Goal: Task Accomplishment & Management: Manage account settings

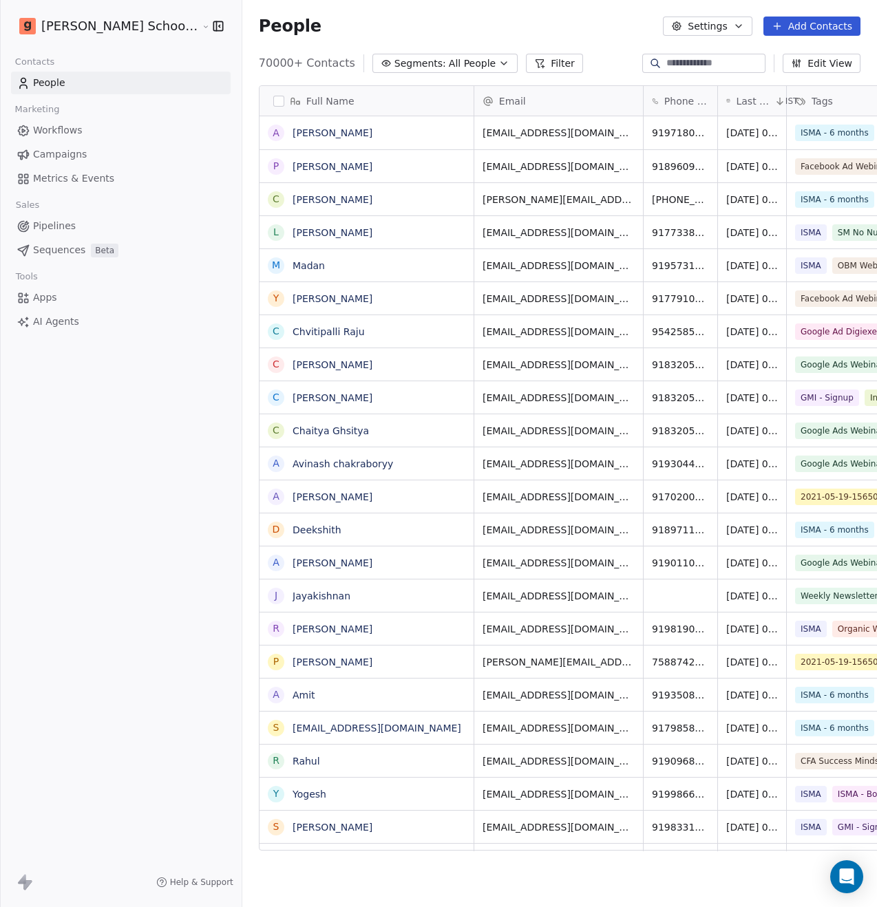
scroll to position [787, 669]
click at [449, 68] on span "All People" at bounding box center [472, 63] width 47 height 14
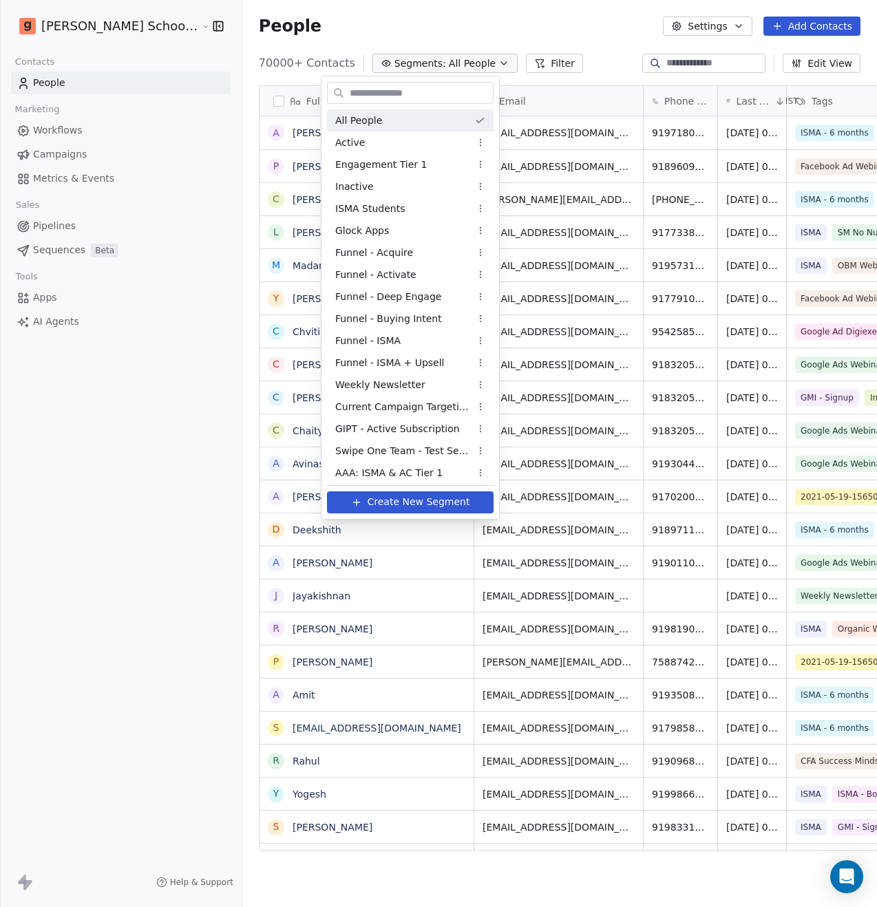
click at [394, 36] on html "Goela School of Finance LLP Contacts People Marketing Workflows Campaigns Metri…" at bounding box center [438, 453] width 877 height 907
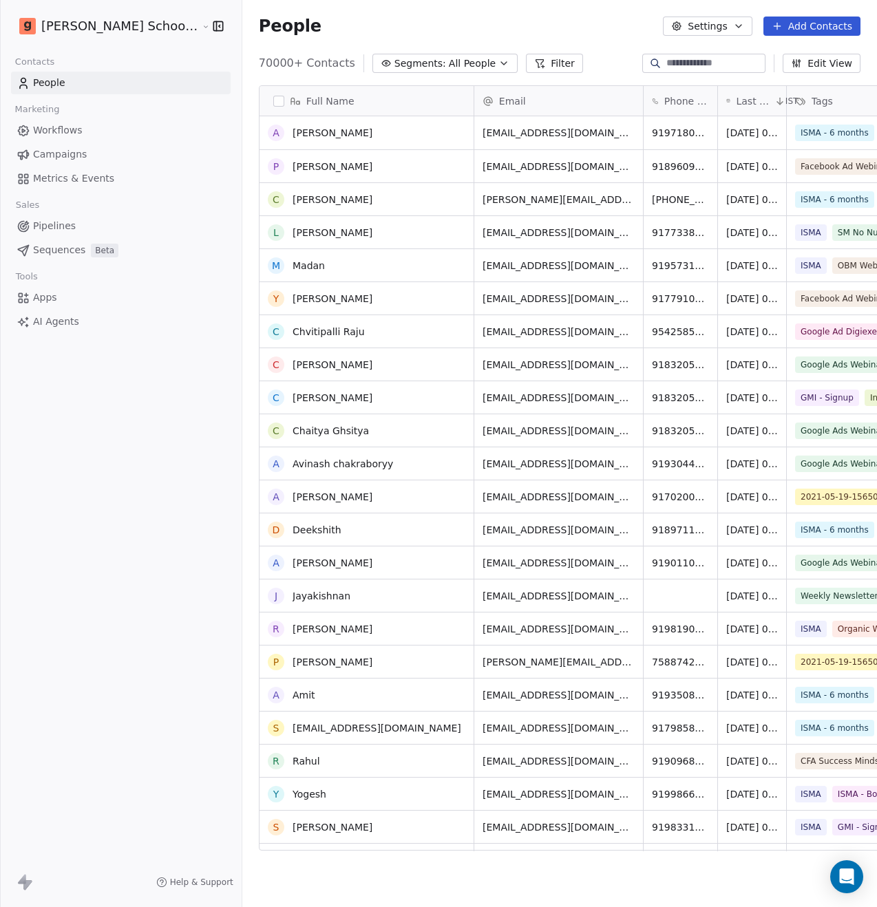
scroll to position [0, 0]
click at [59, 157] on span "Campaigns" at bounding box center [60, 154] width 54 height 14
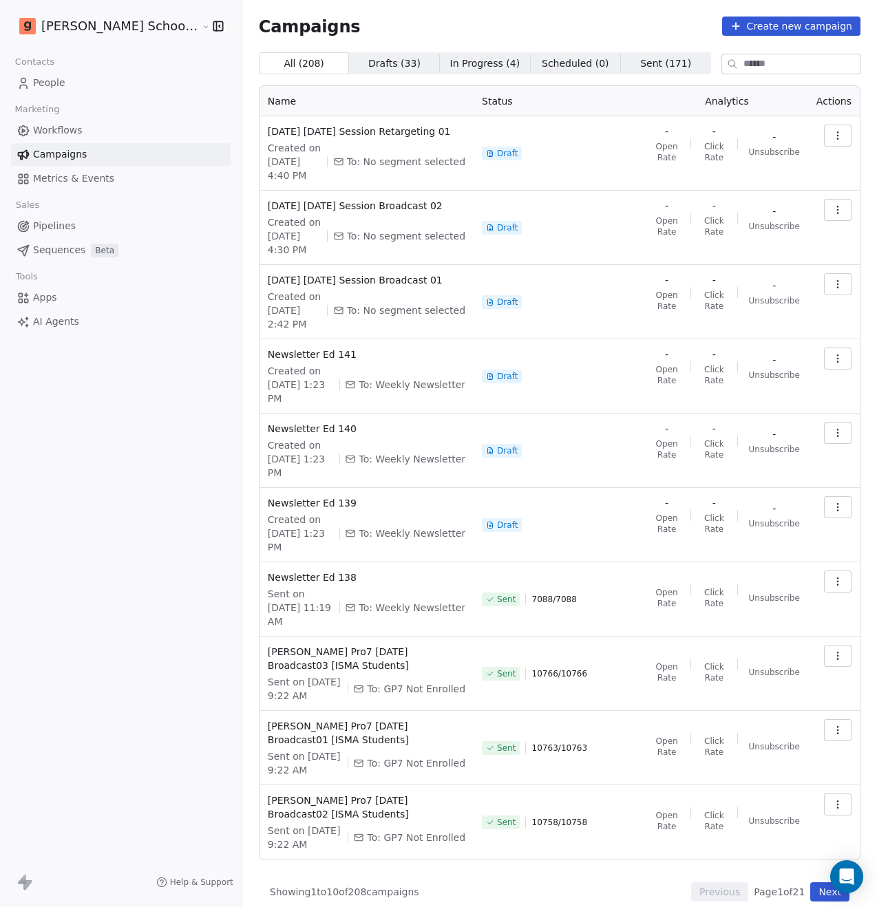
click at [56, 81] on span "People" at bounding box center [49, 83] width 32 height 14
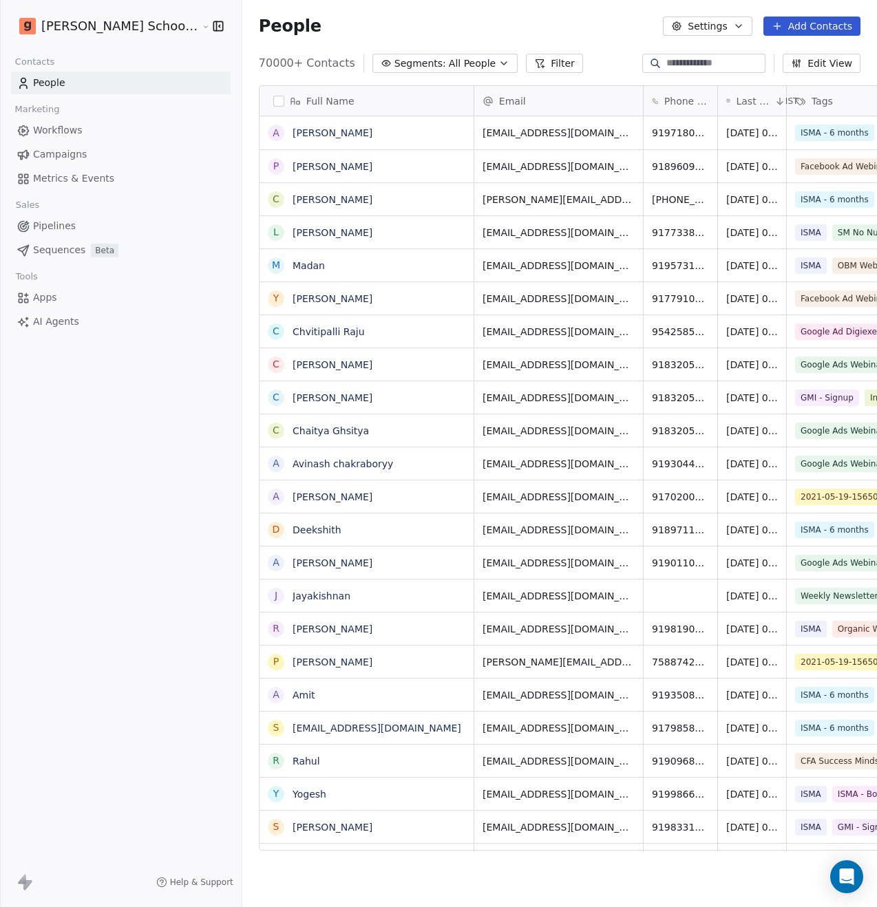
scroll to position [787, 669]
click at [65, 132] on span "Workflows" at bounding box center [58, 130] width 50 height 14
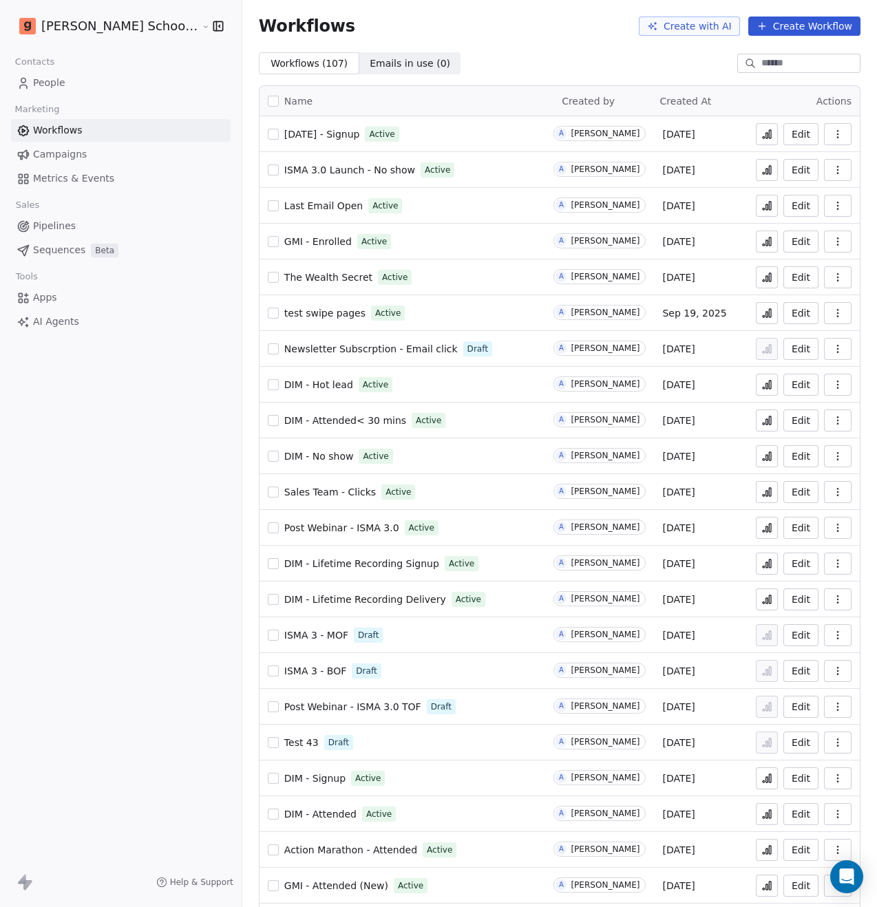
click at [761, 62] on input at bounding box center [809, 63] width 96 height 14
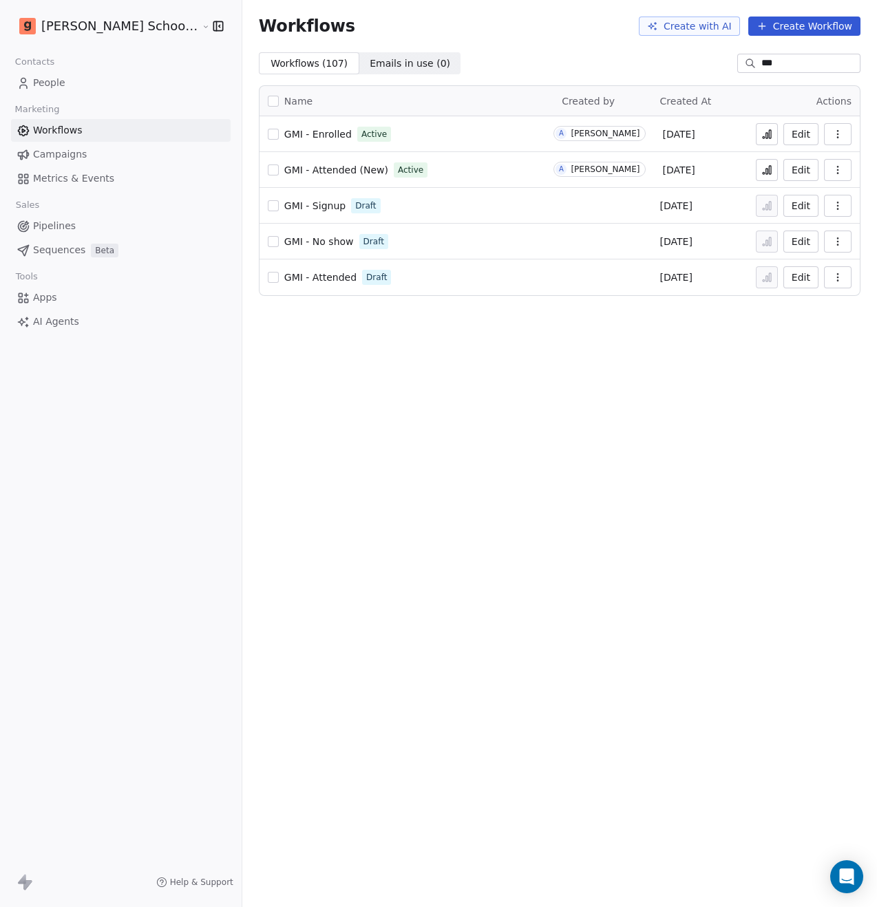
type input "***"
click at [306, 171] on span "GMI - Attended (New)" at bounding box center [336, 170] width 104 height 11
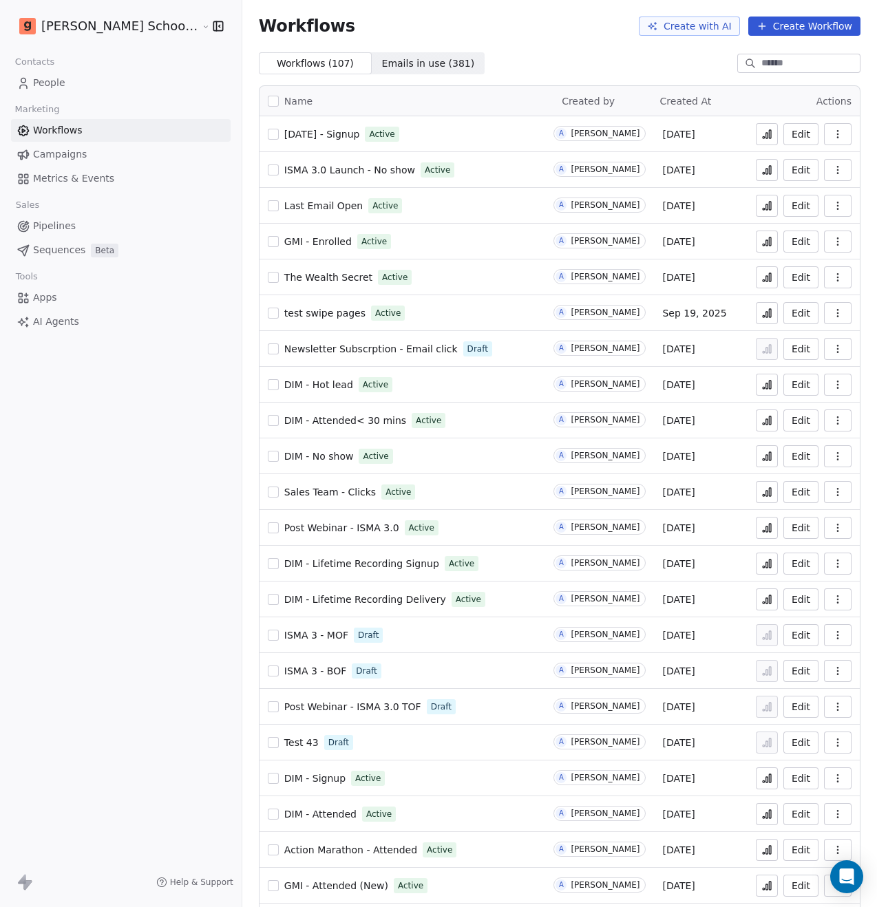
click at [387, 63] on span "Emails in use ( 381 )" at bounding box center [428, 63] width 93 height 14
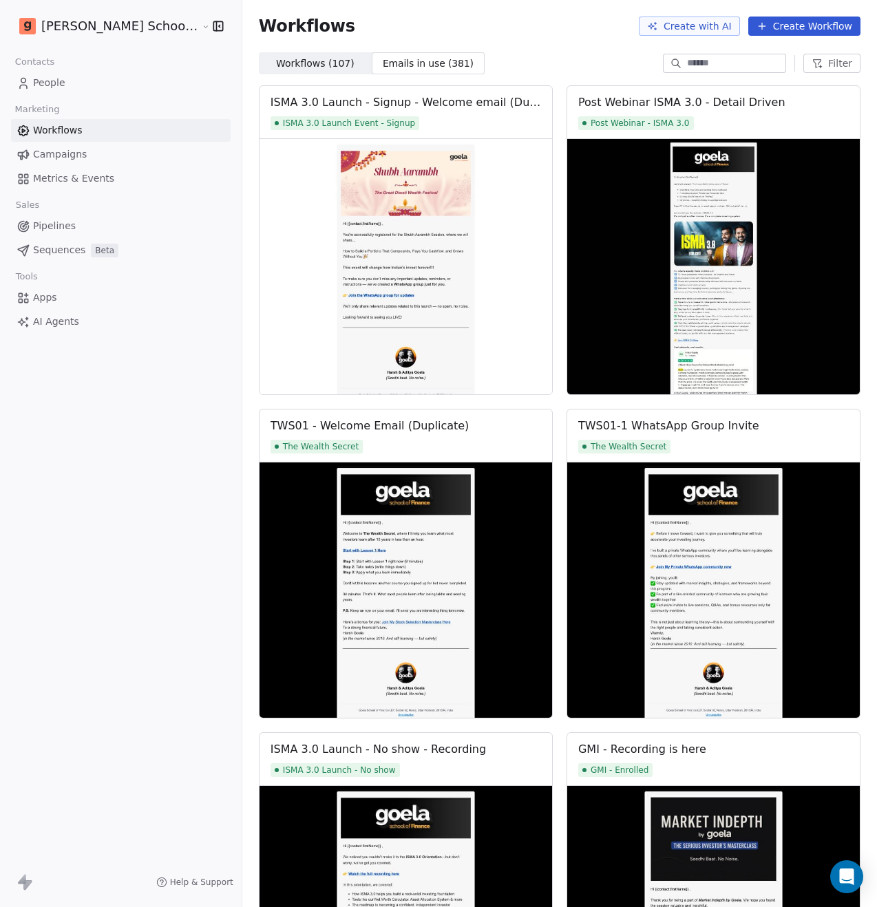
click at [76, 79] on link "People" at bounding box center [121, 83] width 220 height 23
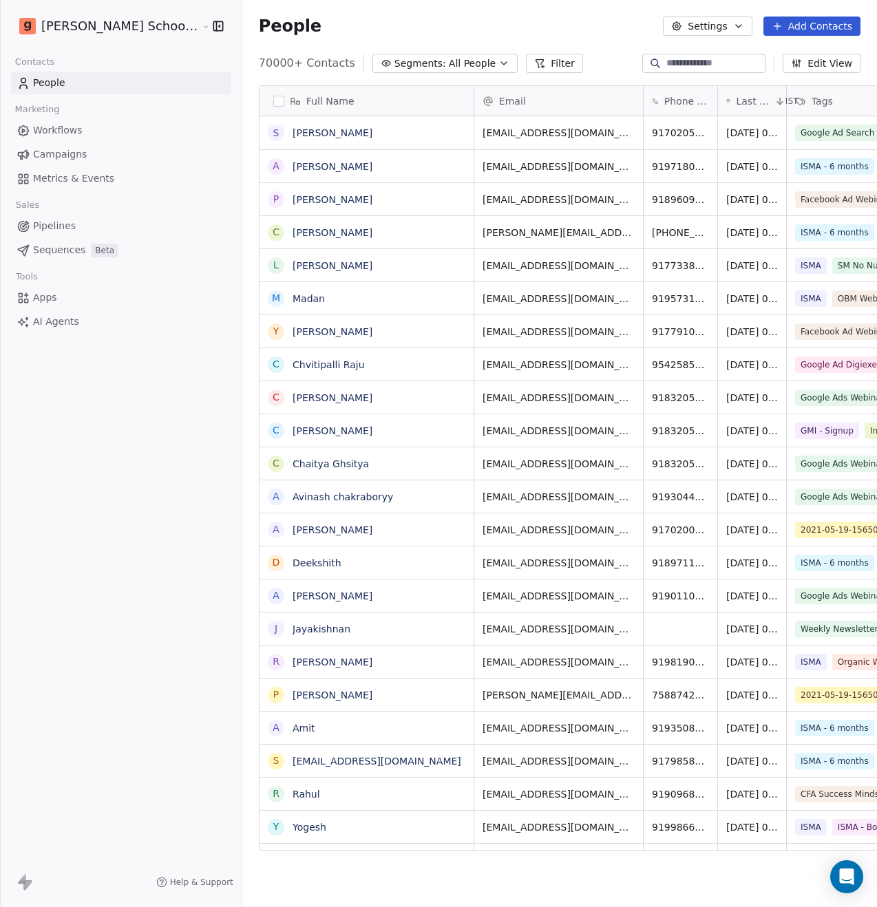
scroll to position [787, 669]
click at [458, 67] on button "Segments: All People" at bounding box center [444, 63] width 145 height 19
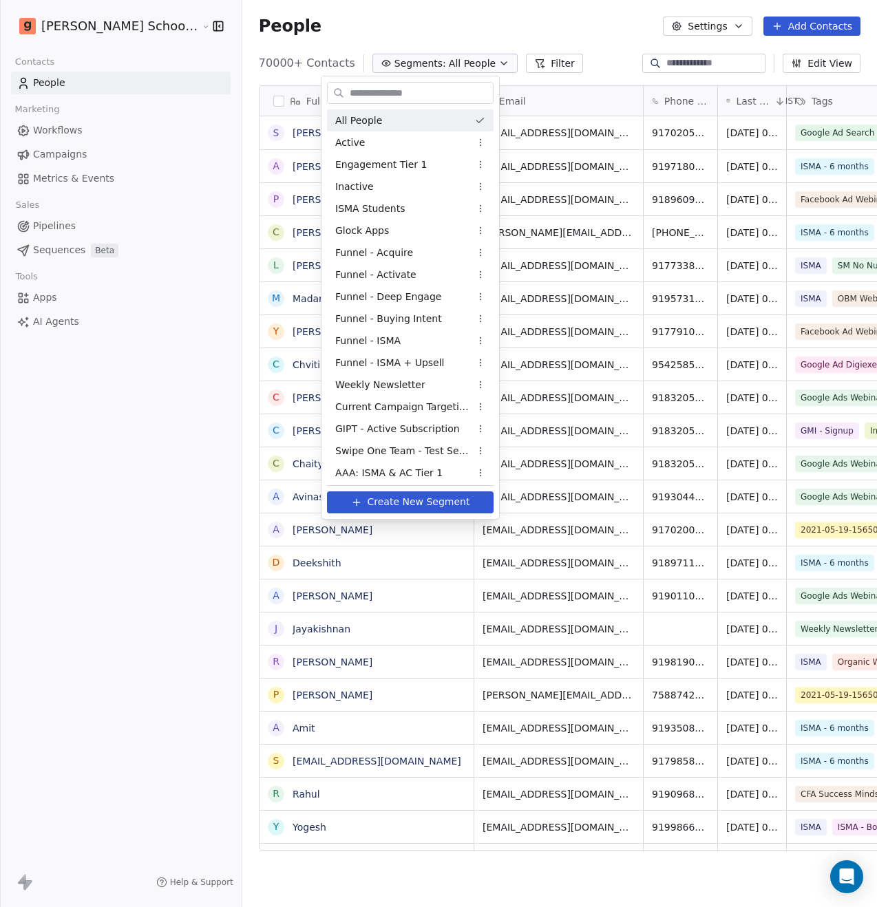
click at [460, 35] on html "Goela School of Finance LLP Contacts People Marketing Workflows Campaigns Metri…" at bounding box center [438, 453] width 877 height 907
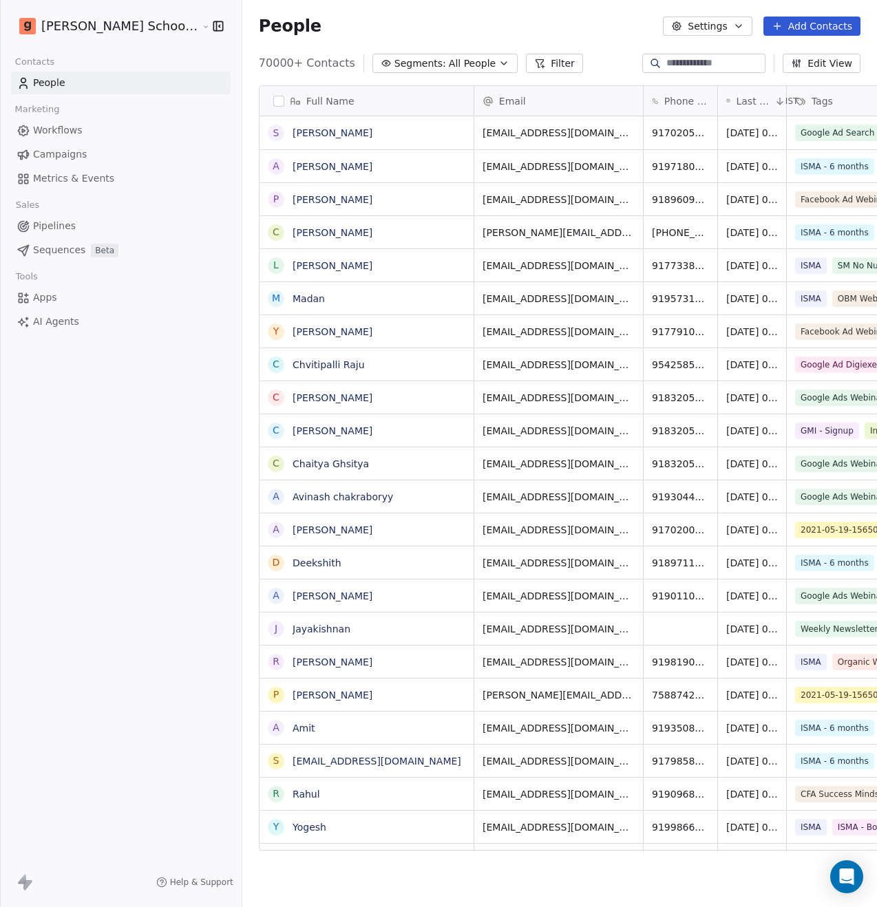
click at [534, 61] on icon at bounding box center [539, 63] width 11 height 11
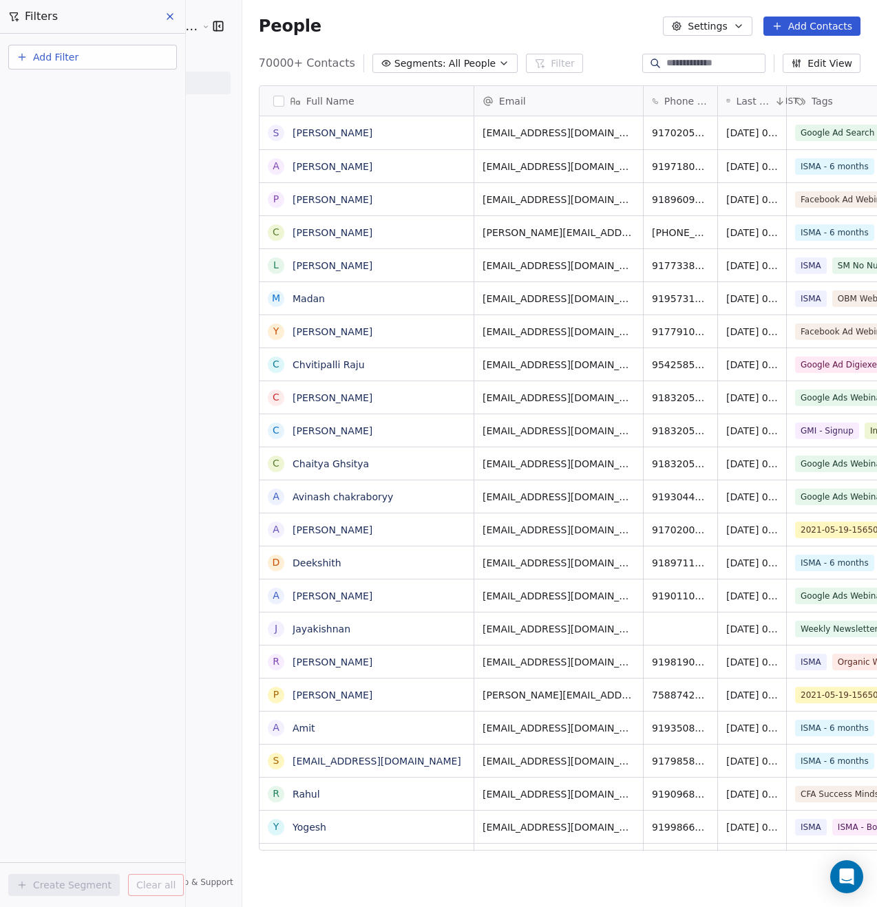
click at [166, 16] on icon at bounding box center [170, 16] width 11 height 11
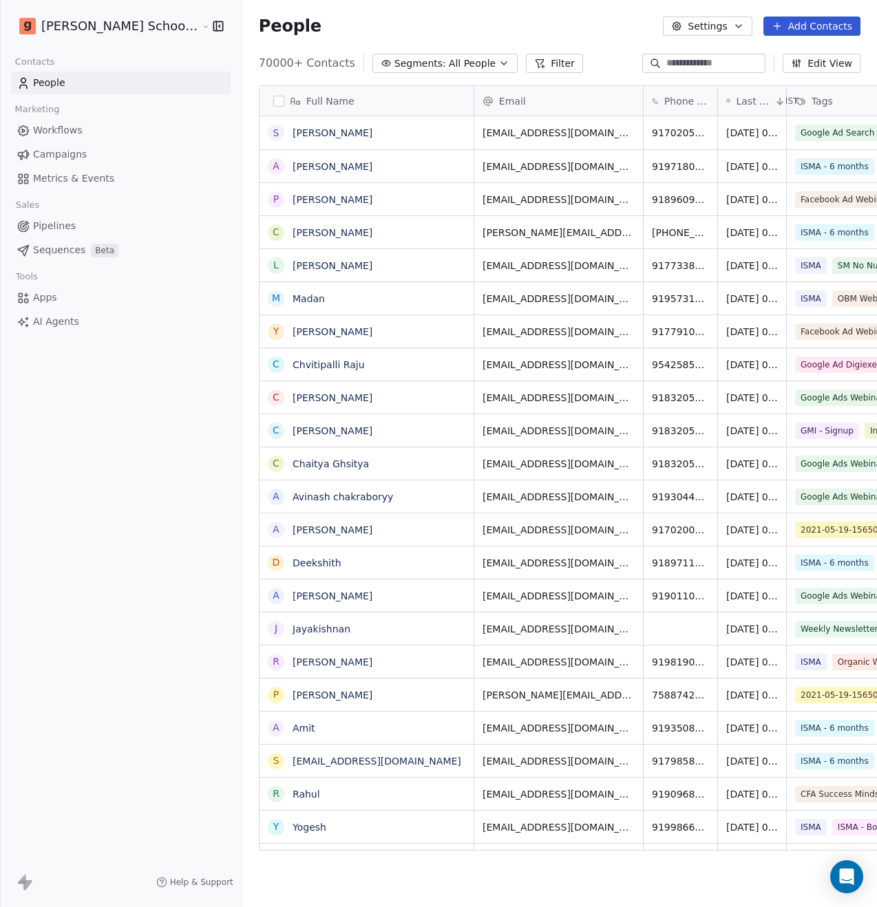
click at [394, 56] on span "Segments:" at bounding box center [420, 63] width 52 height 14
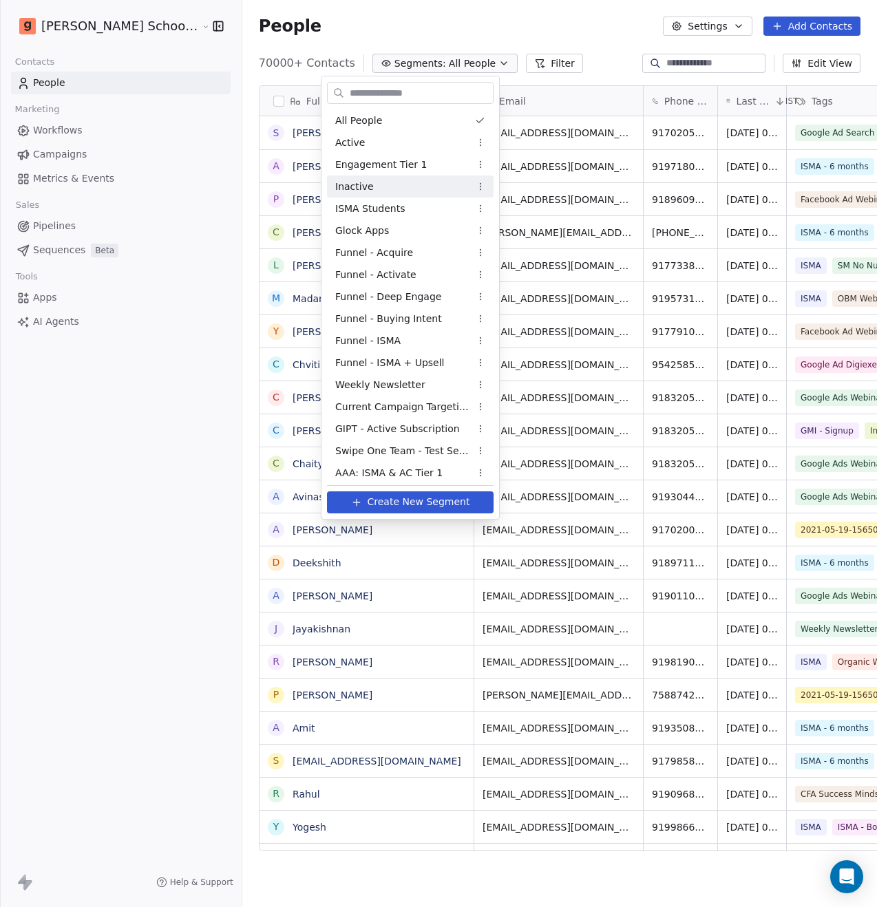
click at [580, 50] on html "Goela School of Finance LLP Contacts People Marketing Workflows Campaigns Metri…" at bounding box center [438, 453] width 877 height 907
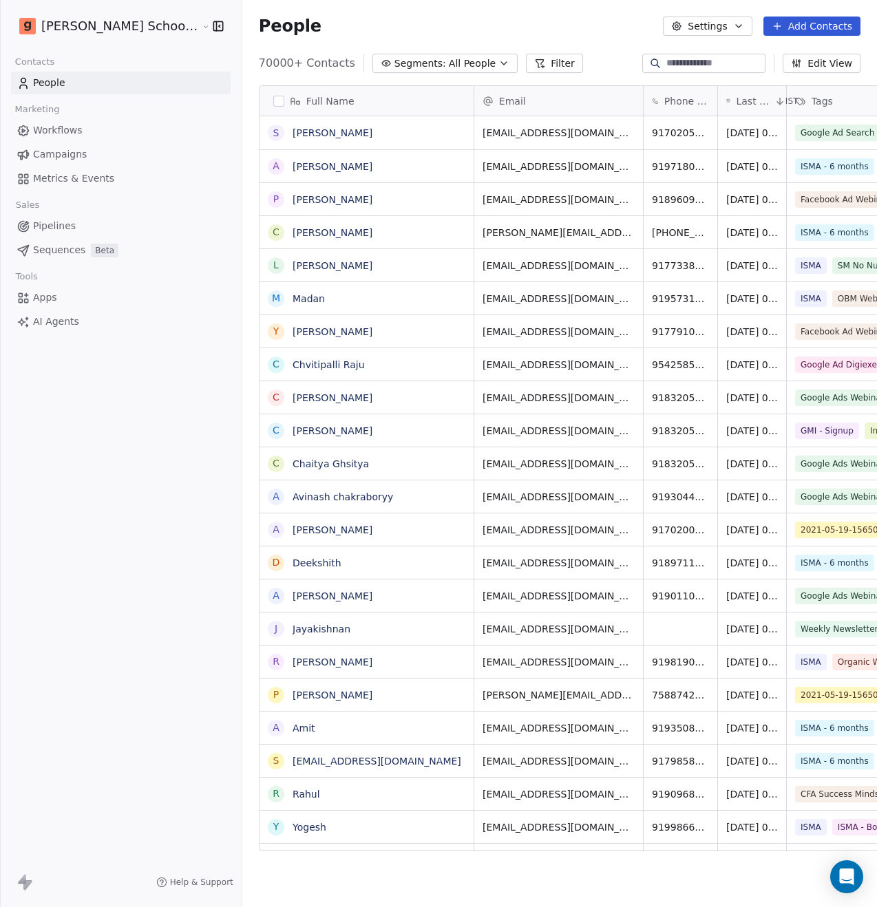
click at [710, 28] on button "Settings" at bounding box center [707, 26] width 89 height 19
click at [617, 39] on html "Goela School of Finance LLP Contacts People Marketing Workflows Campaigns Metri…" at bounding box center [438, 453] width 877 height 907
click at [712, 24] on button "Settings" at bounding box center [707, 26] width 89 height 19
click at [719, 56] on span "Contact Properties" at bounding box center [743, 56] width 89 height 14
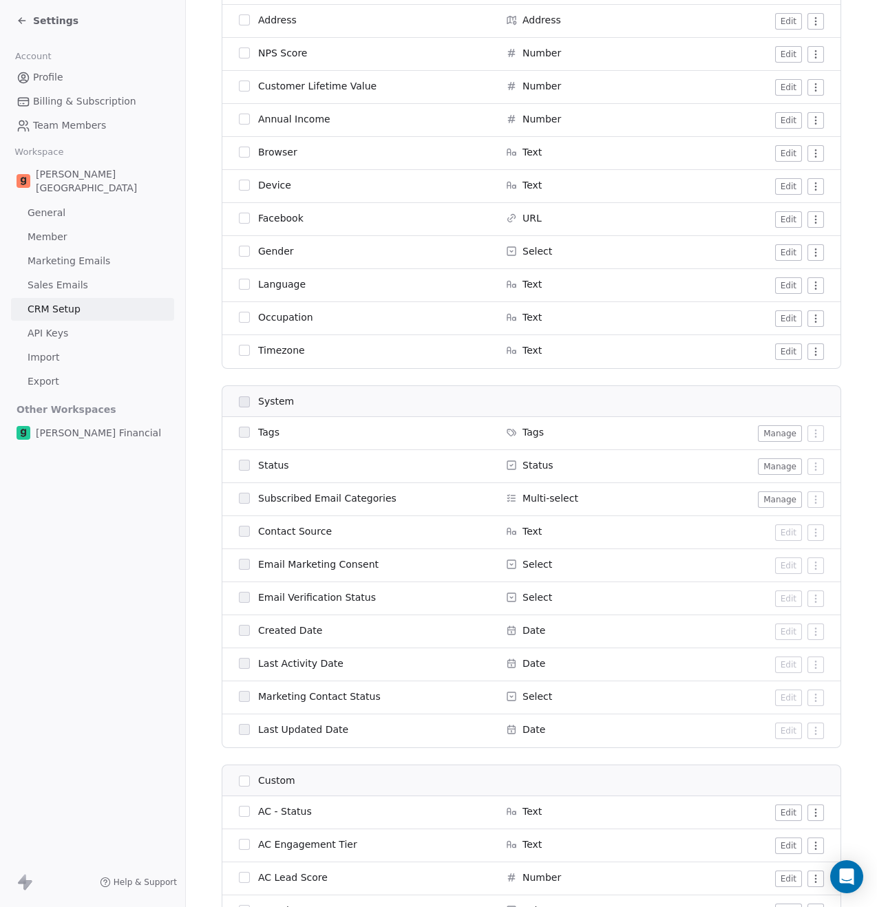
scroll to position [577, 0]
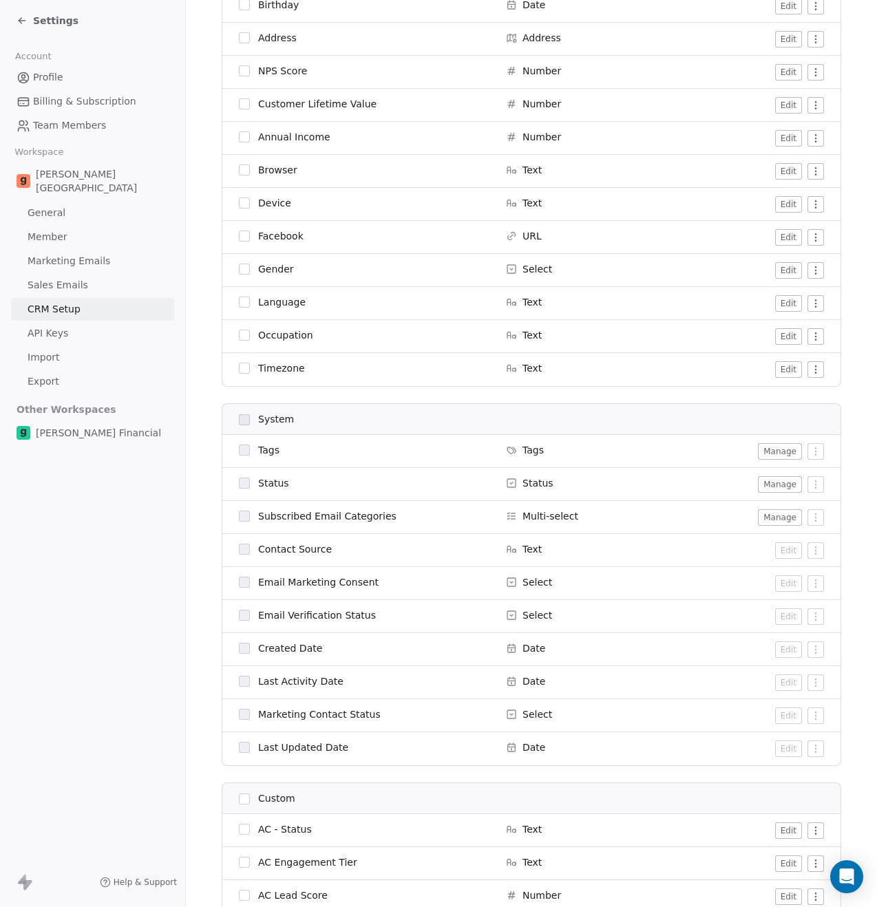
click at [803, 366] on html "Settings Account Profile Billing & Subscription Team Members Workspace Goela Sc…" at bounding box center [438, 453] width 877 height 907
click at [721, 401] on html "Settings Account Profile Billing & Subscription Team Members Workspace Goela Sc…" at bounding box center [438, 453] width 877 height 907
click at [784, 373] on button "Edit" at bounding box center [788, 369] width 27 height 17
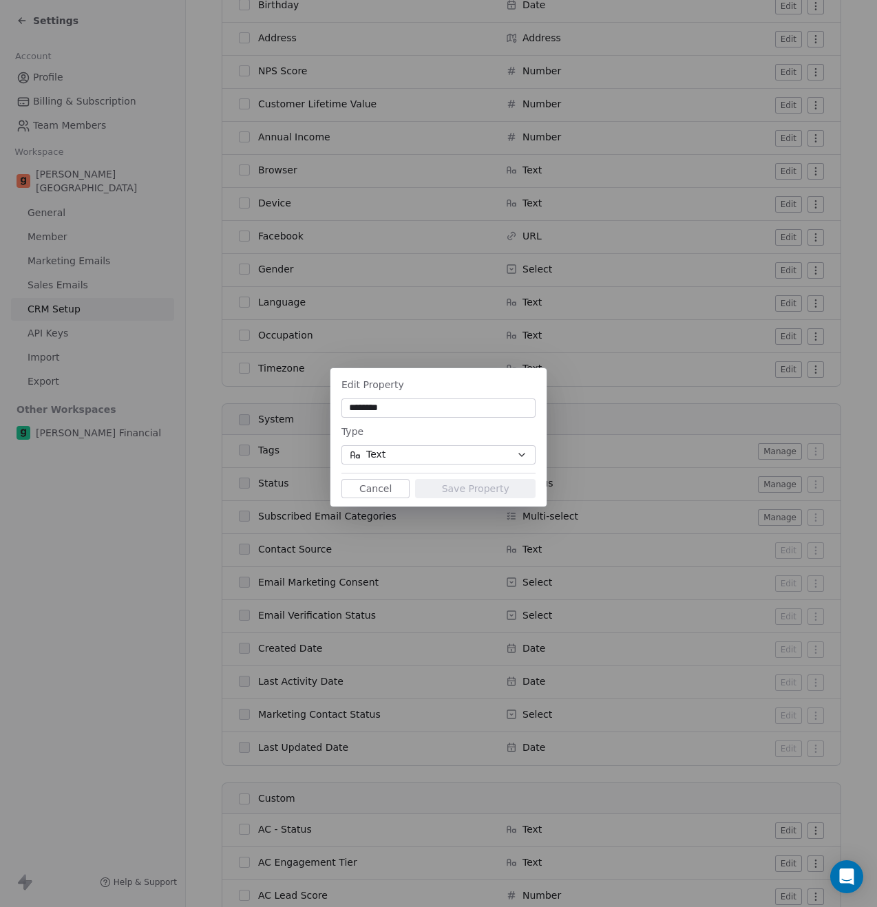
click at [378, 485] on button "Cancel" at bounding box center [375, 488] width 68 height 19
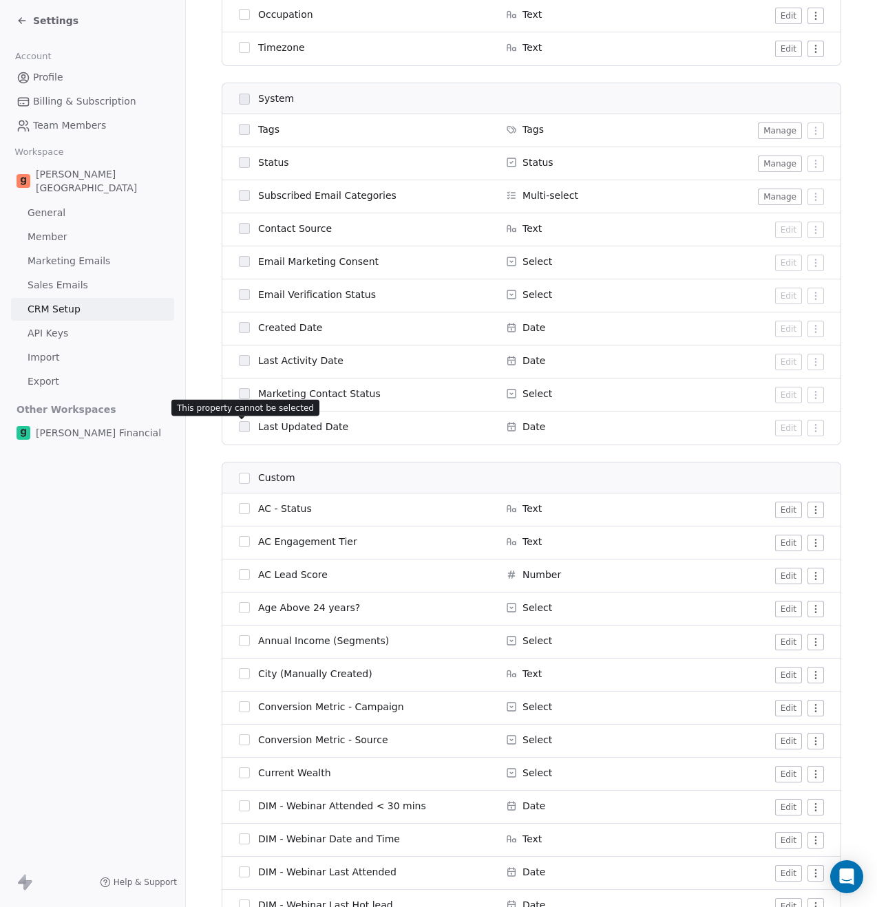
scroll to position [1048, 0]
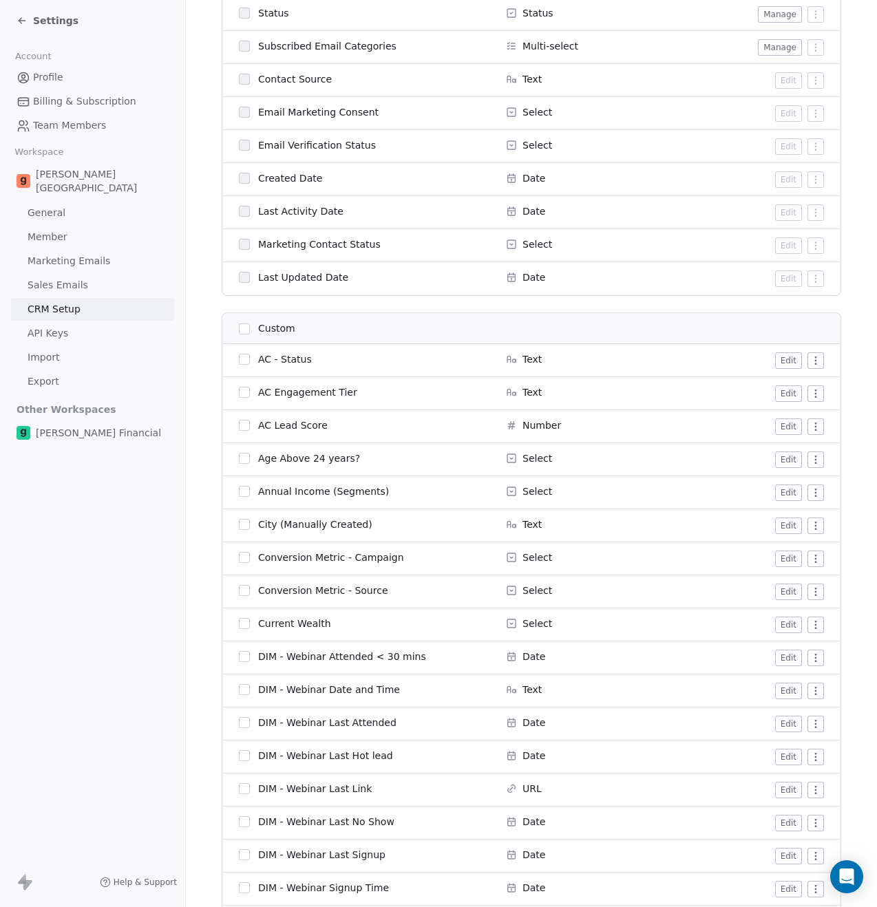
click at [239, 361] on button "button" at bounding box center [244, 359] width 11 height 11
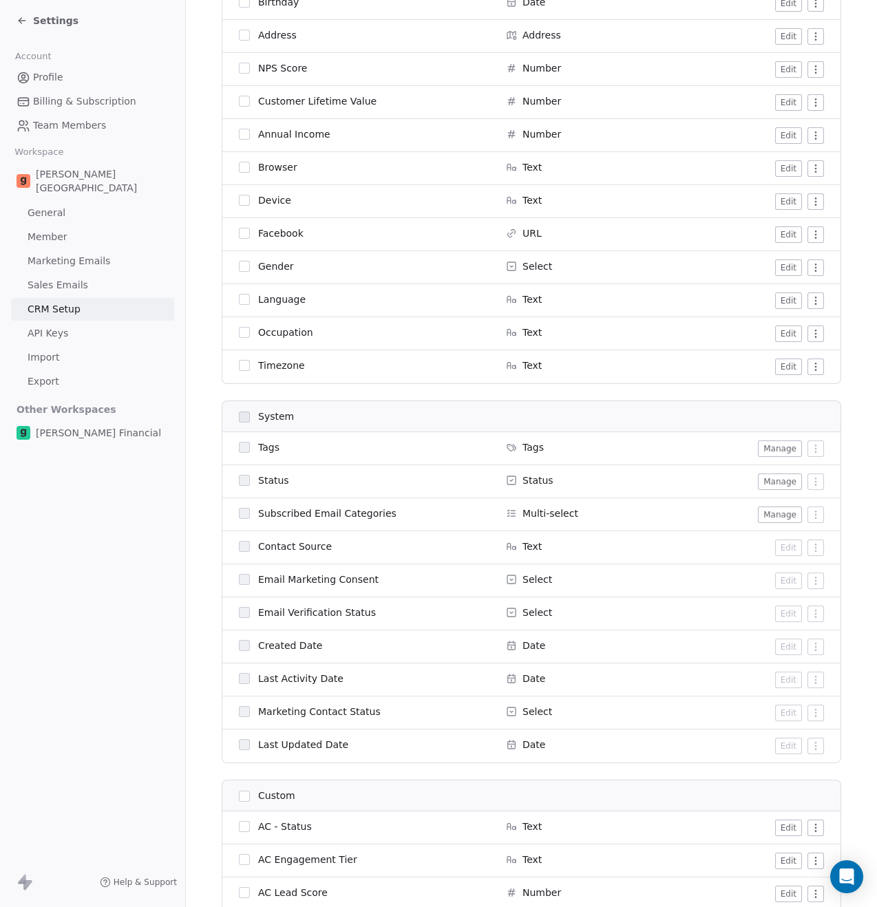
scroll to position [0, 0]
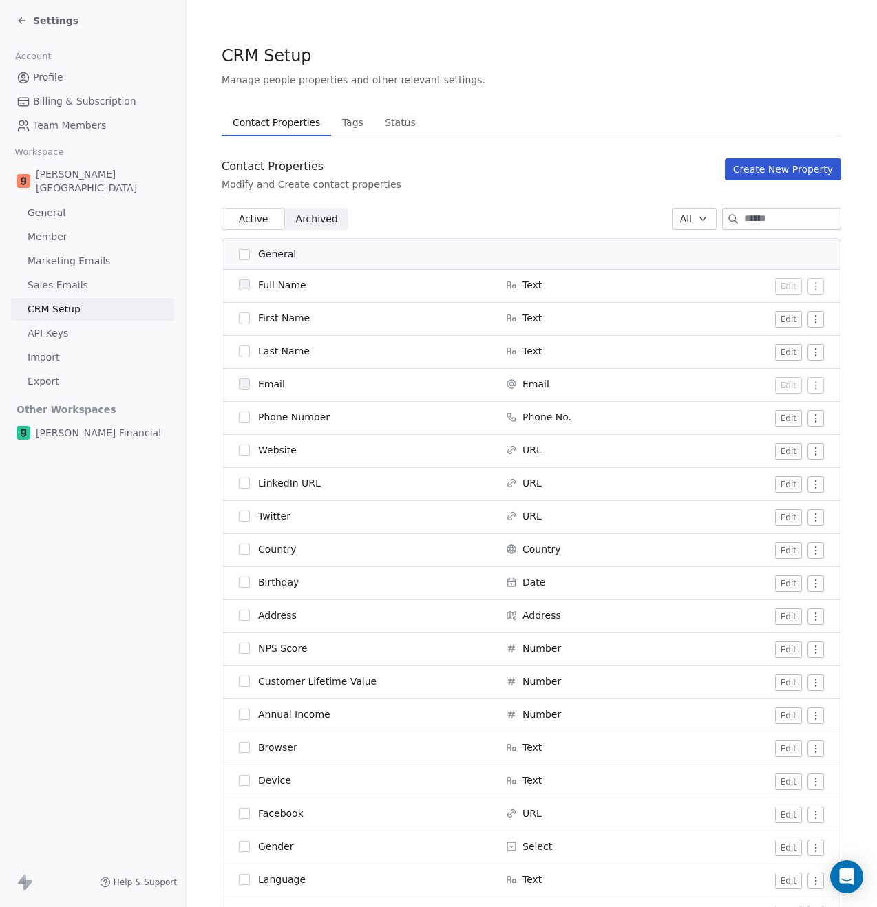
click at [43, 27] on span "Settings" at bounding box center [55, 21] width 45 height 14
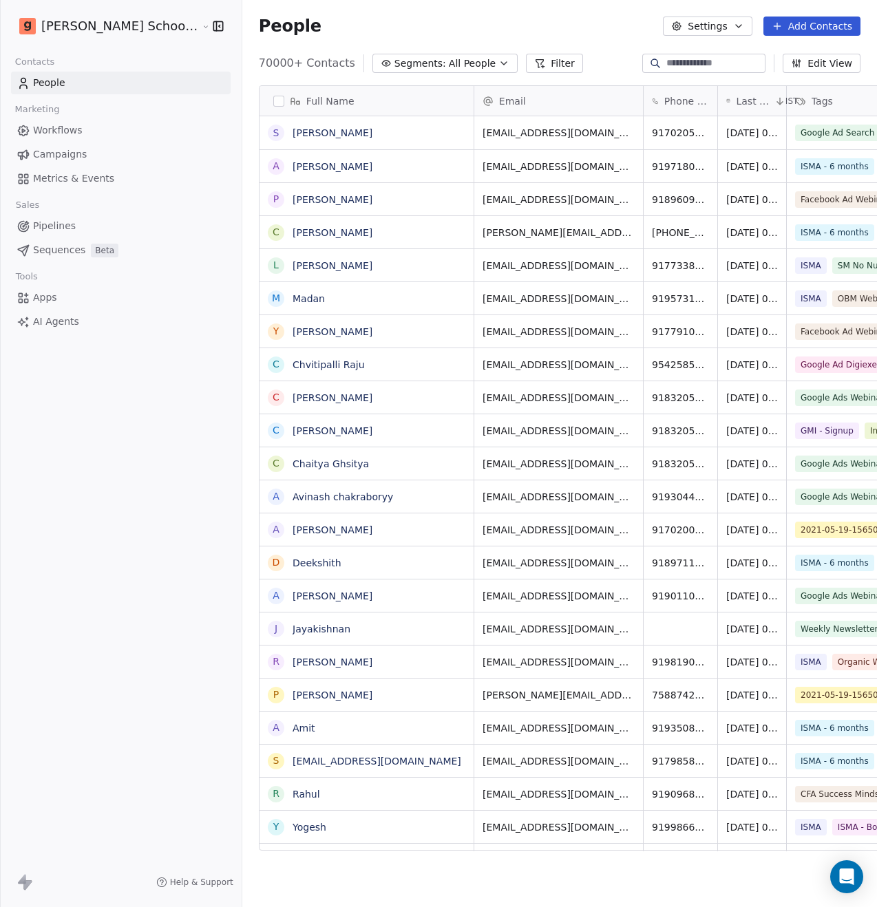
scroll to position [787, 669]
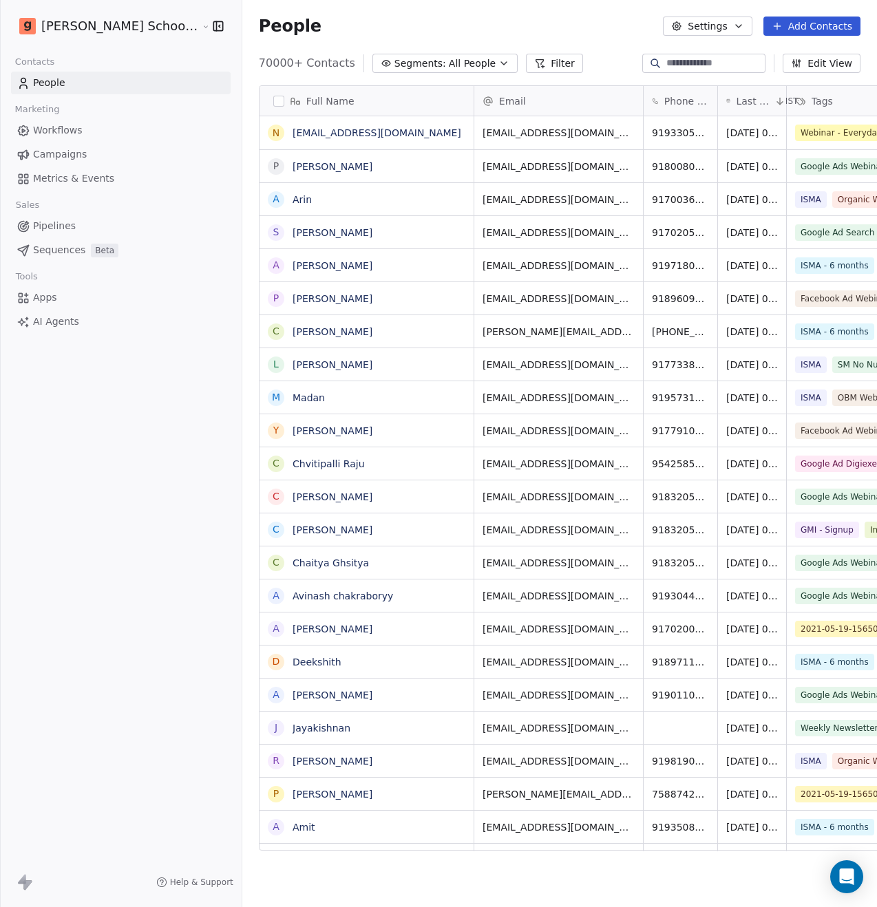
click at [732, 28] on button "Settings" at bounding box center [707, 26] width 89 height 19
click at [715, 61] on span "Contact Properties" at bounding box center [743, 56] width 89 height 14
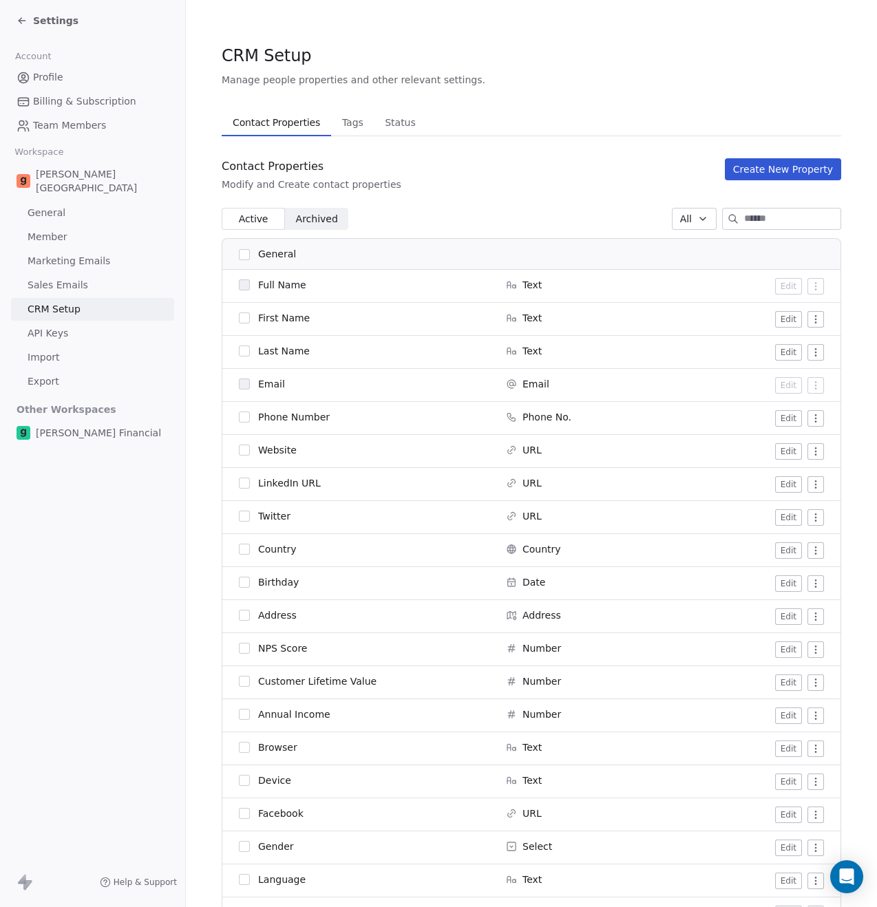
click at [763, 171] on button "Create New Property" at bounding box center [783, 169] width 116 height 22
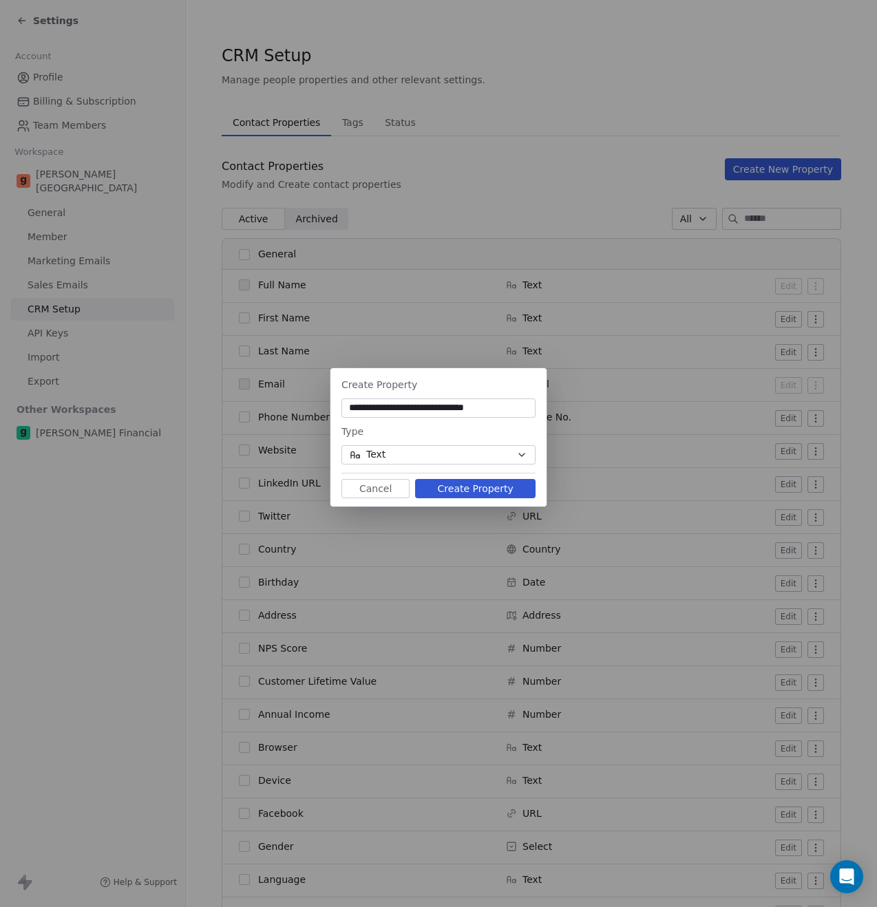
type input "**********"
click at [429, 452] on button "Text" at bounding box center [438, 454] width 194 height 19
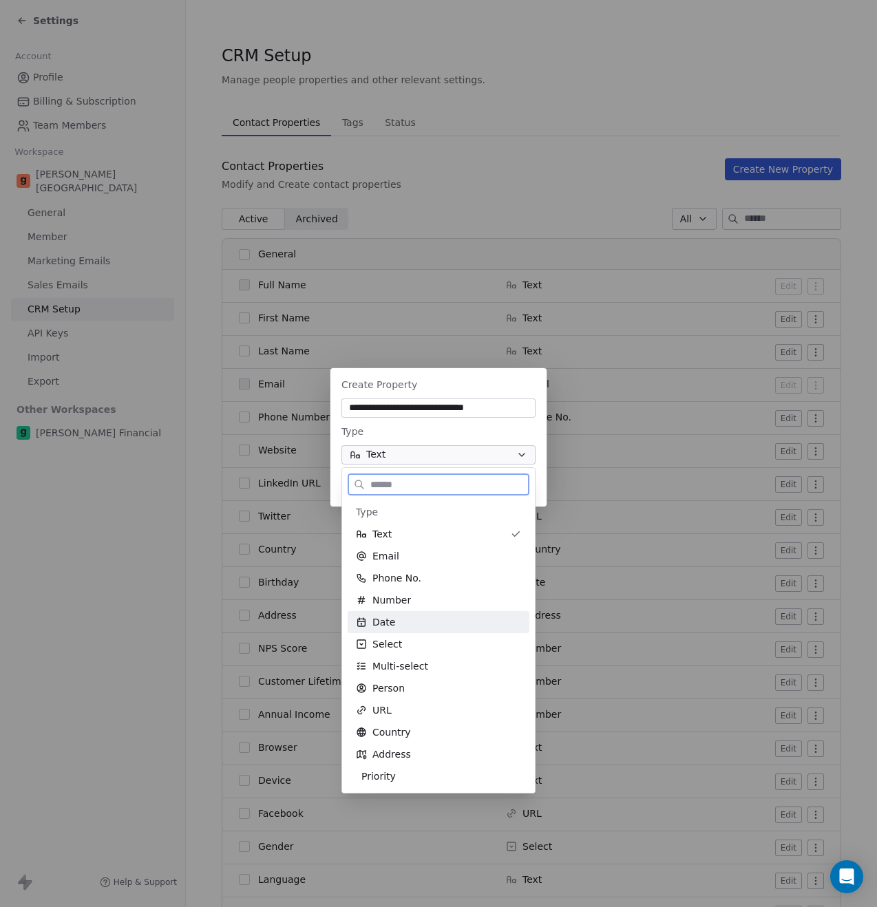
click at [400, 619] on div "Date" at bounding box center [438, 622] width 165 height 14
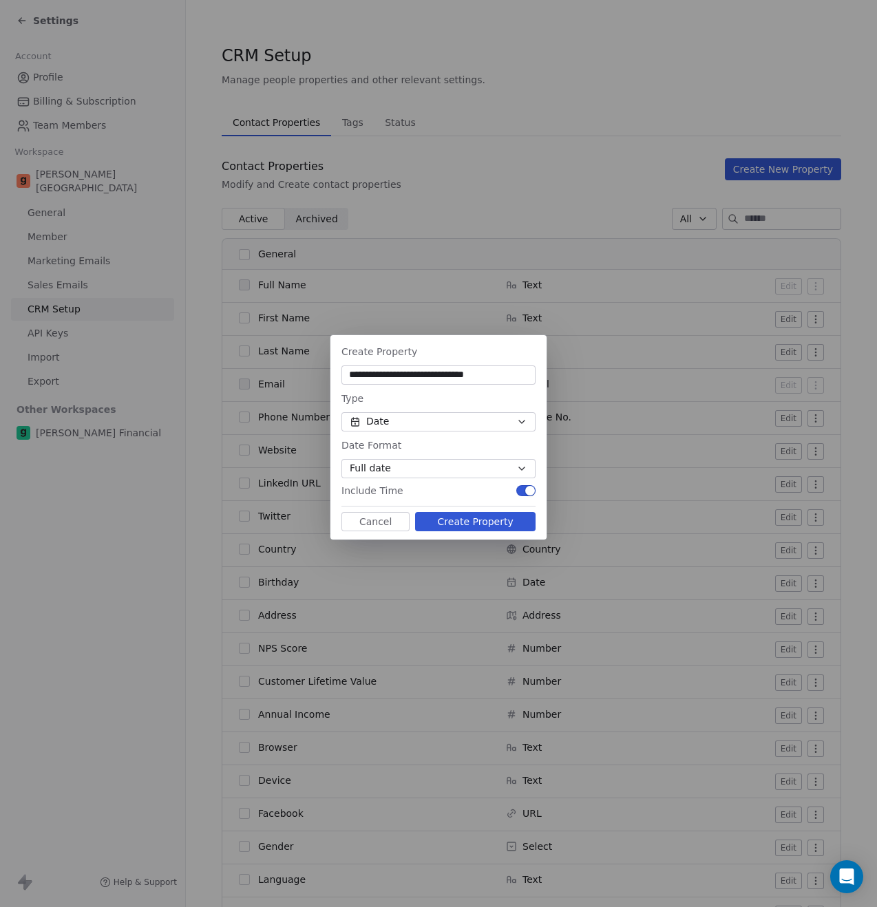
click at [474, 490] on div "Include Time" at bounding box center [438, 491] width 194 height 14
click at [448, 374] on input "**********" at bounding box center [438, 375] width 189 height 14
click at [472, 521] on button "Create Property" at bounding box center [475, 521] width 120 height 19
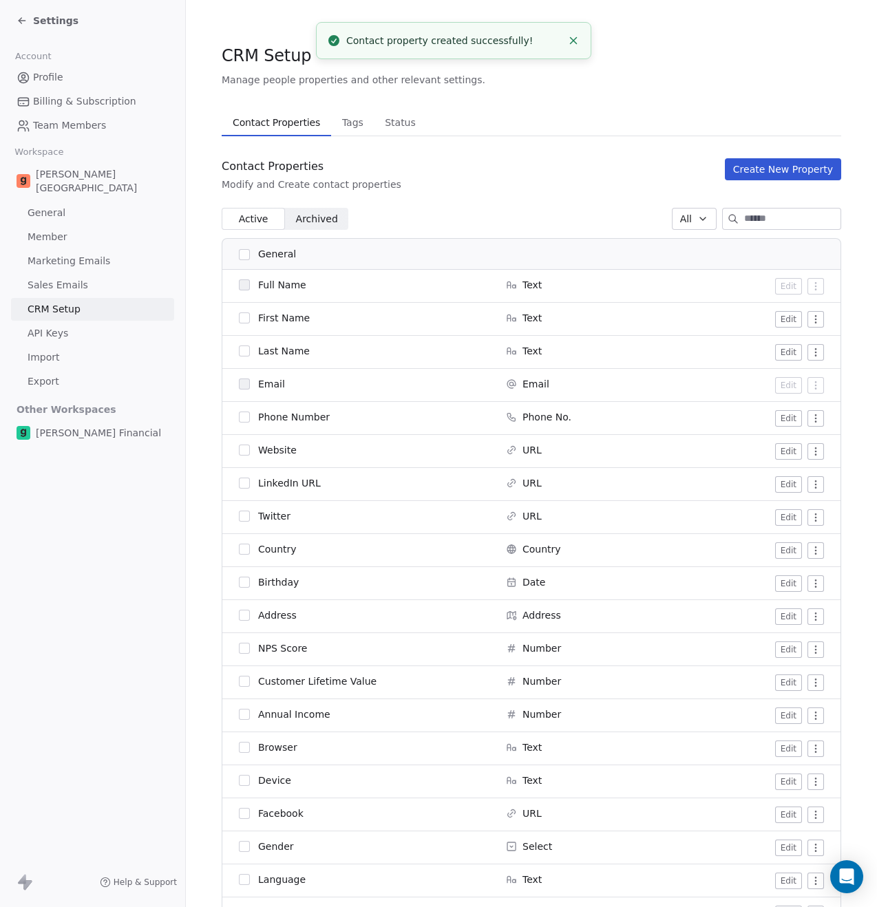
click at [739, 170] on button "Create New Property" at bounding box center [783, 169] width 116 height 22
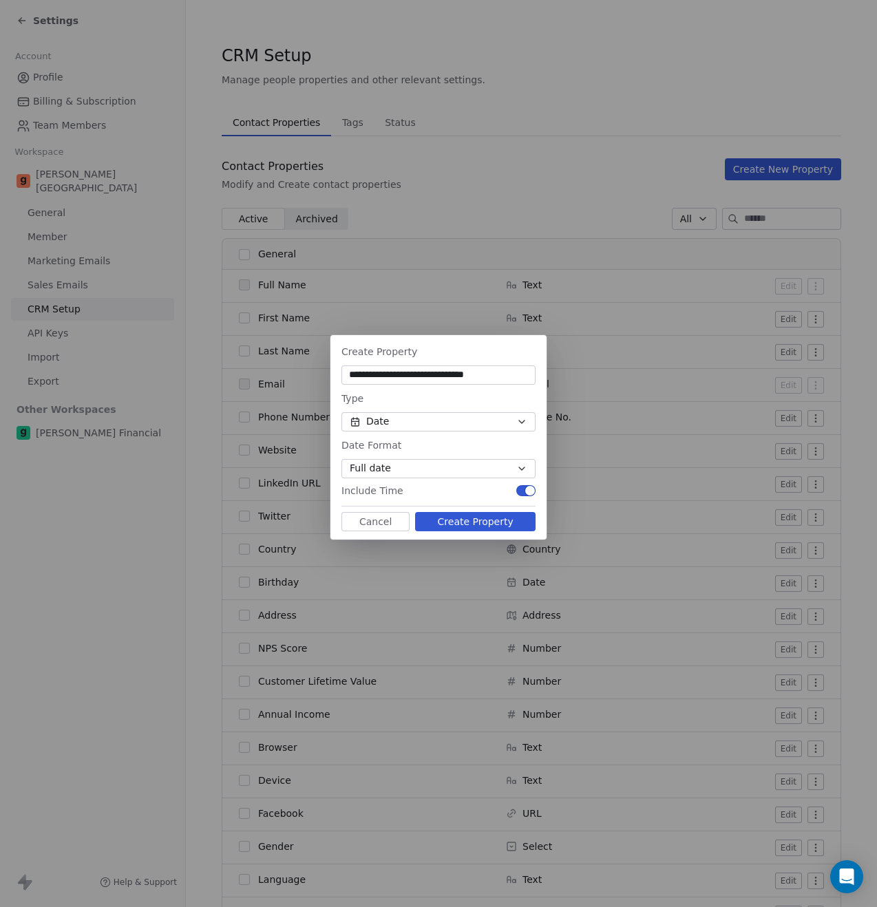
click at [474, 373] on input "**********" at bounding box center [438, 375] width 189 height 14
click at [493, 377] on input "**********" at bounding box center [438, 375] width 189 height 14
type input "**********"
click at [483, 522] on button "Create Property" at bounding box center [475, 521] width 120 height 19
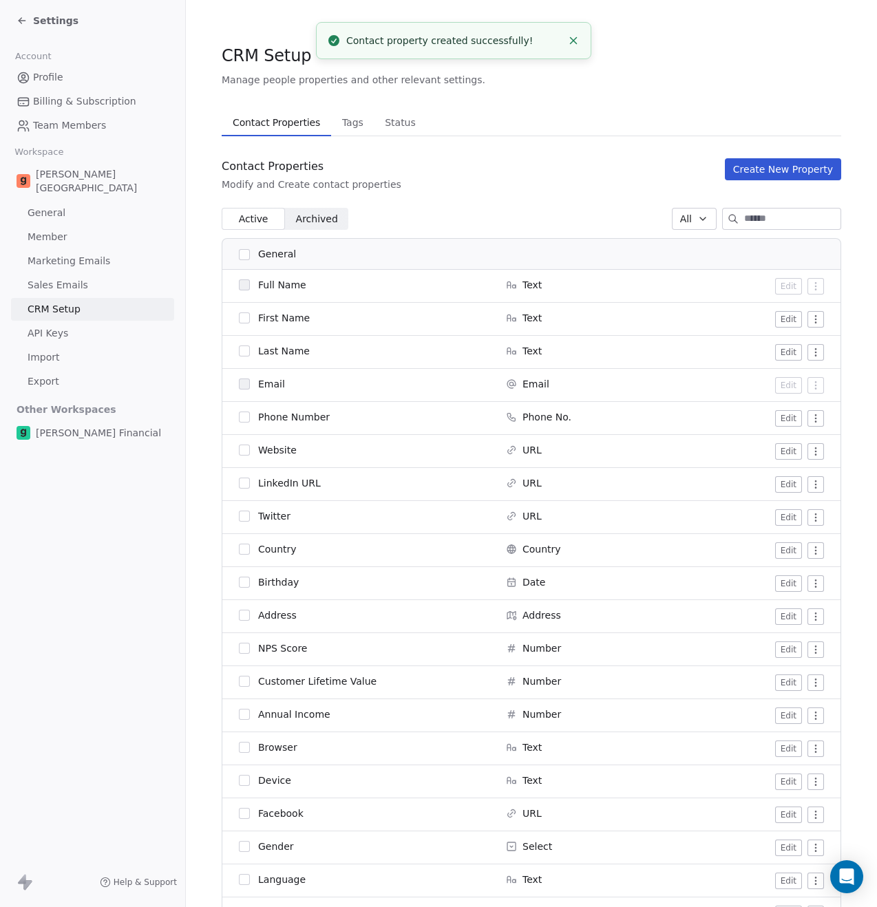
click at [573, 38] on icon "Close toast" at bounding box center [573, 40] width 12 height 12
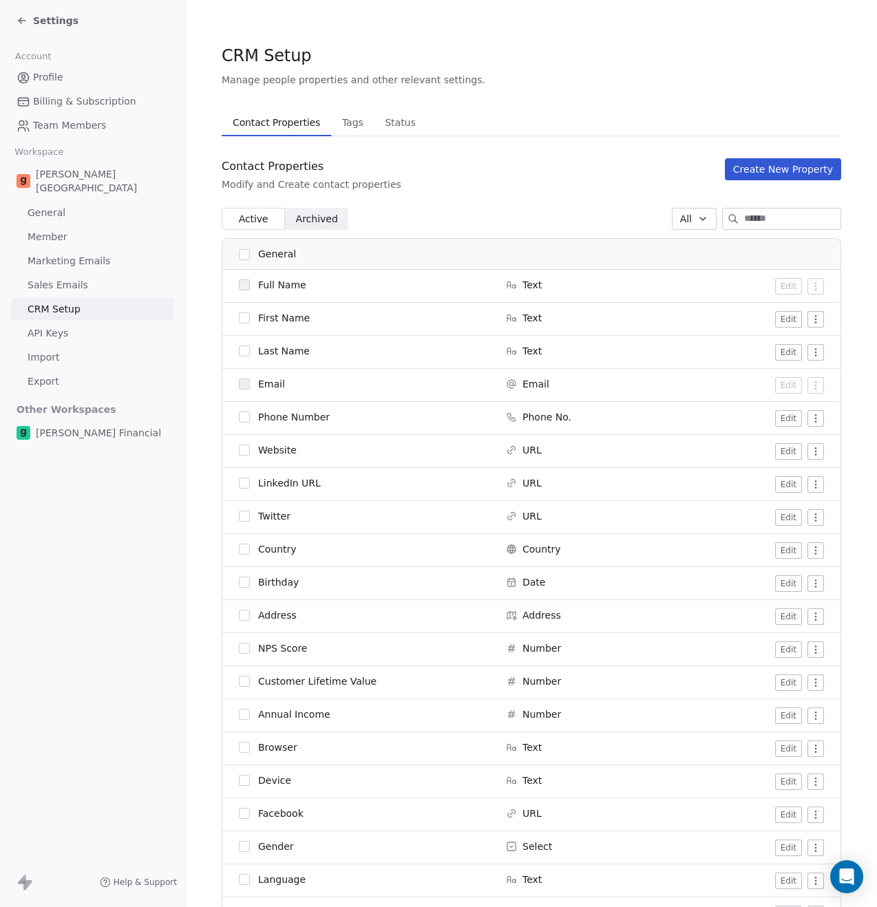
click at [44, 20] on span "Settings" at bounding box center [55, 21] width 45 height 14
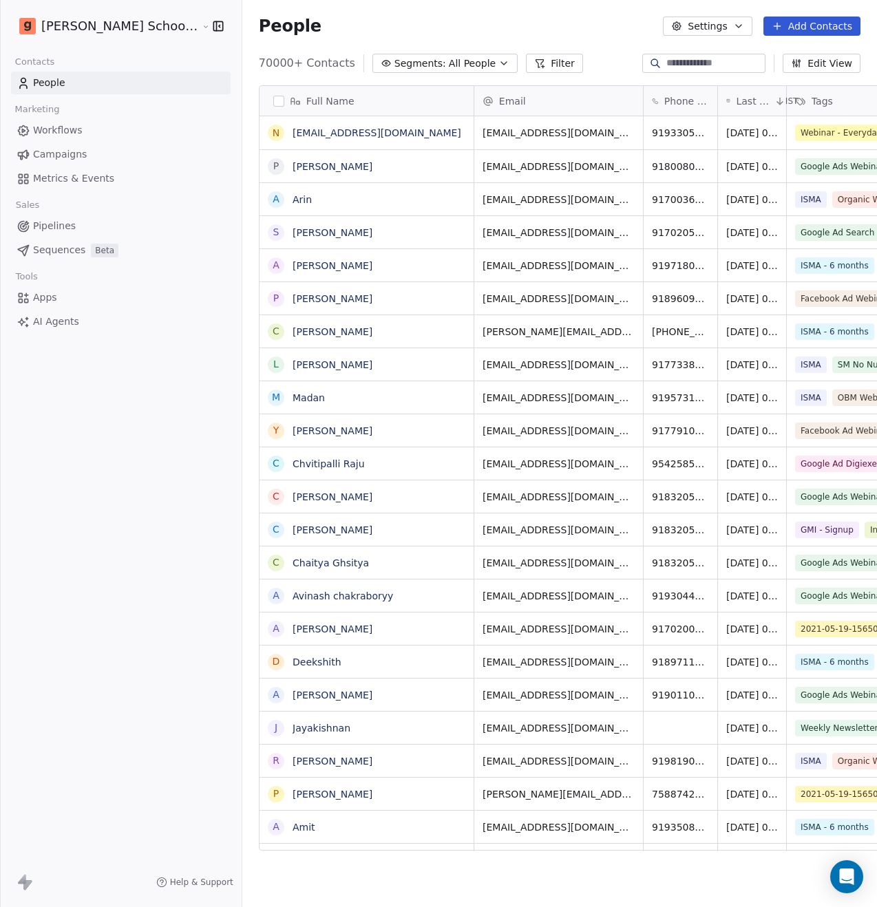
scroll to position [787, 669]
click at [65, 151] on span "Campaigns" at bounding box center [60, 154] width 54 height 14
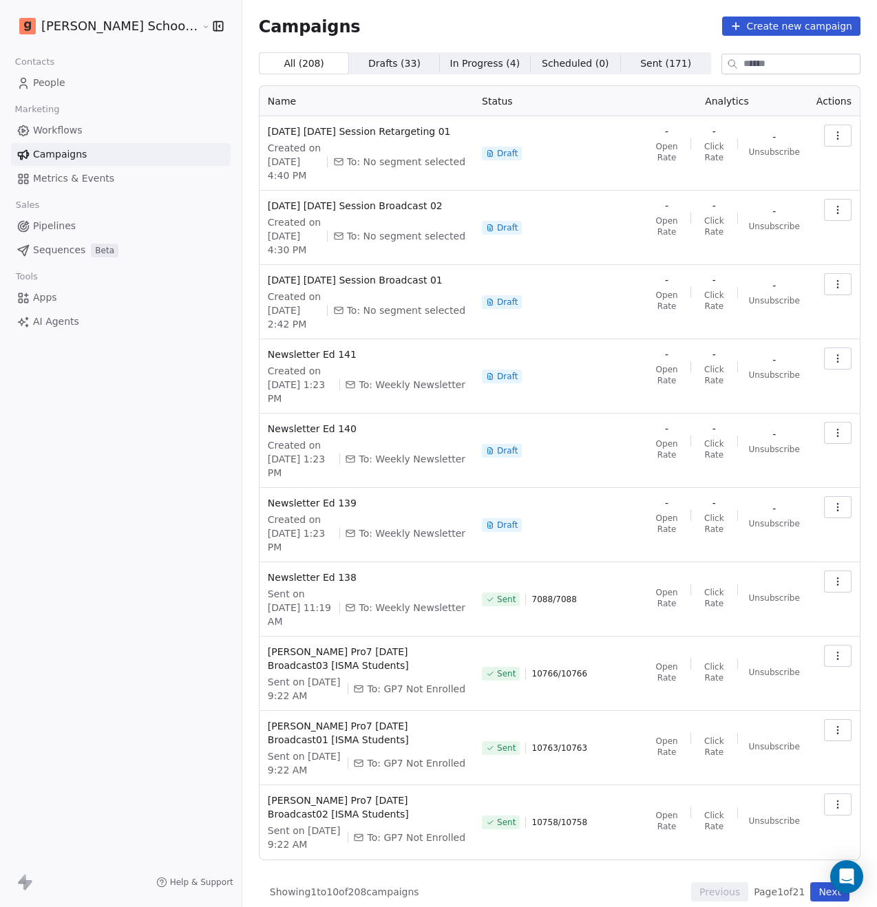
click at [70, 132] on span "Workflows" at bounding box center [58, 130] width 50 height 14
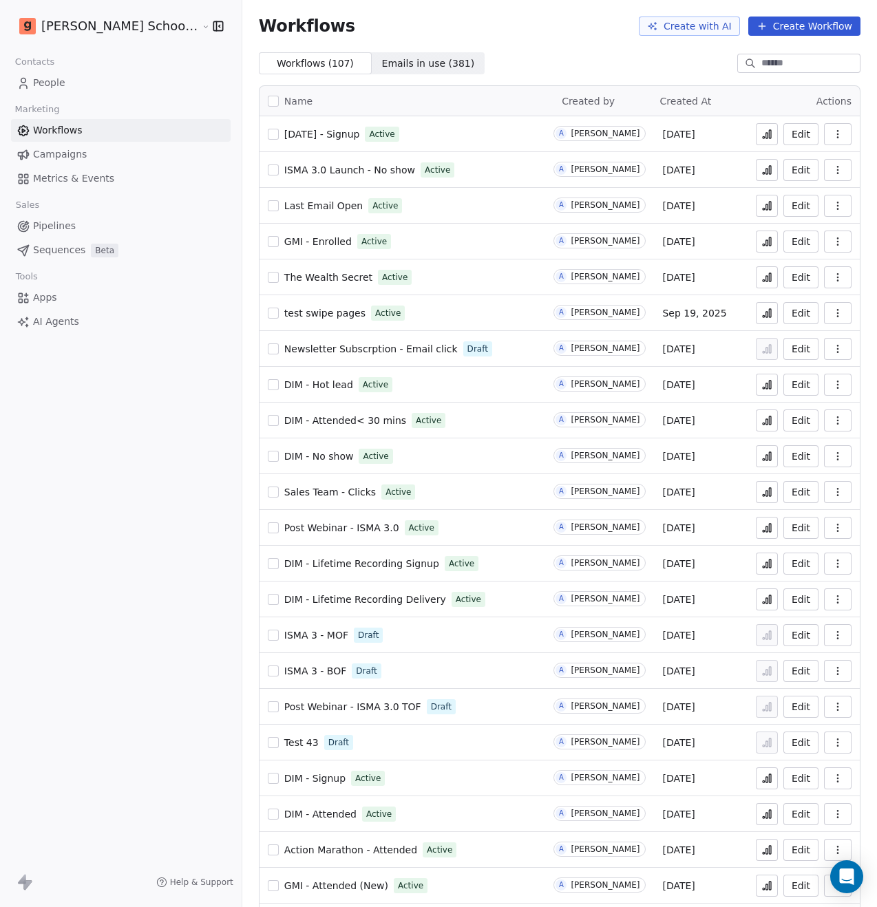
click at [304, 137] on span "[DATE] - Signup" at bounding box center [322, 134] width 76 height 11
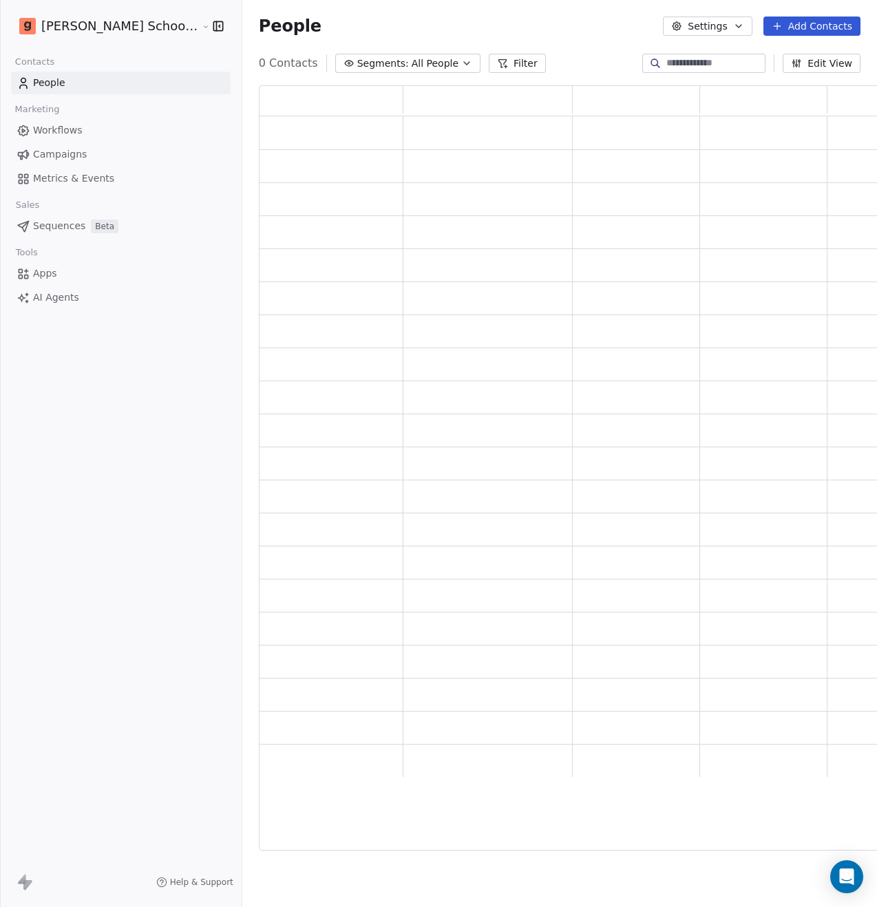
scroll to position [754, 636]
click at [66, 127] on span "Workflows" at bounding box center [58, 130] width 50 height 14
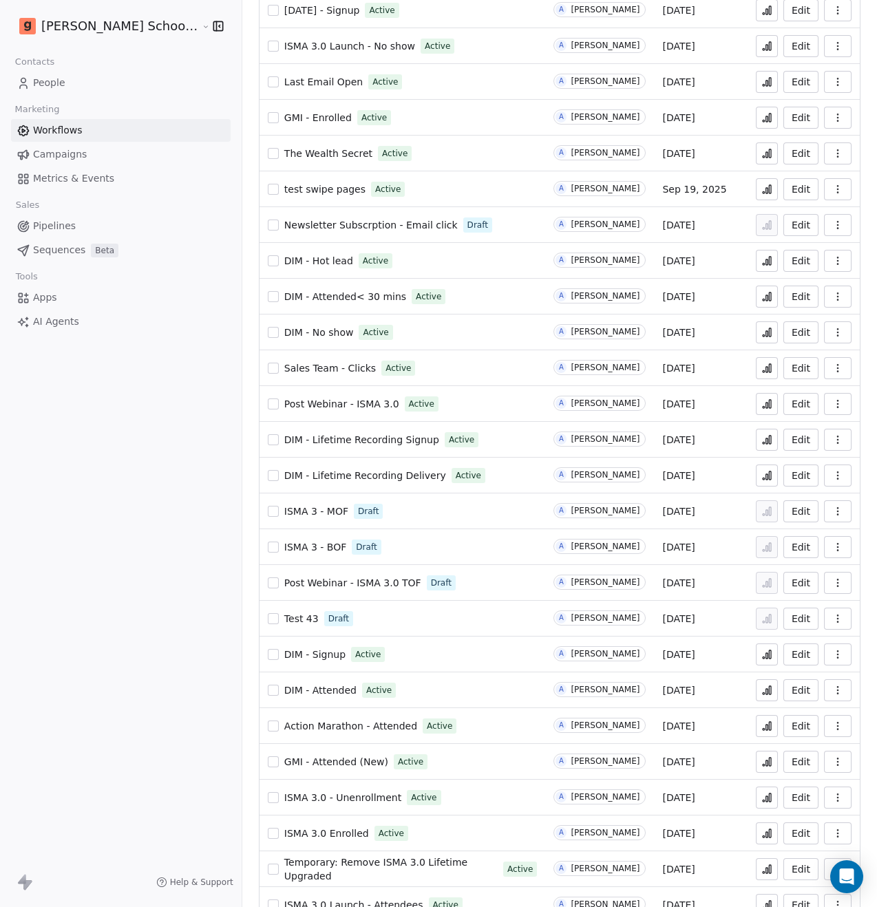
scroll to position [127, 0]
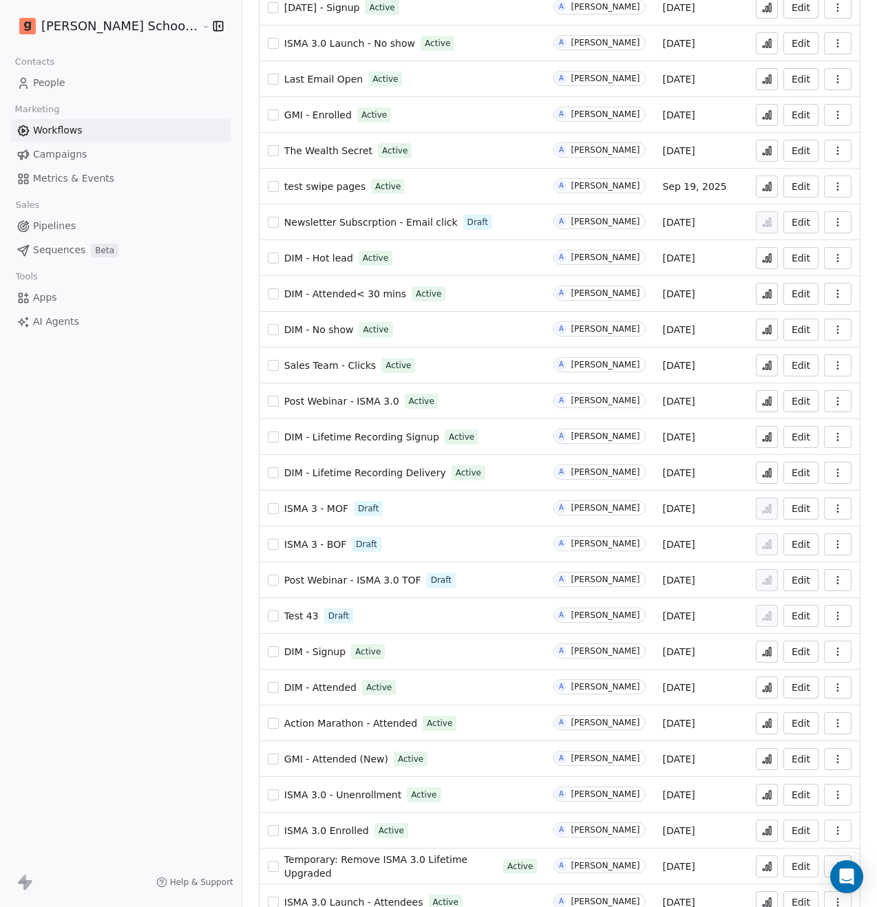
click at [284, 685] on span "DIM - Attended" at bounding box center [320, 687] width 72 height 11
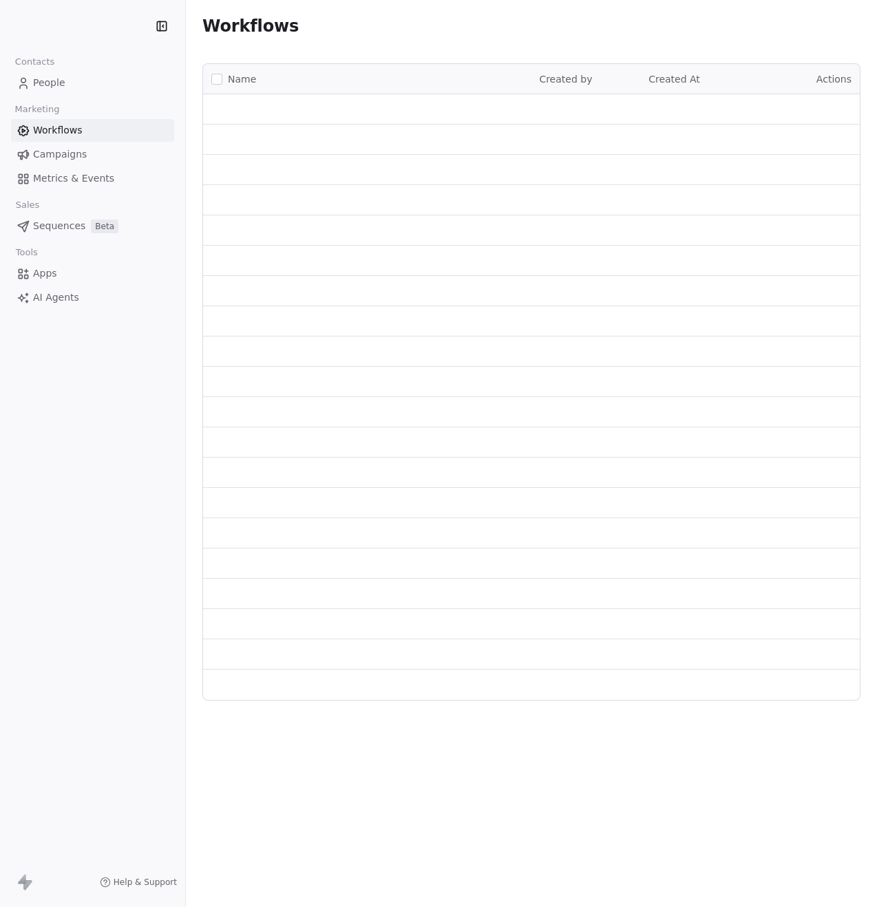
click at [70, 89] on link "People" at bounding box center [92, 83] width 163 height 23
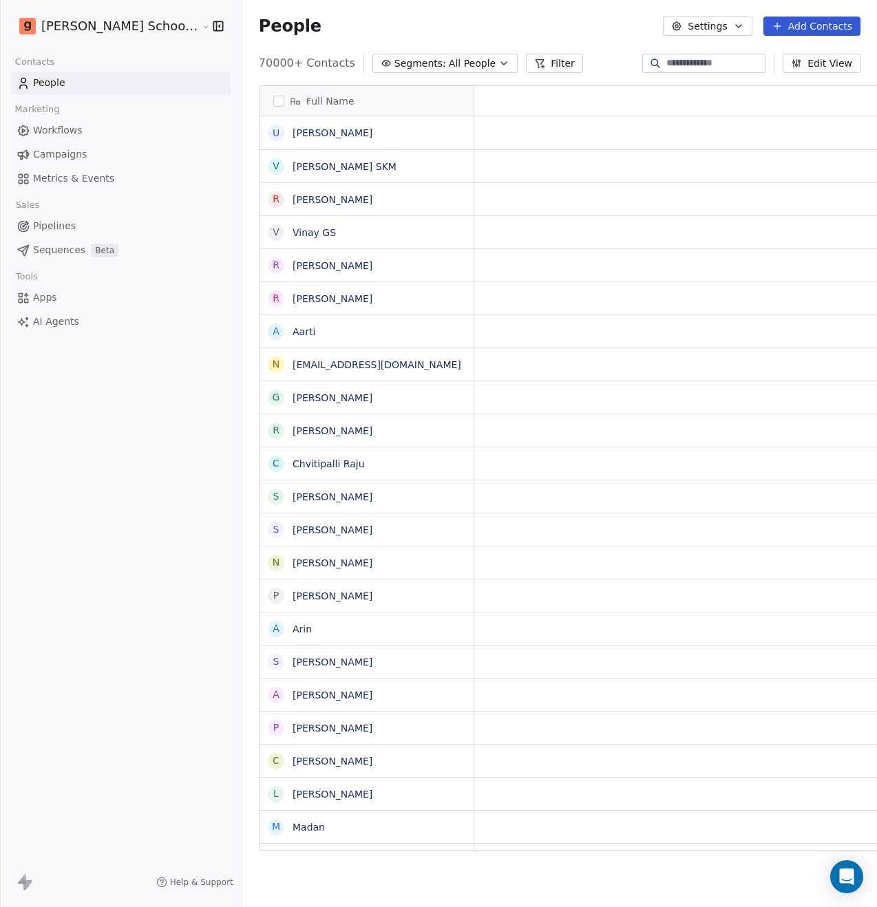
scroll to position [787, 669]
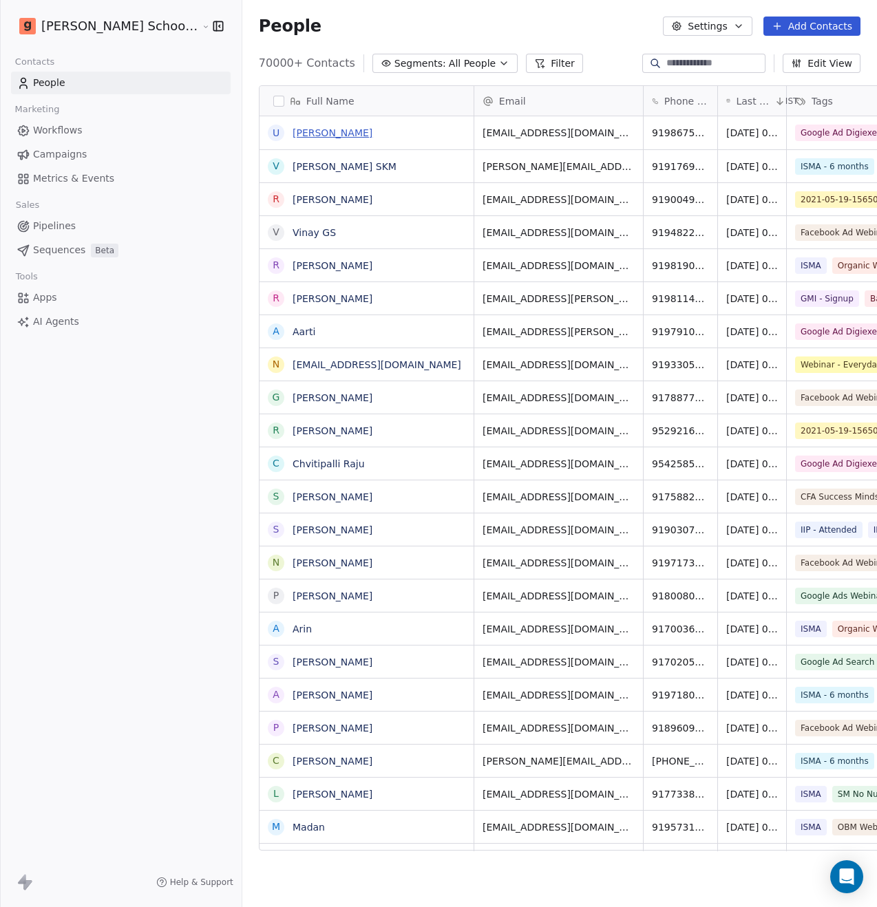
click at [293, 135] on link "Upen Choksi" at bounding box center [333, 132] width 80 height 11
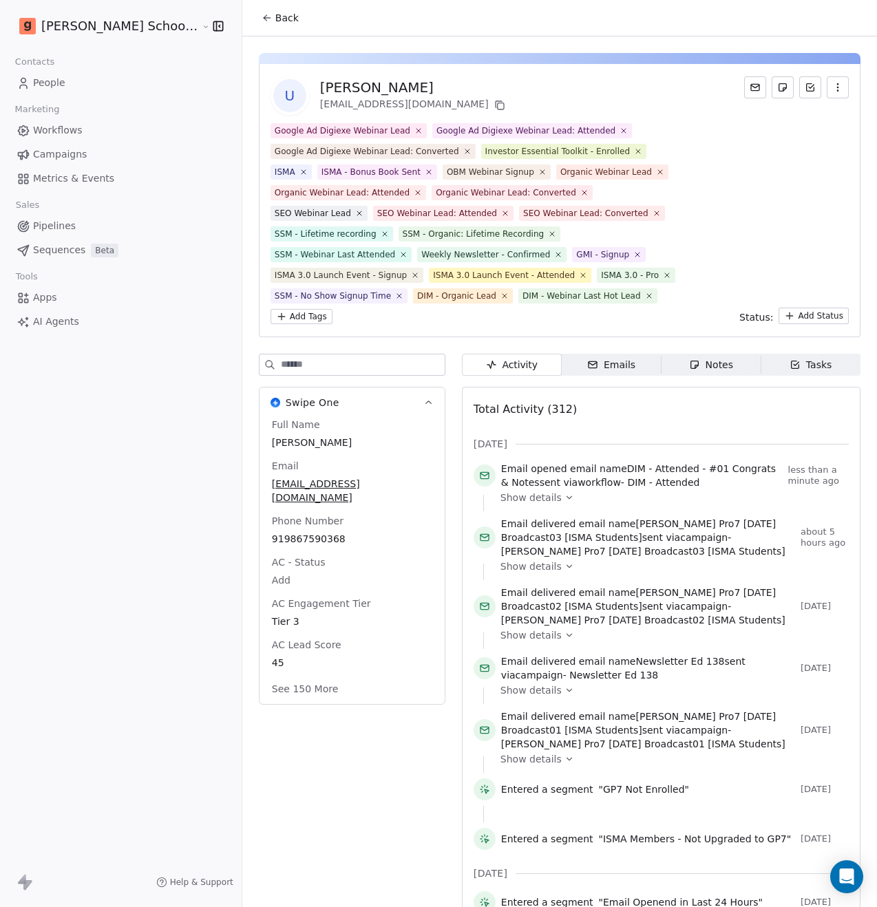
click at [281, 354] on input at bounding box center [363, 364] width 164 height 21
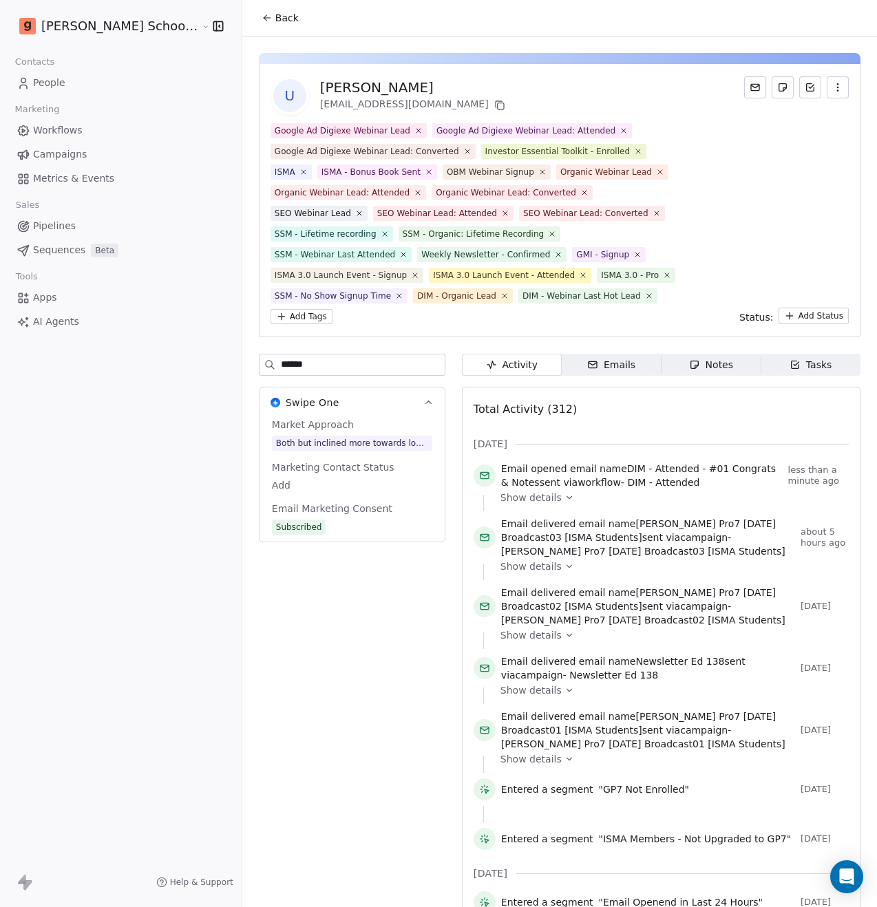
type input "******"
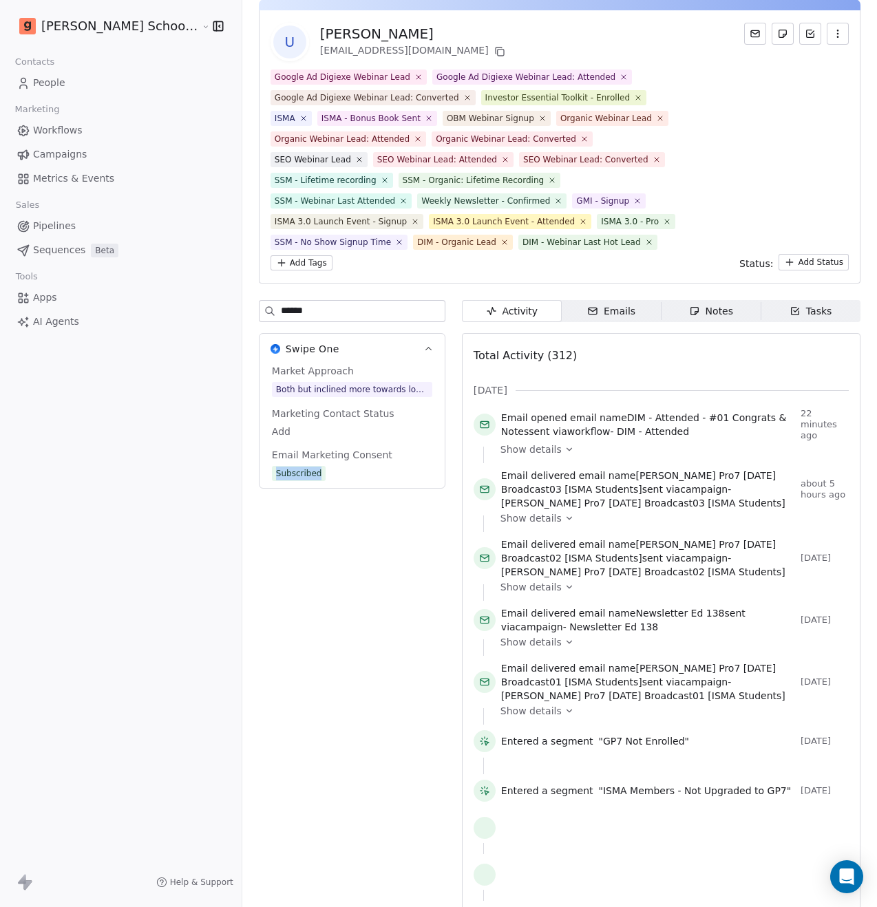
click at [85, 87] on link "People" at bounding box center [121, 83] width 220 height 23
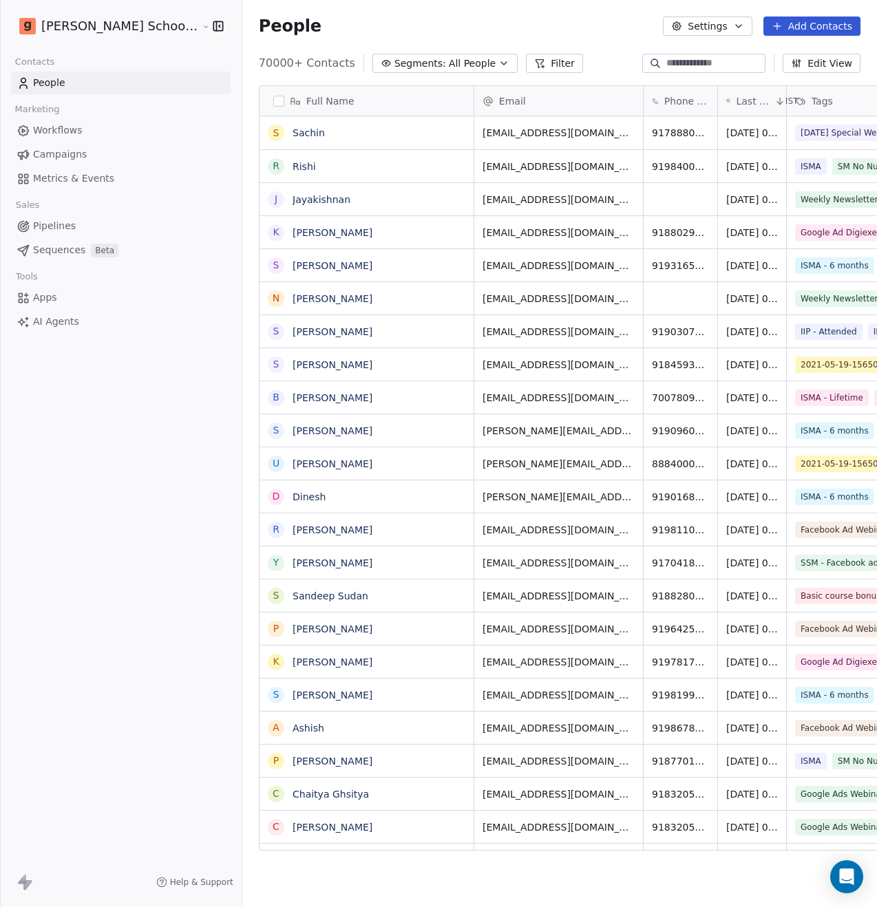
scroll to position [787, 669]
click at [85, 182] on span "Metrics & Events" at bounding box center [73, 178] width 81 height 14
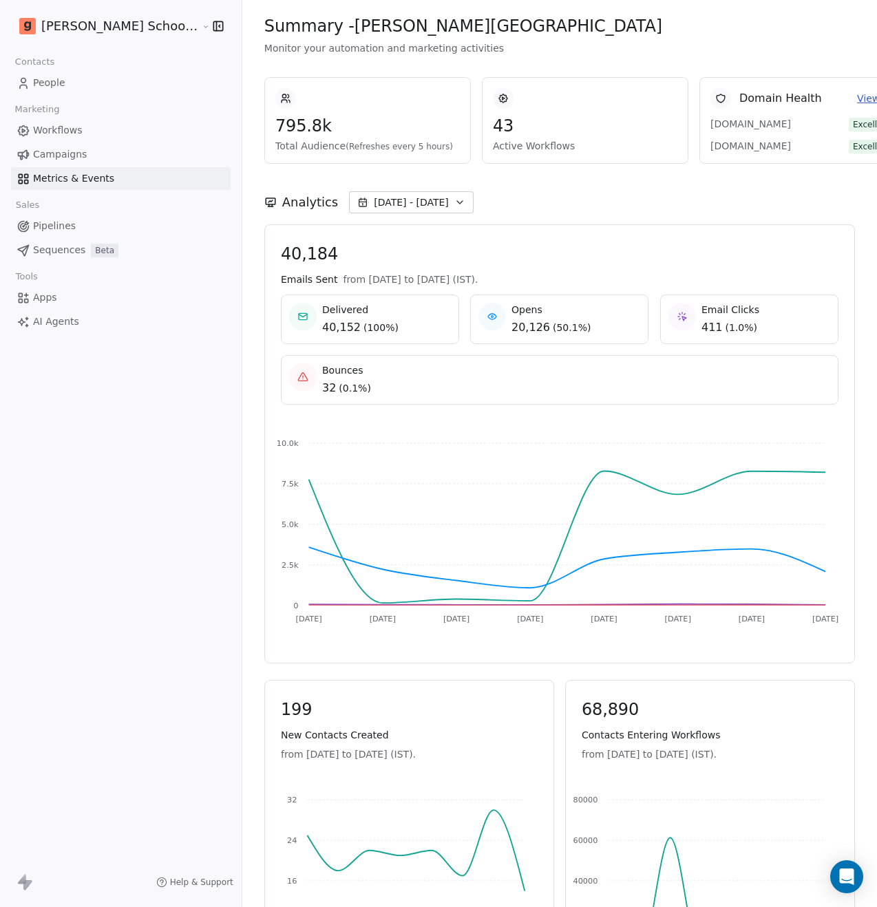
click at [52, 87] on span "People" at bounding box center [49, 83] width 32 height 14
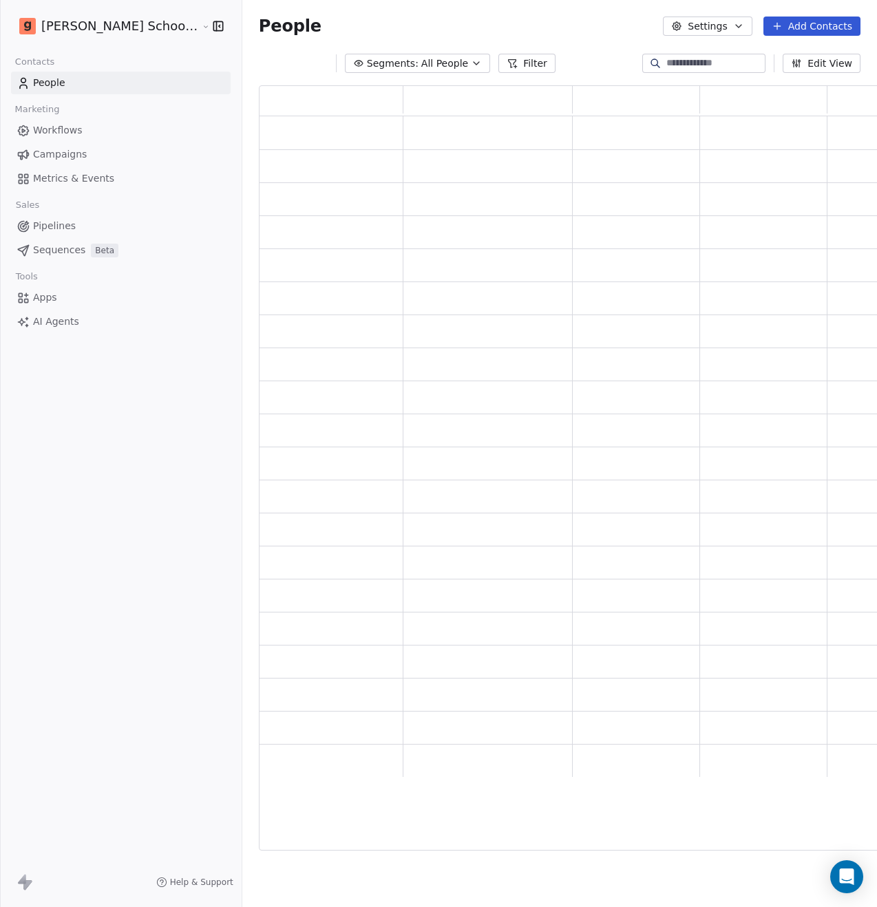
scroll to position [754, 636]
click at [692, 56] on input at bounding box center [714, 63] width 96 height 14
paste input "**********"
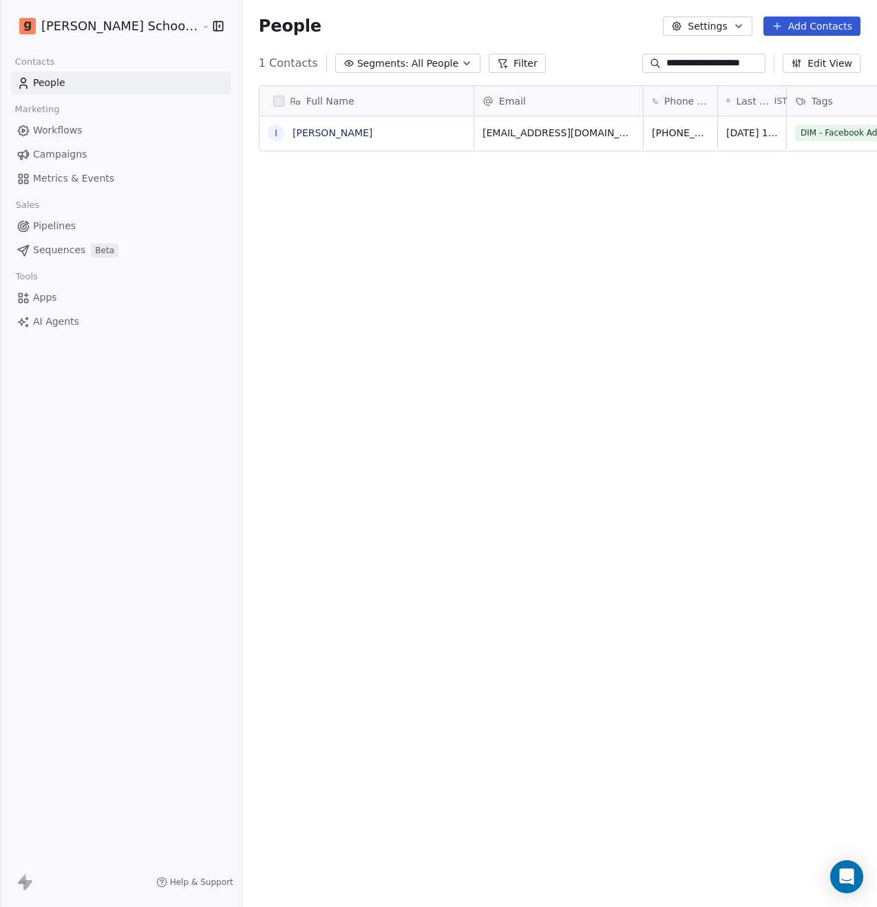
scroll to position [787, 669]
type input "**********"
click at [293, 135] on link "Inderjot" at bounding box center [333, 132] width 80 height 11
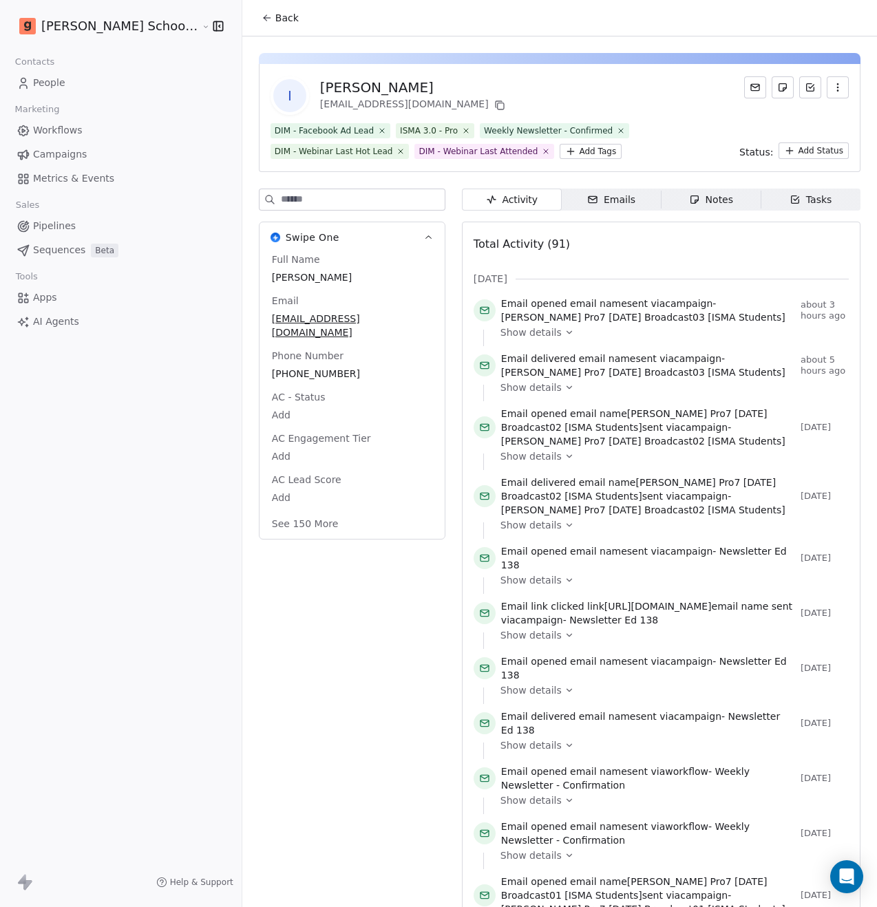
click at [306, 201] on input at bounding box center [363, 199] width 164 height 21
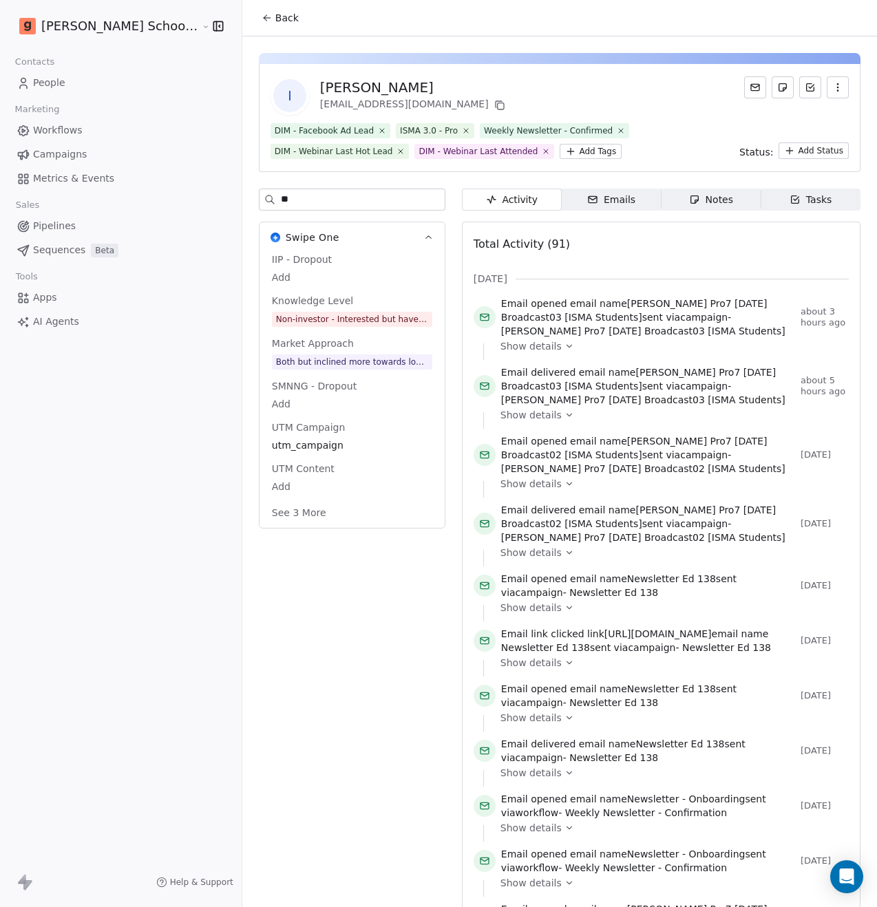
type input "*"
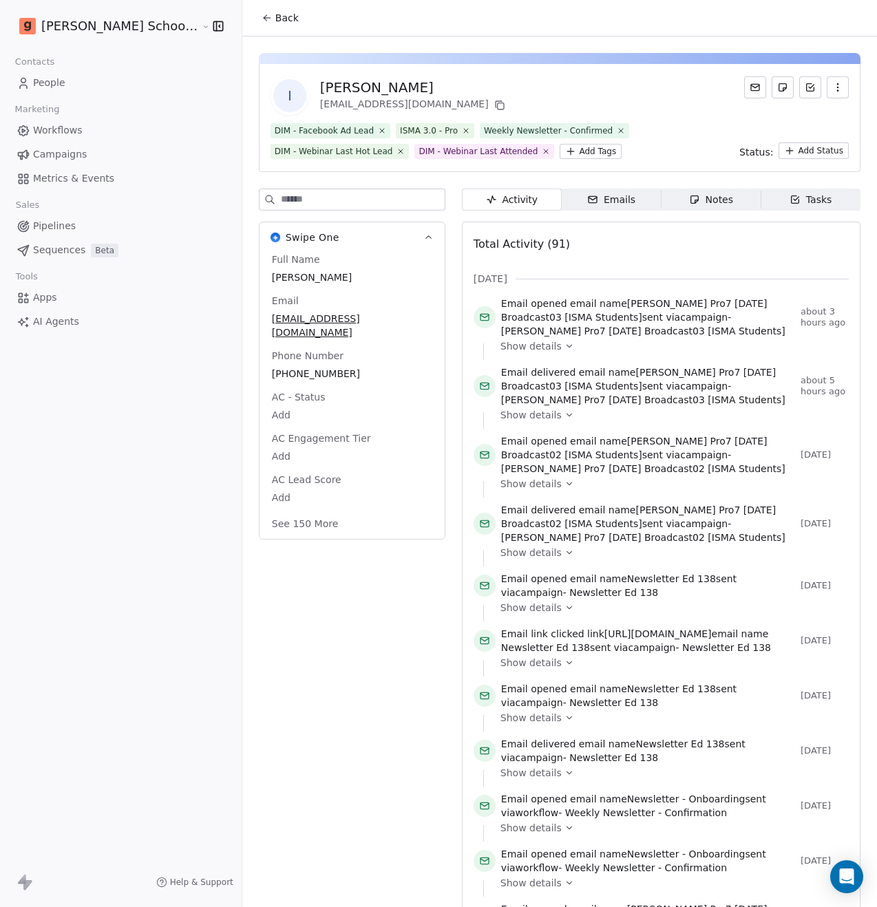
click at [63, 85] on span "People" at bounding box center [49, 83] width 32 height 14
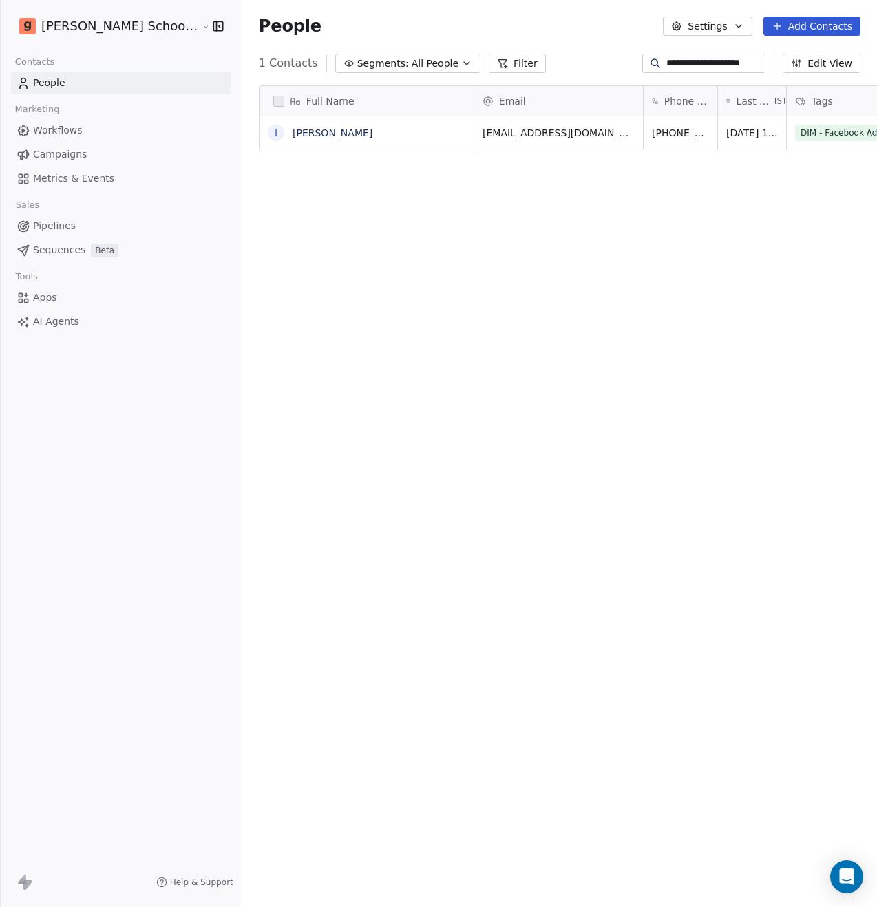
scroll to position [787, 669]
click at [717, 65] on input "**********" at bounding box center [714, 63] width 96 height 14
paste input "**"
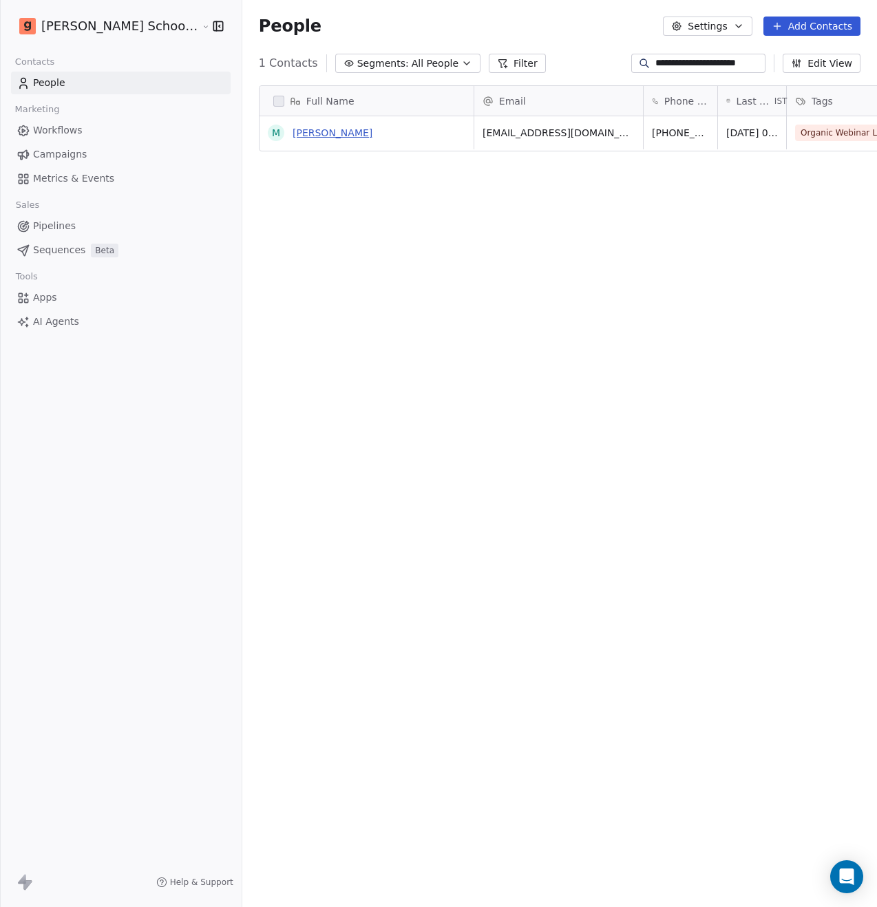
type input "**********"
click at [293, 134] on link "MUDIT" at bounding box center [333, 132] width 80 height 11
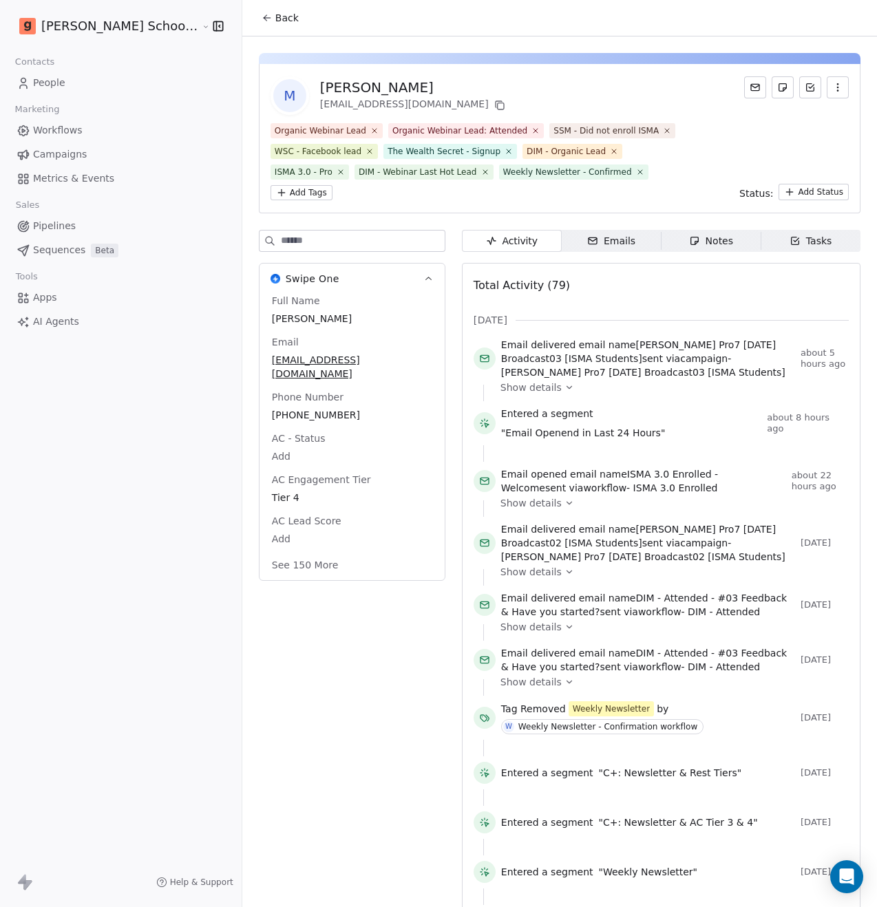
click at [281, 239] on input at bounding box center [363, 241] width 164 height 21
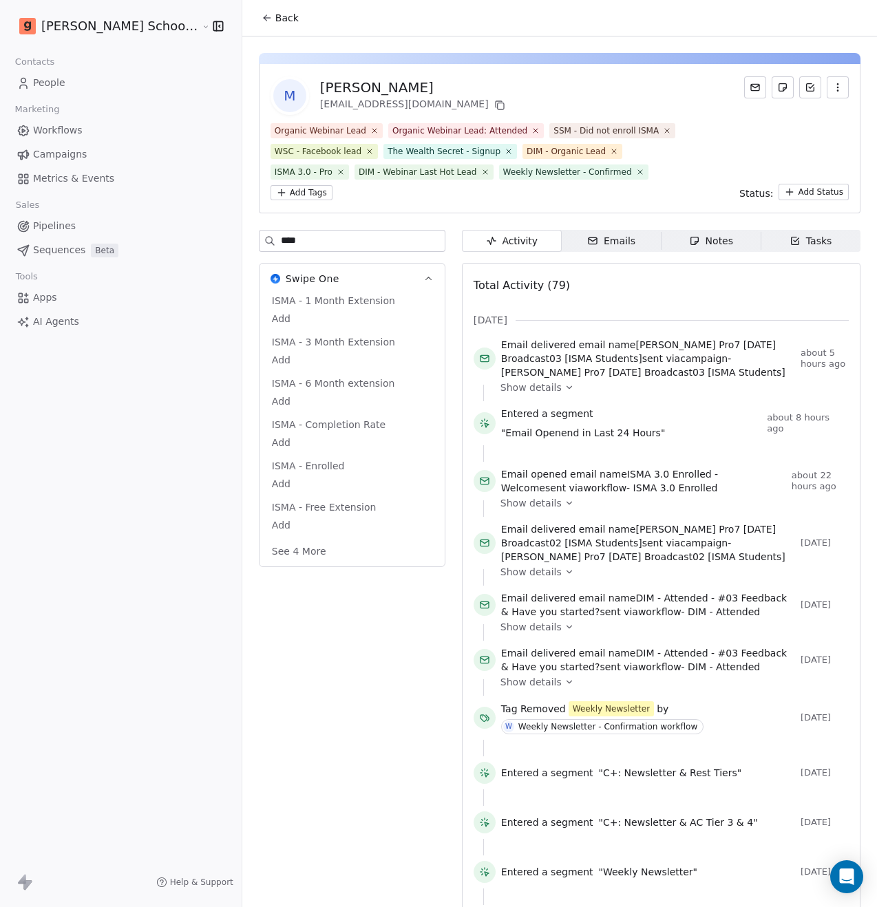
type input "****"
click at [264, 555] on button "See 4 More" at bounding box center [299, 551] width 71 height 25
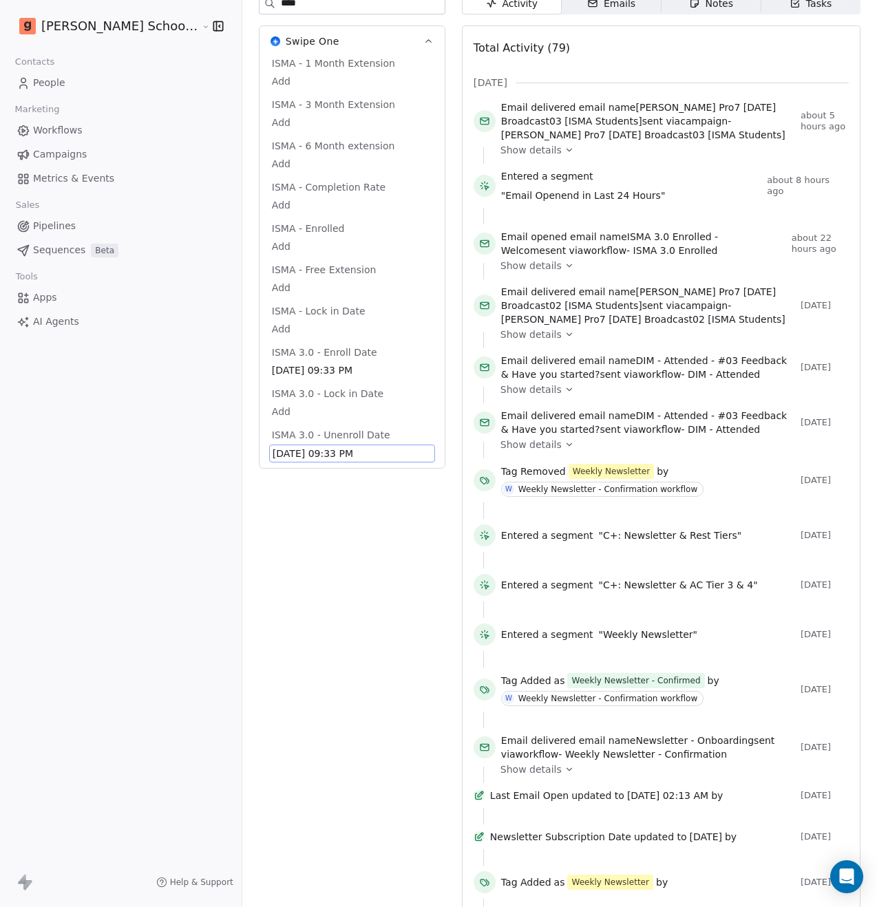
click at [273, 452] on span "Oct 03, 2026 09:33 PM" at bounding box center [352, 454] width 159 height 14
click at [273, 453] on span "Oct 03, 2026 09:33 PM" at bounding box center [352, 454] width 159 height 14
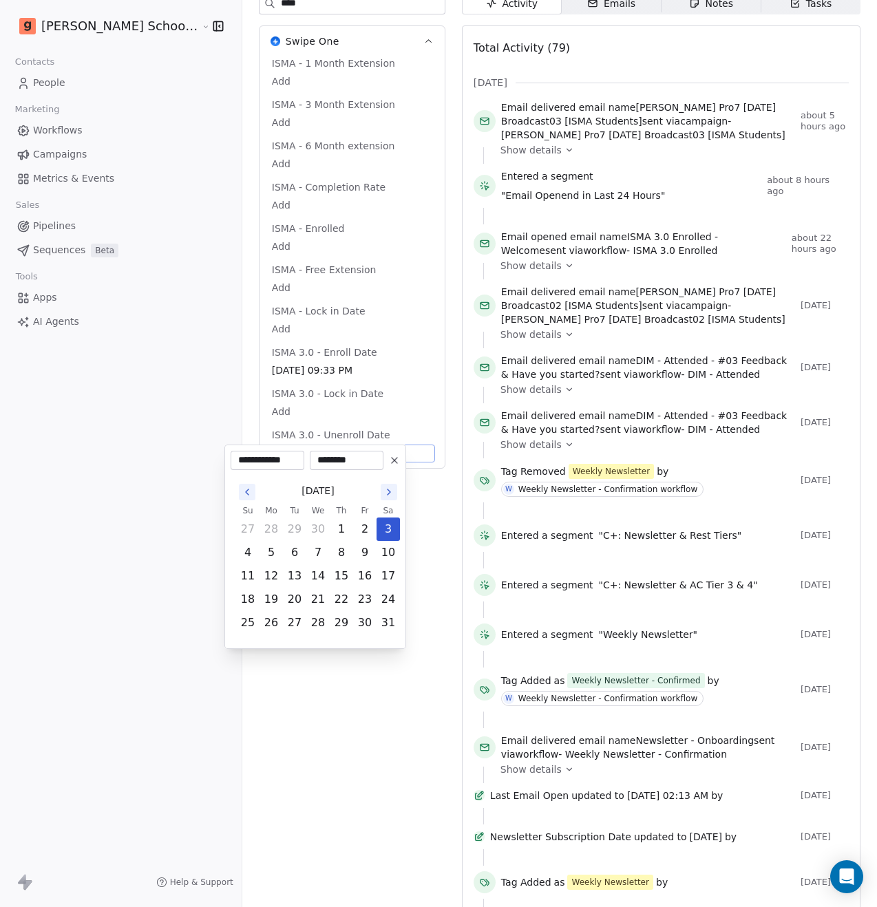
click at [278, 459] on input "**********" at bounding box center [267, 461] width 68 height 14
click at [294, 462] on input "**********" at bounding box center [267, 461] width 68 height 14
click at [290, 460] on input "**********" at bounding box center [267, 461] width 68 height 14
type input "**********"
click at [306, 476] on div "October 2026 Su Mo Tu We Th Fr Sa 27 28 29 30 1 2 3 4 5 6 7 8 9 10 11 12 13 14 …" at bounding box center [315, 556] width 169 height 173
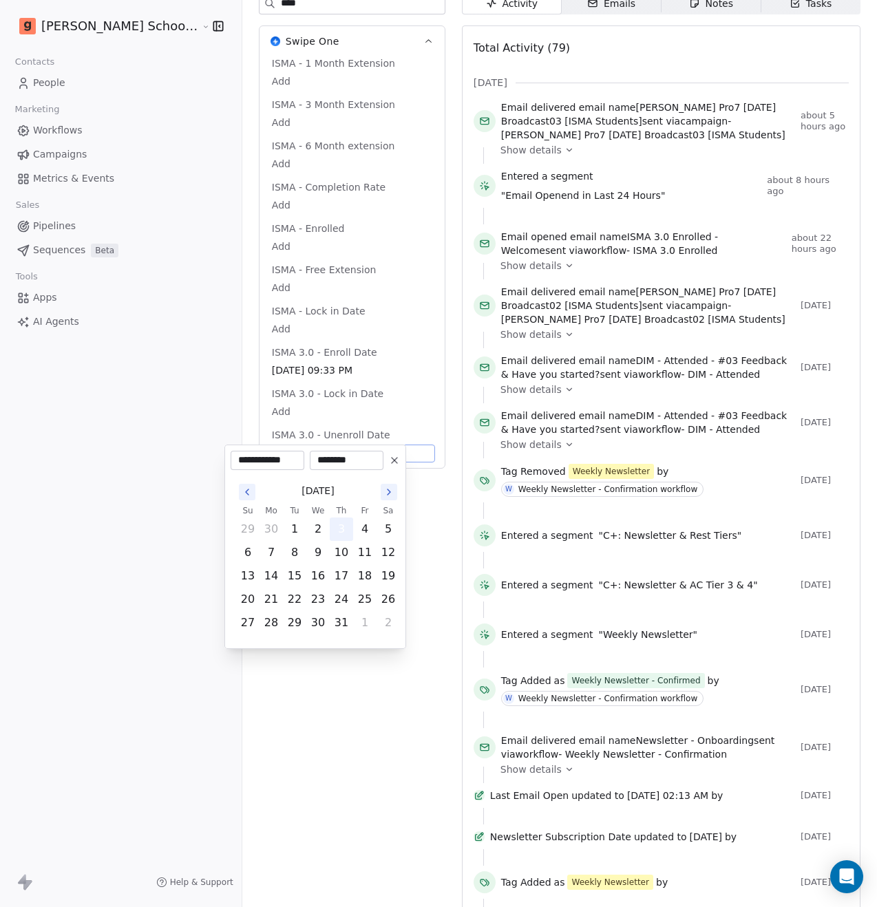
click at [341, 524] on button "3" at bounding box center [341, 529] width 22 height 22
click at [279, 722] on html "Goela School of Finance LLP Contacts People Marketing Workflows Campaigns Metri…" at bounding box center [438, 453] width 877 height 907
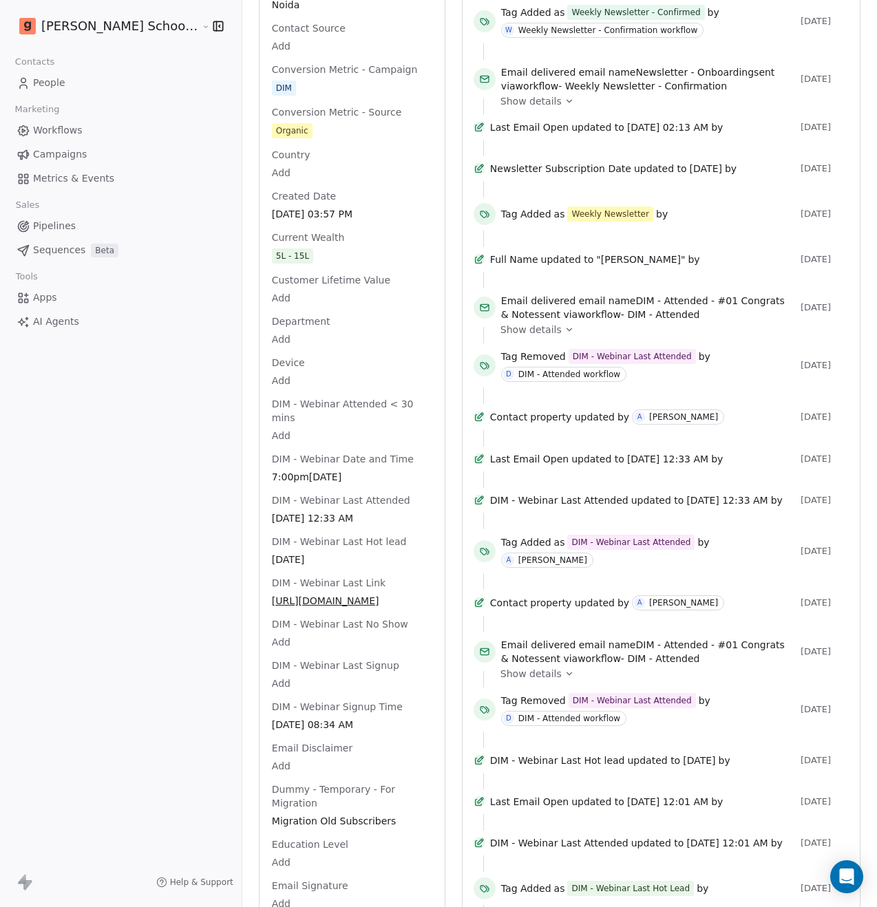
scroll to position [0, 0]
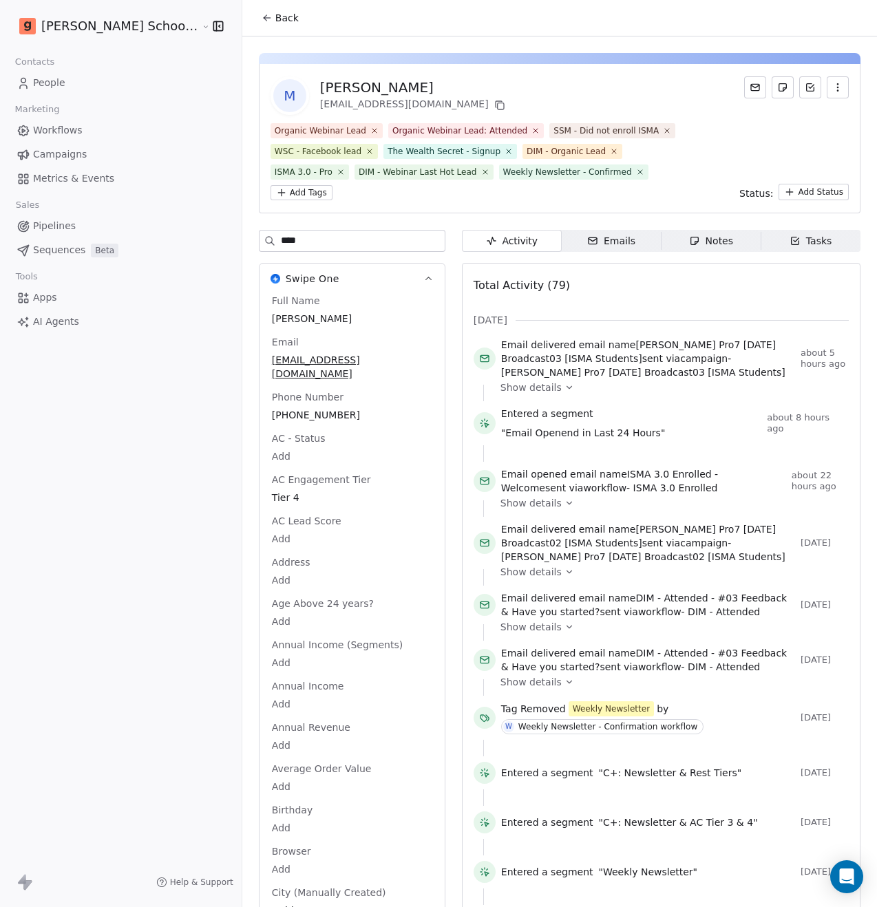
click at [281, 245] on input "****" at bounding box center [363, 241] width 164 height 21
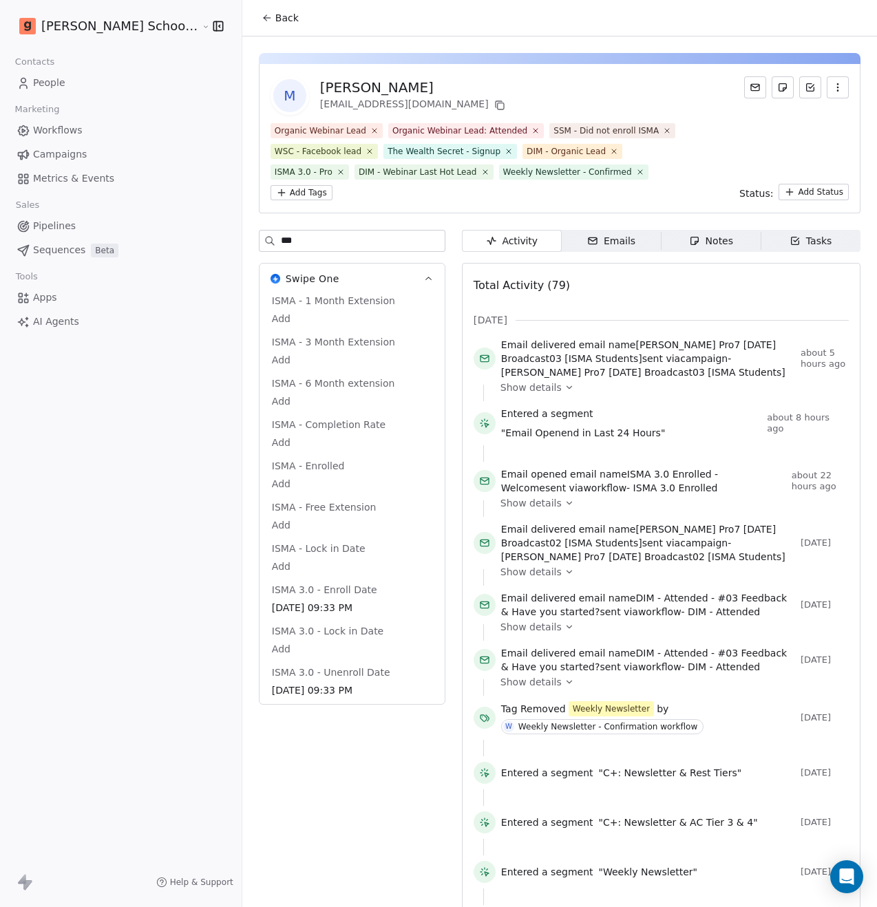
type input "****"
click at [281, 237] on input "****" at bounding box center [363, 241] width 164 height 21
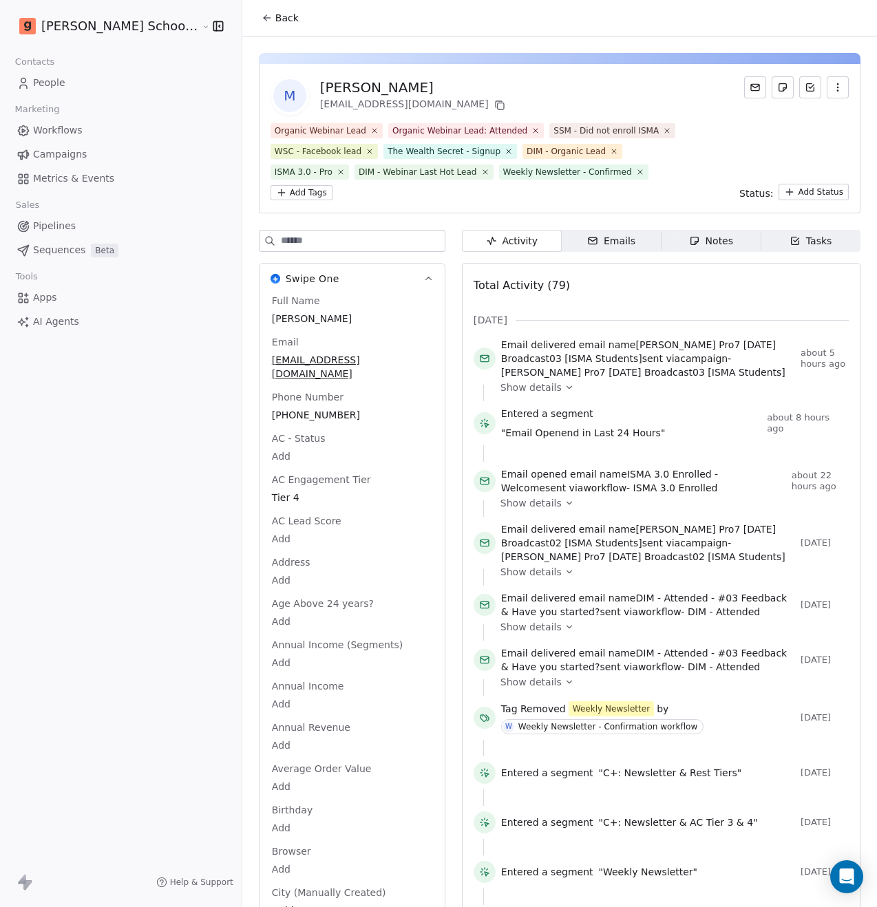
click at [275, 20] on span "Back" at bounding box center [286, 18] width 23 height 14
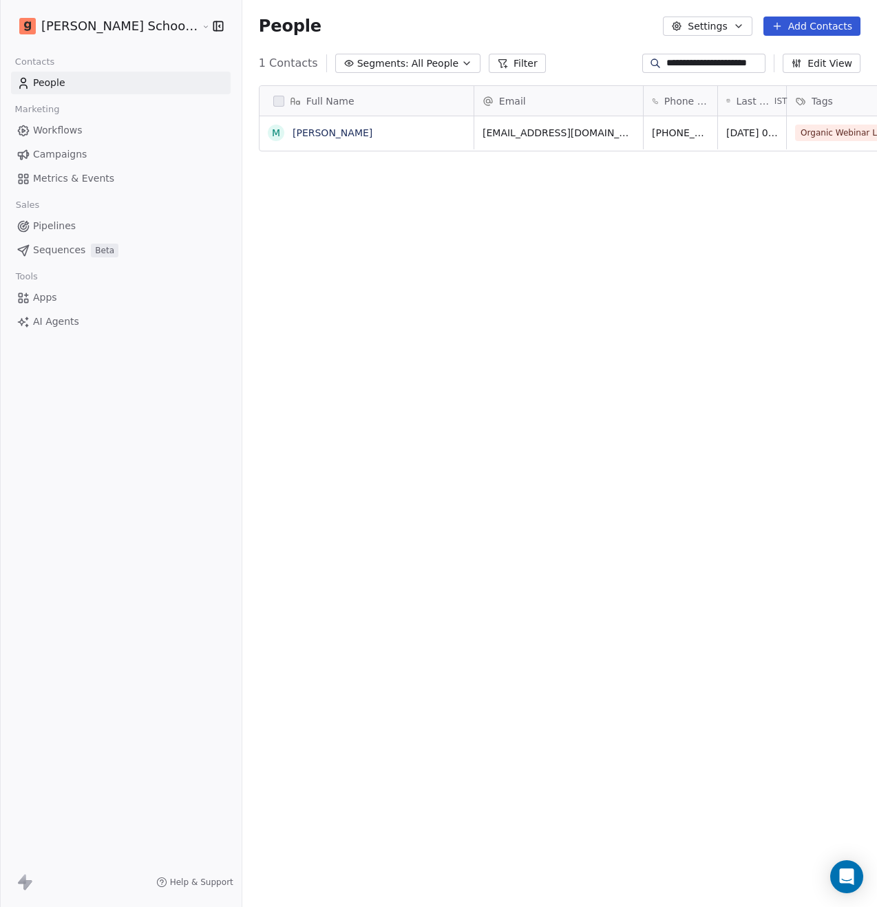
scroll to position [787, 669]
click at [731, 63] on input "**********" at bounding box center [714, 63] width 96 height 14
paste input
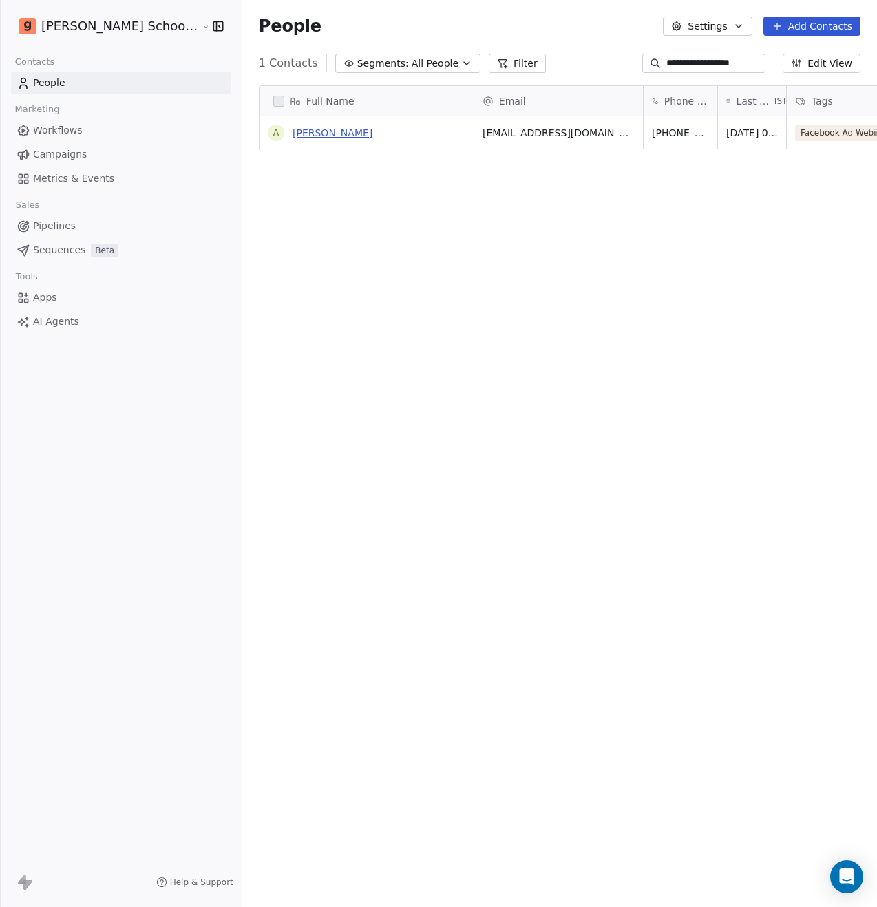
type input "**********"
click at [295, 134] on link "Amit Chauhan" at bounding box center [333, 132] width 80 height 11
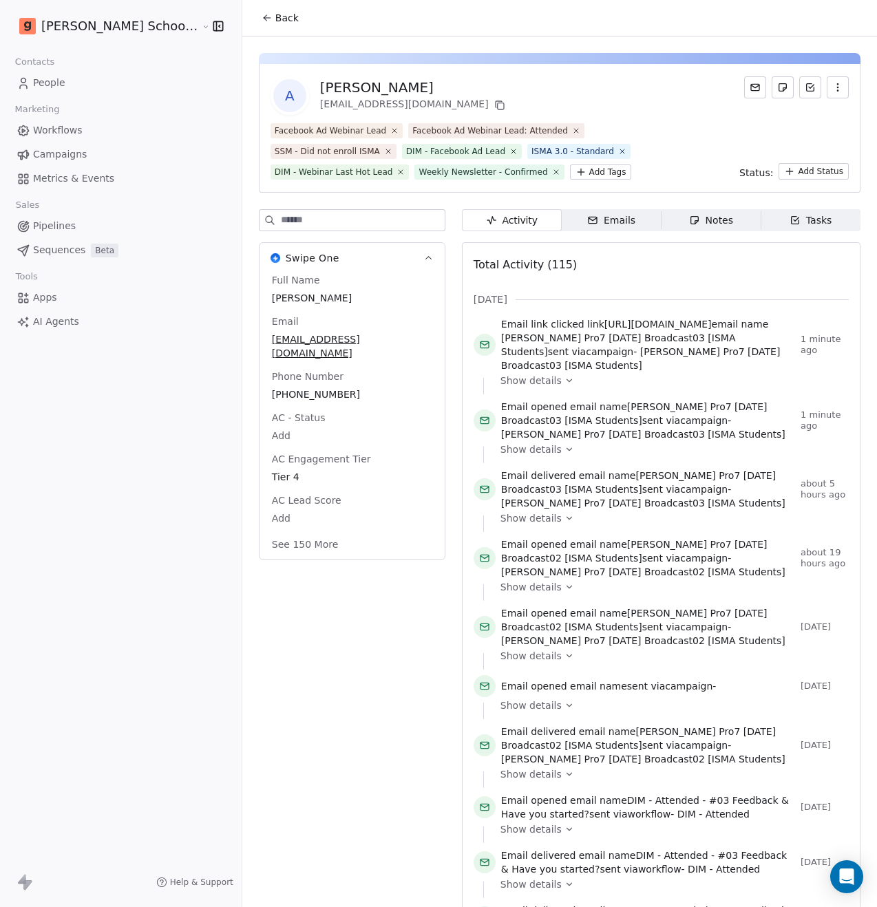
click at [312, 222] on input at bounding box center [363, 220] width 164 height 21
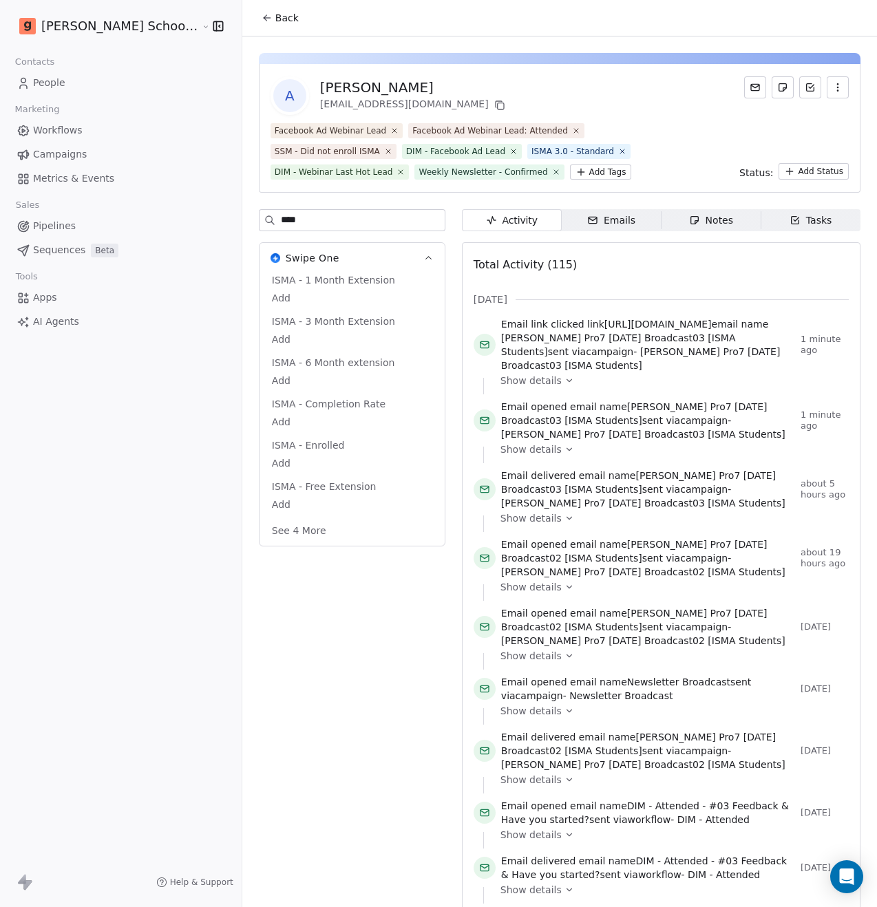
type input "****"
click at [275, 536] on button "See 4 More" at bounding box center [299, 530] width 71 height 25
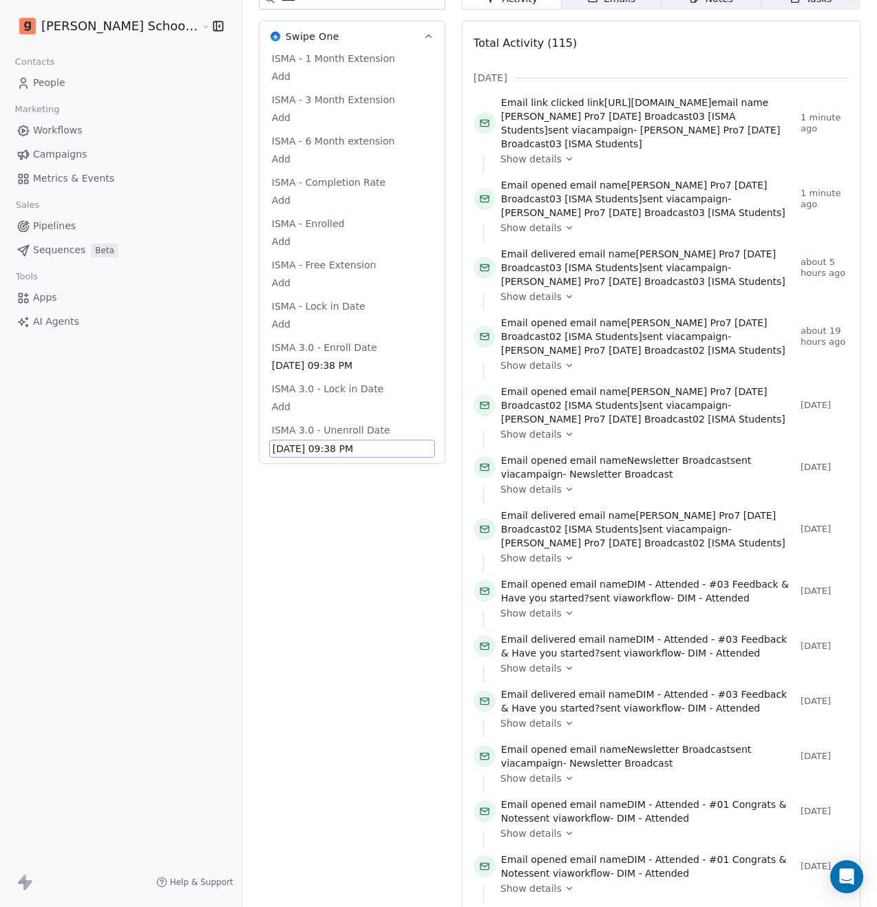
click at [273, 447] on span "Apr 03, 2026 09:38 PM" at bounding box center [352, 449] width 159 height 14
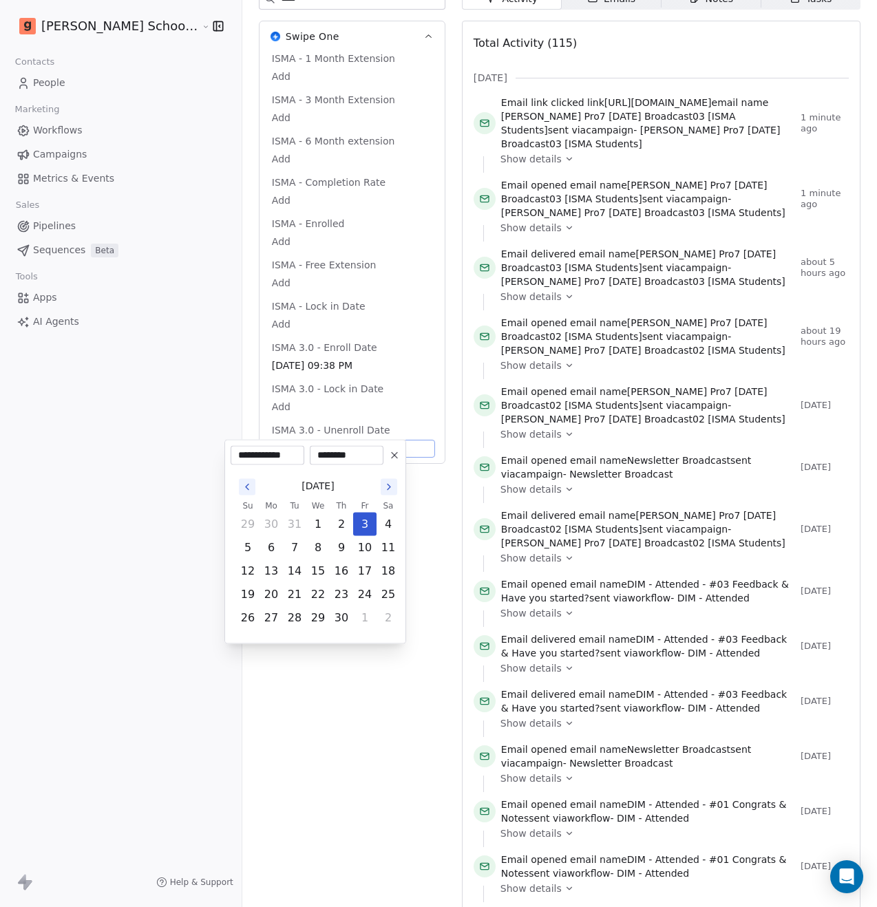
click at [283, 452] on input "**********" at bounding box center [267, 456] width 68 height 14
click at [290, 454] on input "**********" at bounding box center [267, 456] width 68 height 14
type input "**********"
click at [303, 472] on div "April 2026 Su Mo Tu We Th Fr Sa 29 30 31 1 2 3 4 5 6 7 8 9 10 11 12 13 14 15 16…" at bounding box center [315, 551] width 169 height 173
click at [315, 524] on button "3" at bounding box center [318, 524] width 22 height 22
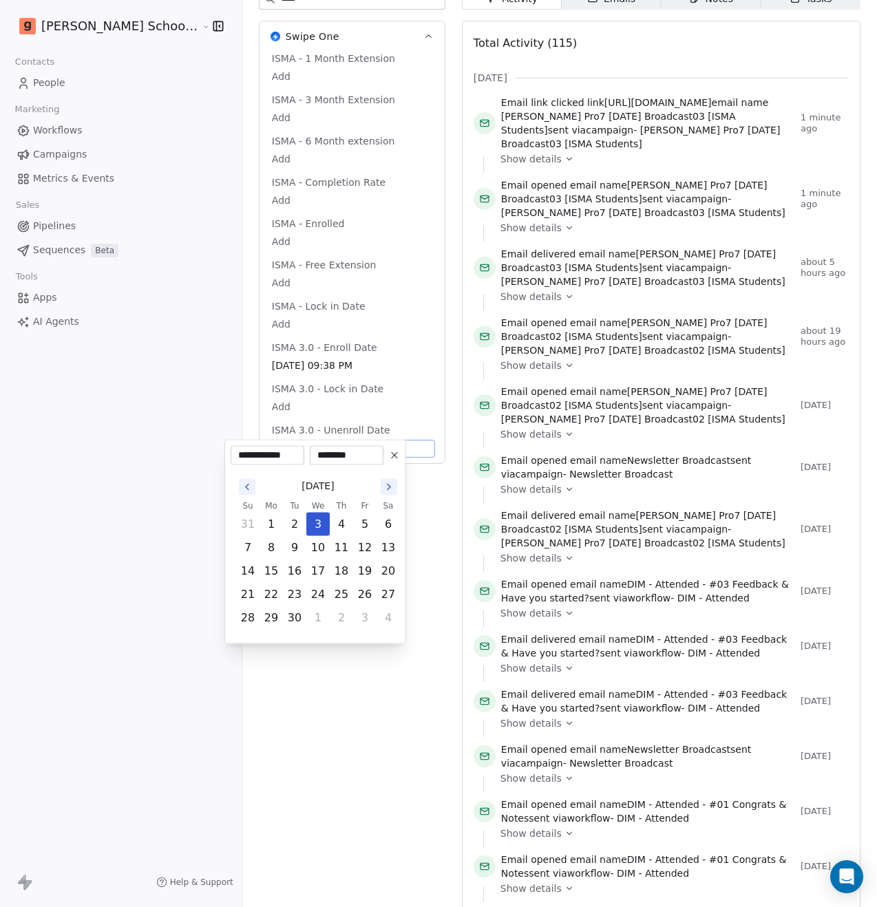
click at [317, 733] on html "Goela School of Finance LLP Contacts People Marketing Workflows Campaigns Metri…" at bounding box center [438, 453] width 877 height 907
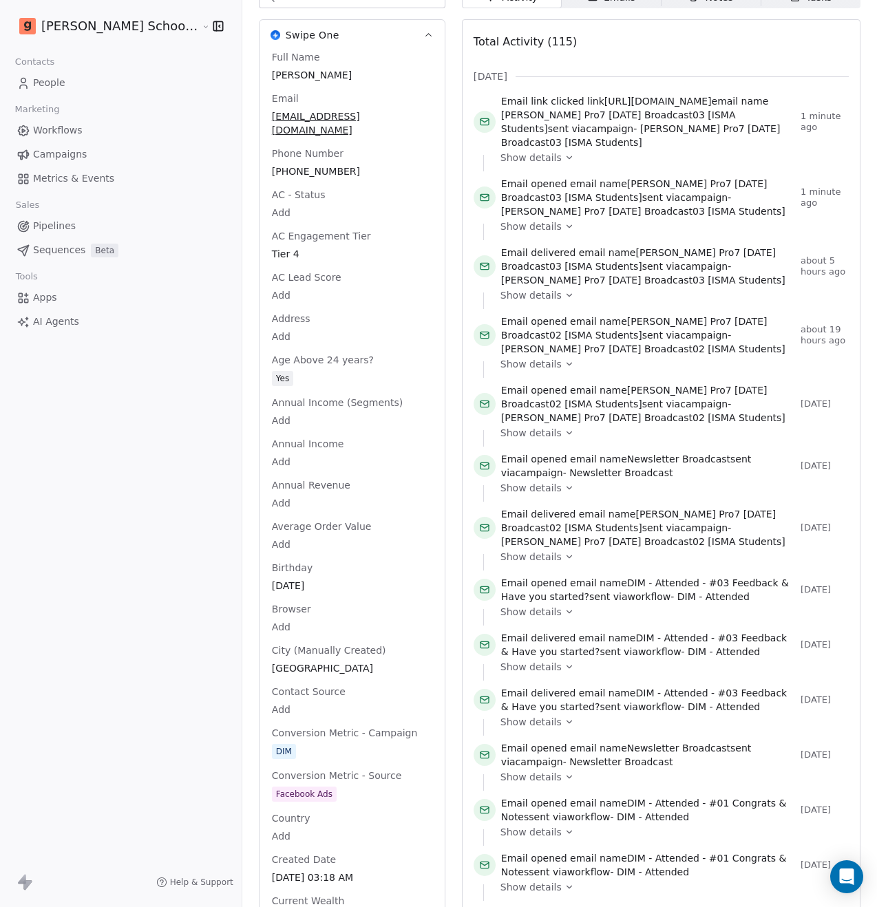
scroll to position [0, 0]
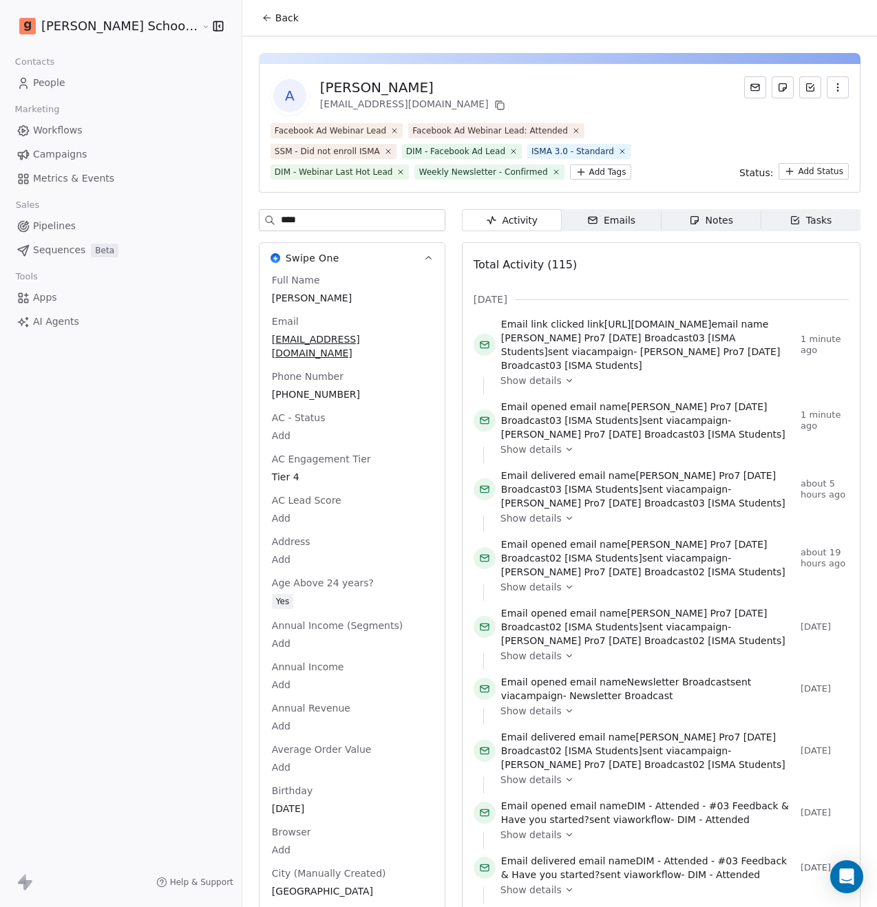
click at [286, 227] on input "****" at bounding box center [363, 220] width 164 height 21
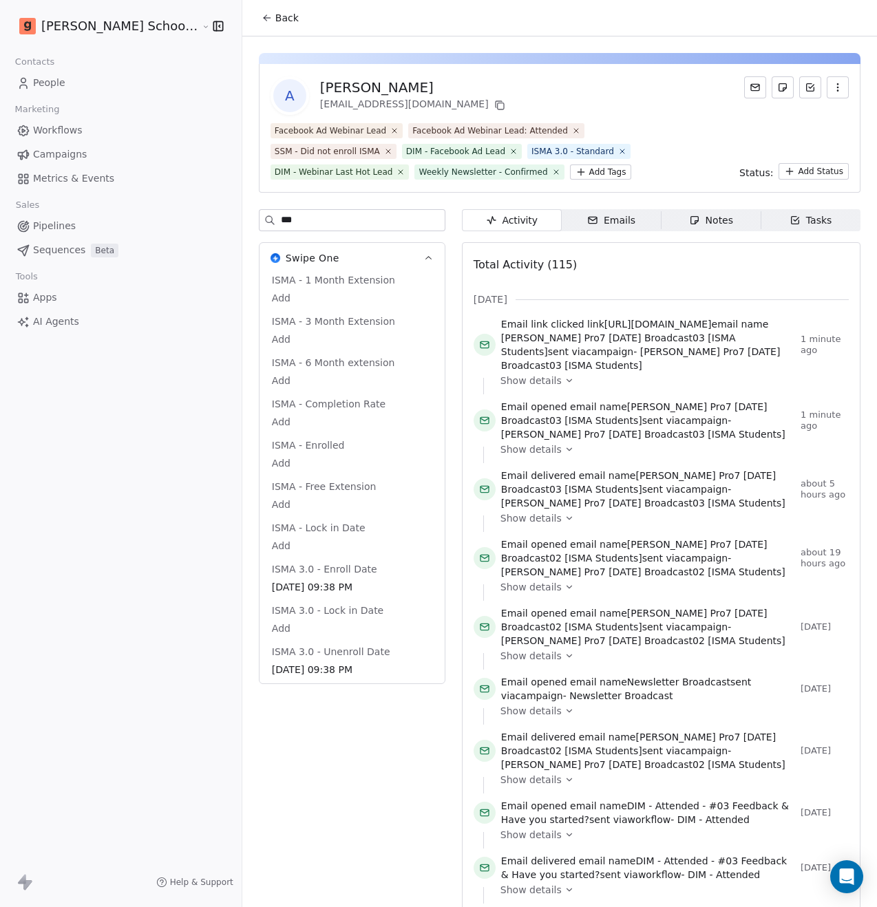
type input "****"
click at [74, 87] on link "People" at bounding box center [121, 83] width 220 height 23
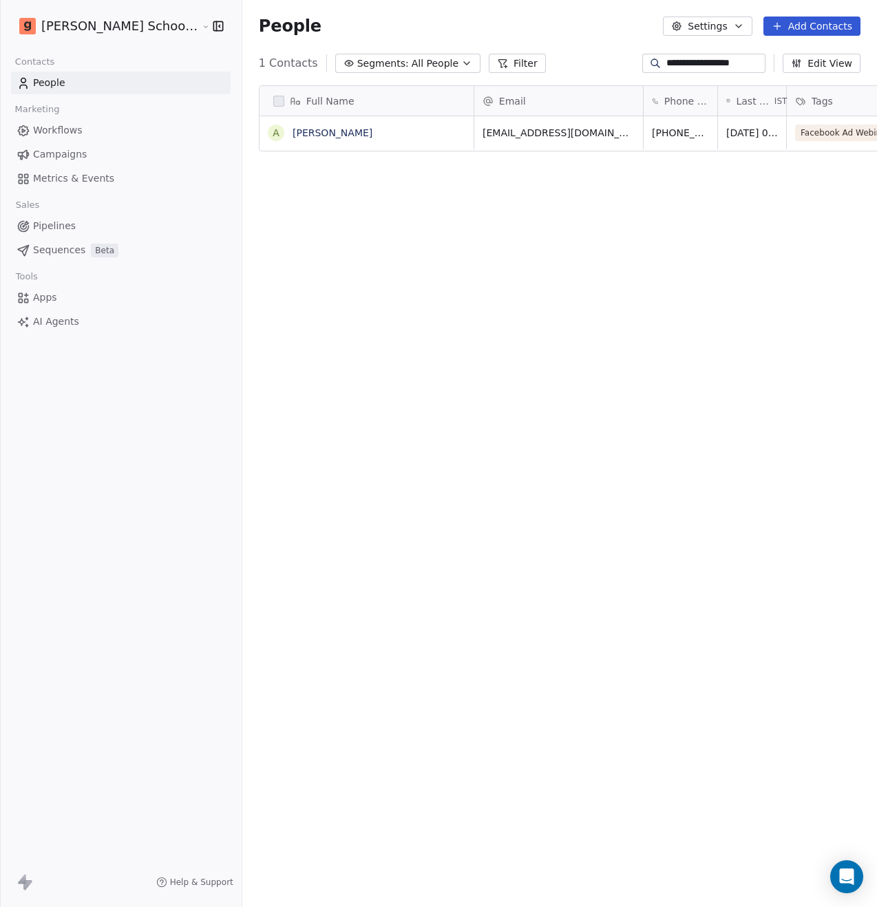
scroll to position [787, 669]
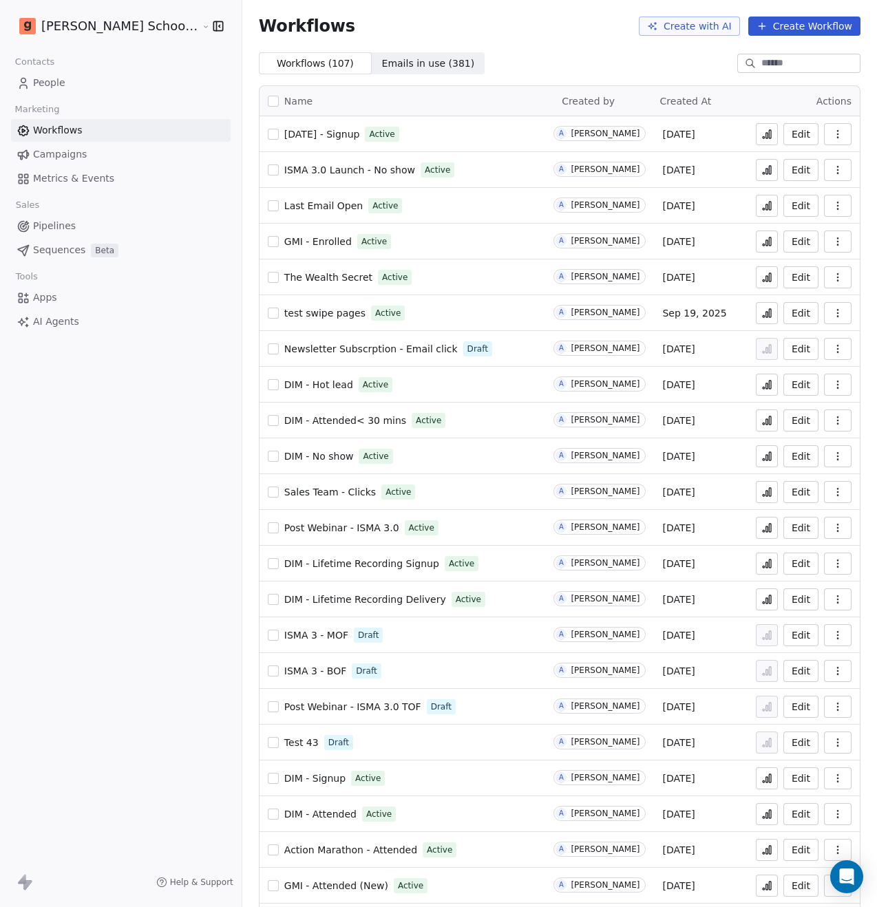
click at [767, 22] on button "Create Workflow" at bounding box center [804, 26] width 112 height 19
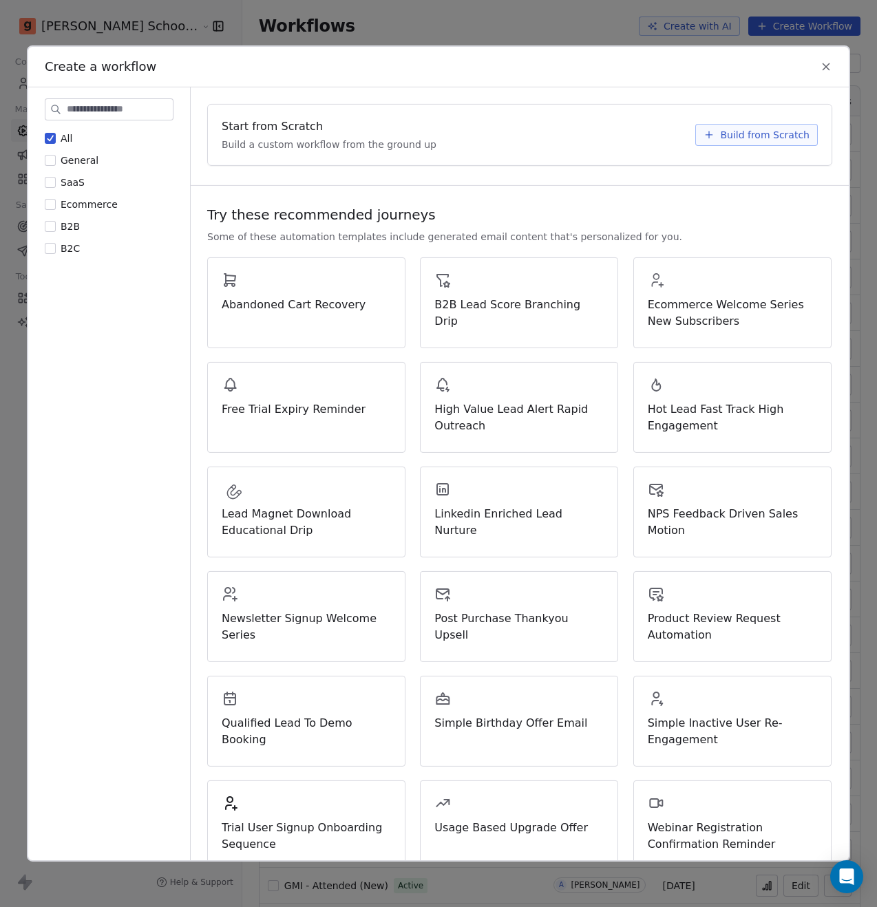
click at [726, 132] on span "Build from Scratch" at bounding box center [764, 135] width 89 height 14
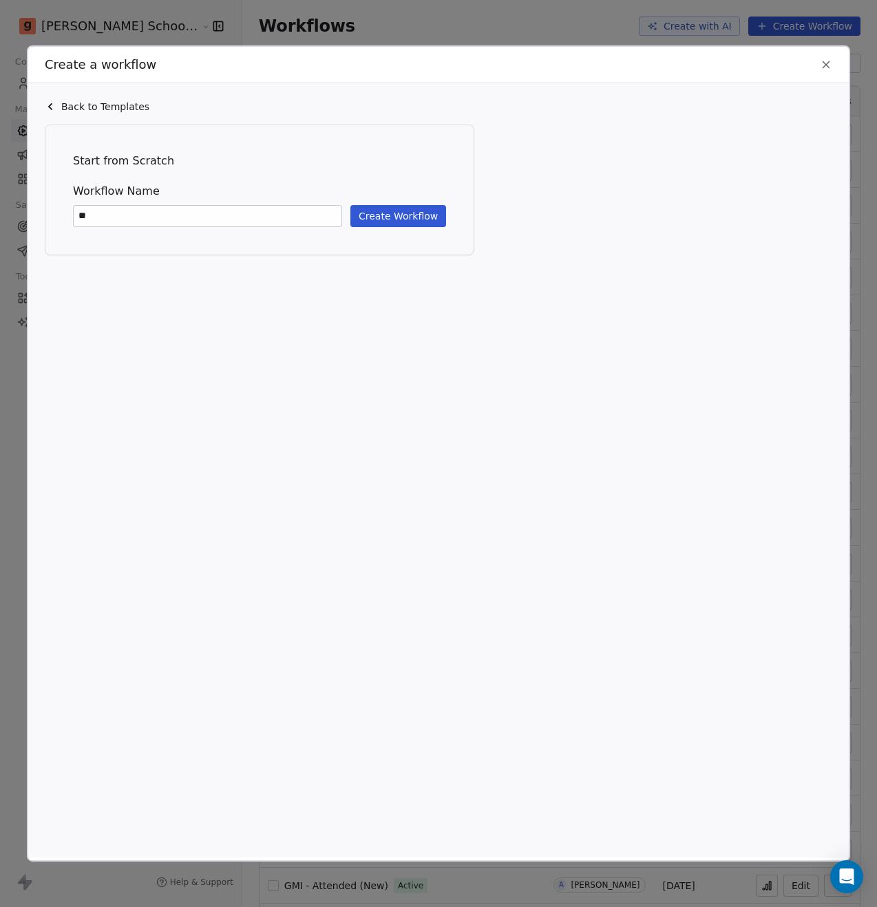
type input "*"
type input "**********"
click at [420, 218] on button "Create Workflow" at bounding box center [398, 216] width 96 height 22
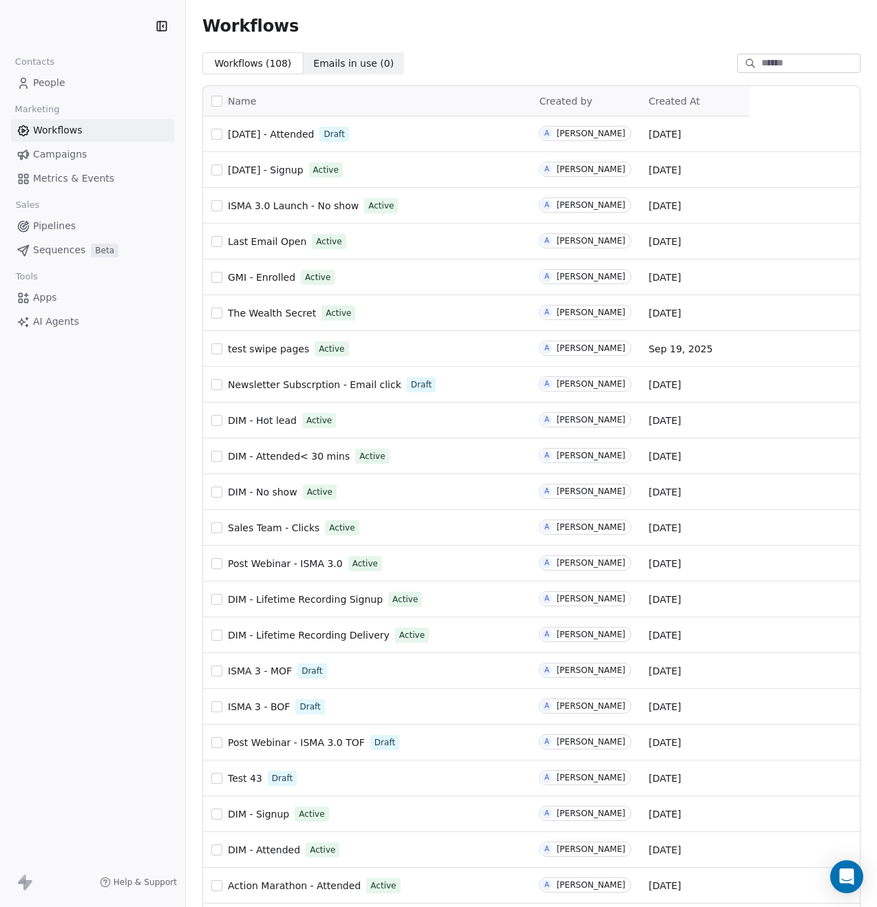
click at [69, 74] on link "People" at bounding box center [92, 83] width 163 height 23
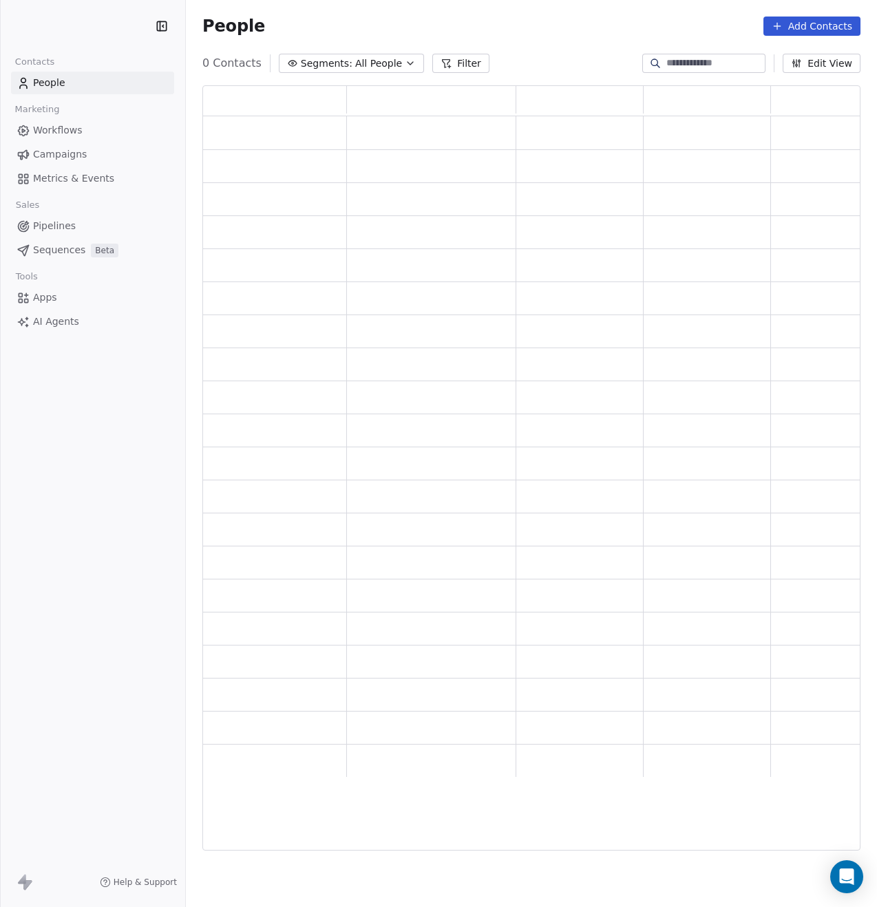
scroll to position [754, 636]
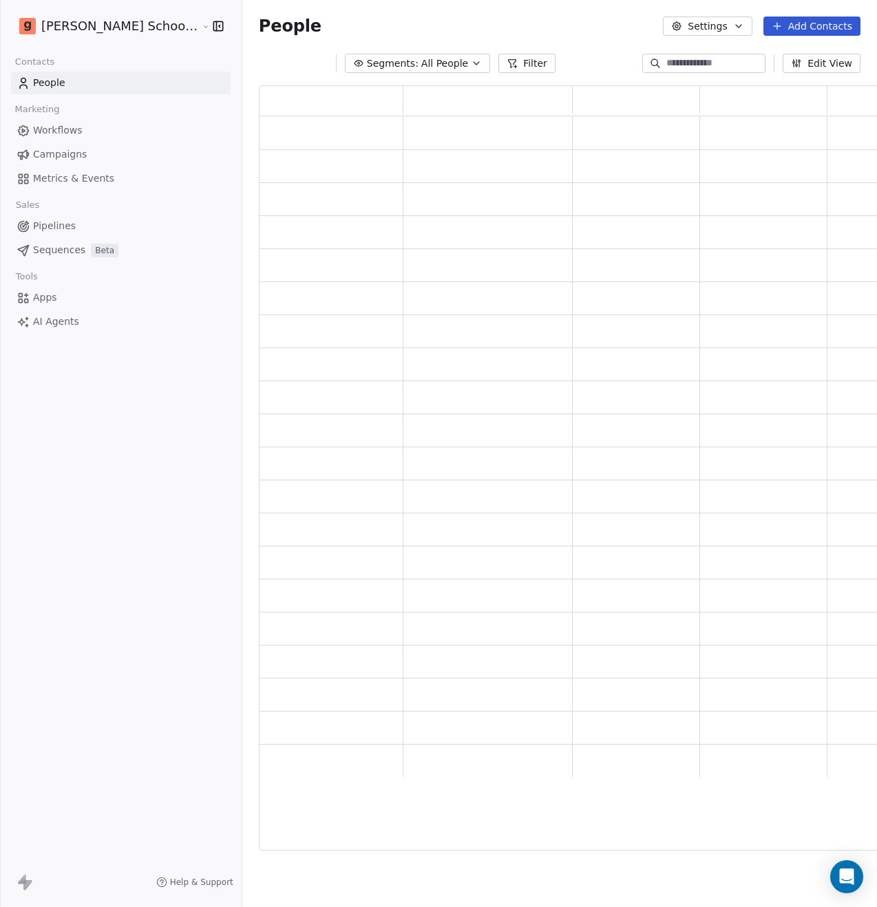
click at [421, 65] on span "All People" at bounding box center [444, 63] width 47 height 14
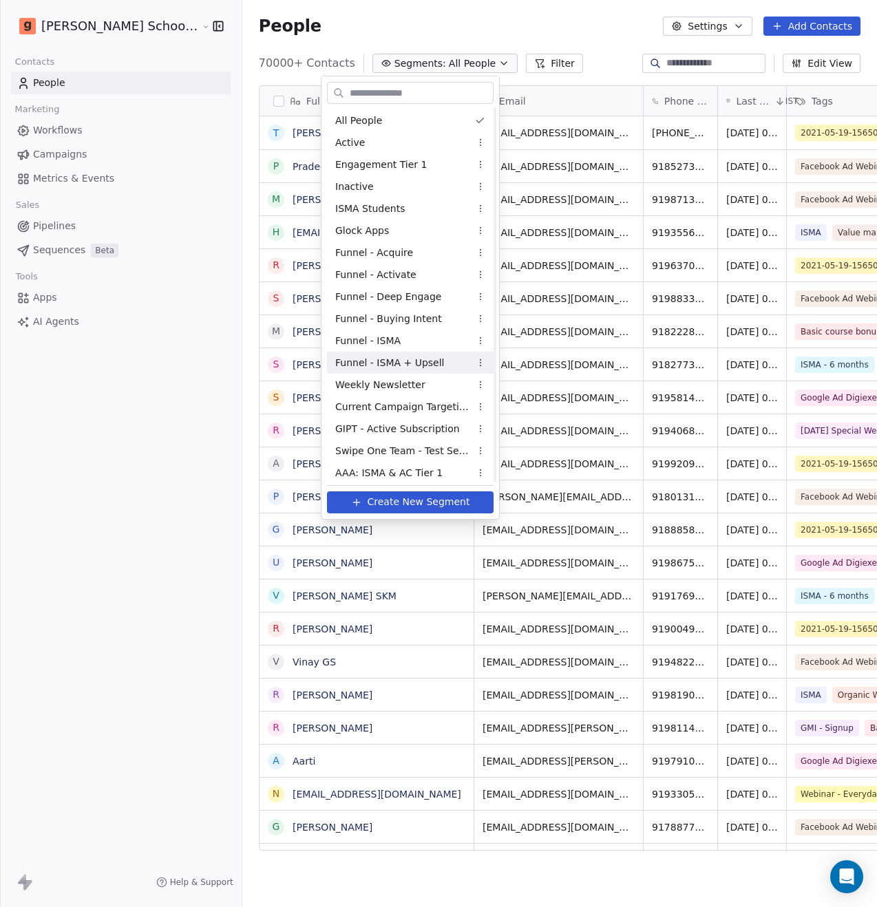
scroll to position [3, 0]
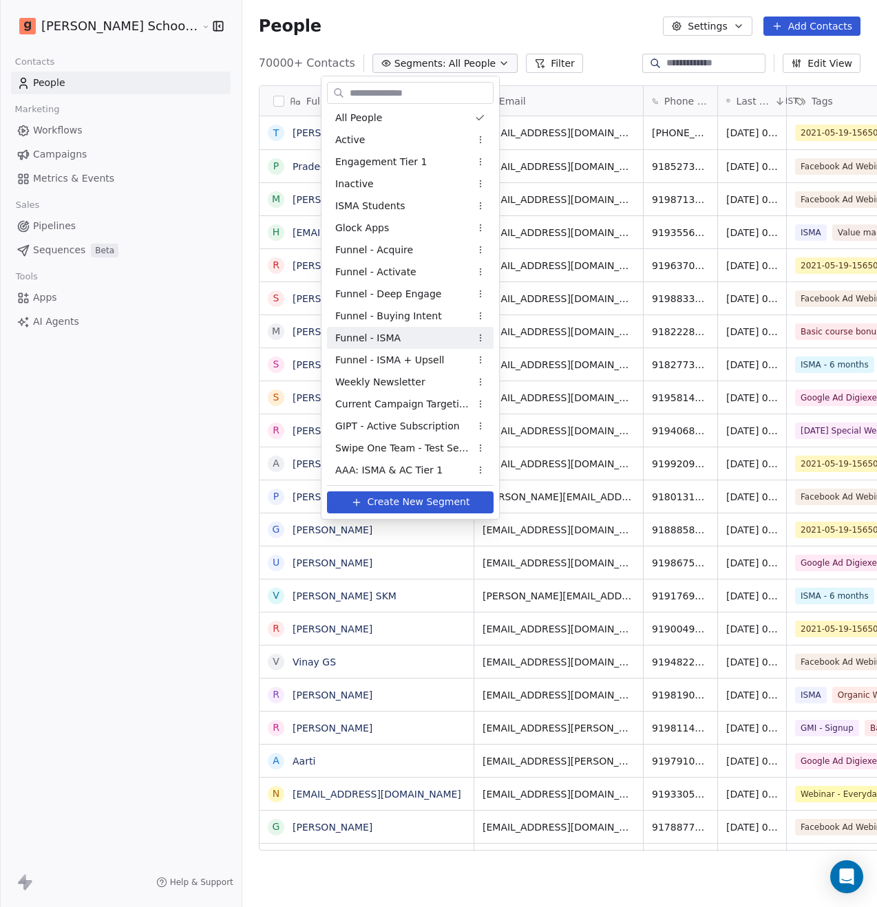
click at [417, 343] on div "Funnel - ISMA" at bounding box center [410, 338] width 167 height 22
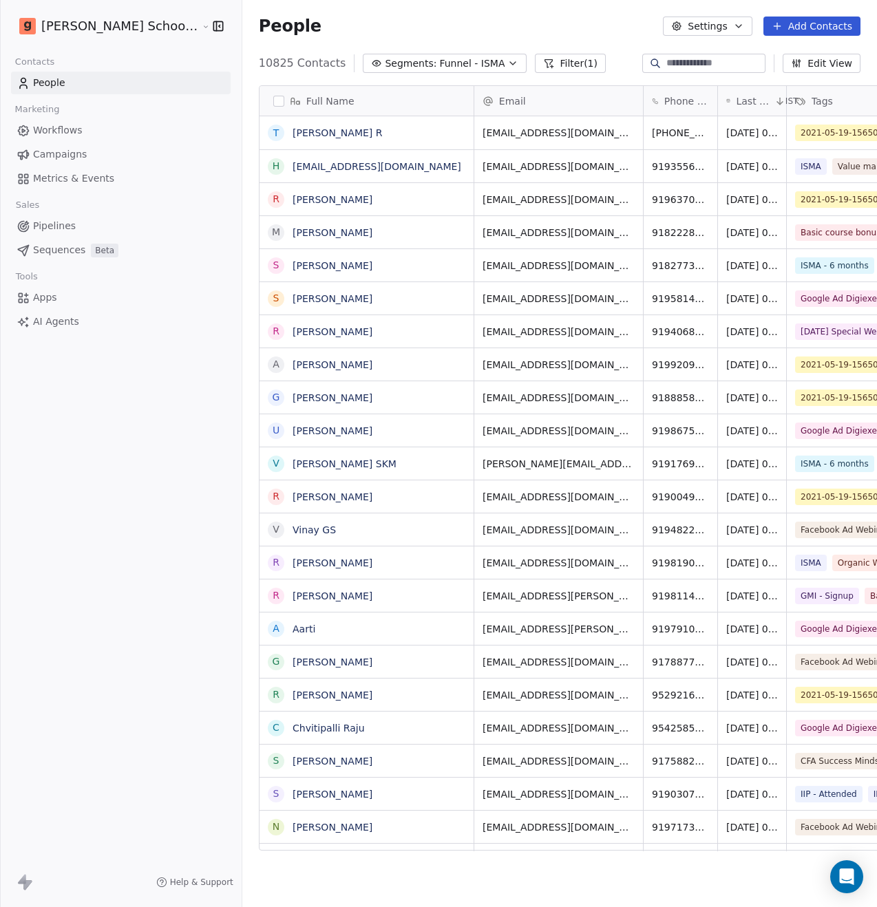
scroll to position [787, 669]
click at [535, 63] on button "Filter (1)" at bounding box center [570, 63] width 71 height 19
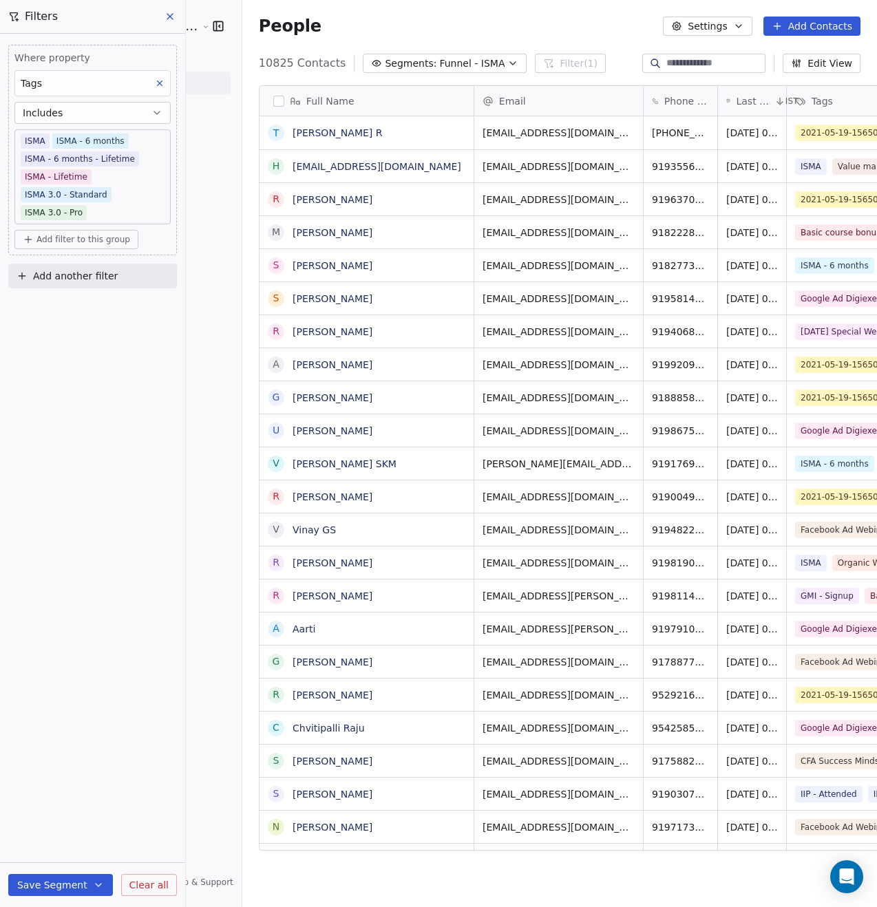
click at [445, 67] on span "Funnel - ISMA" at bounding box center [471, 63] width 65 height 14
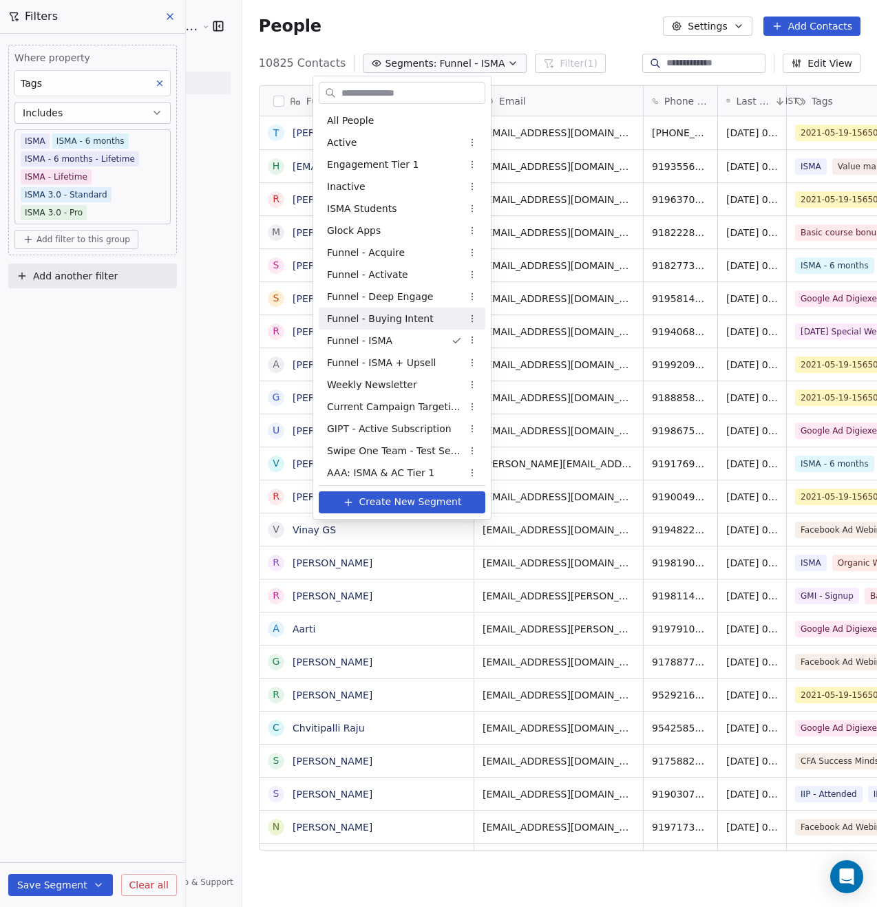
click at [416, 321] on span "Funnel - Buying Intent" at bounding box center [380, 319] width 107 height 14
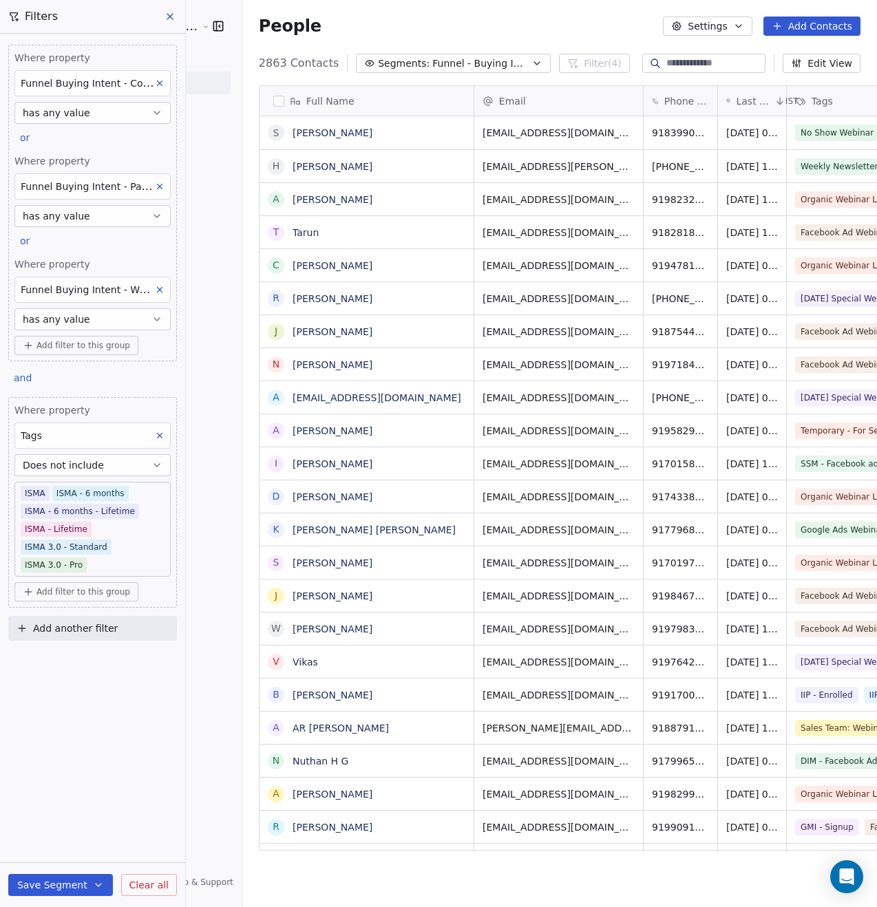
click at [445, 67] on span "Funnel - Buying Intent" at bounding box center [480, 63] width 96 height 14
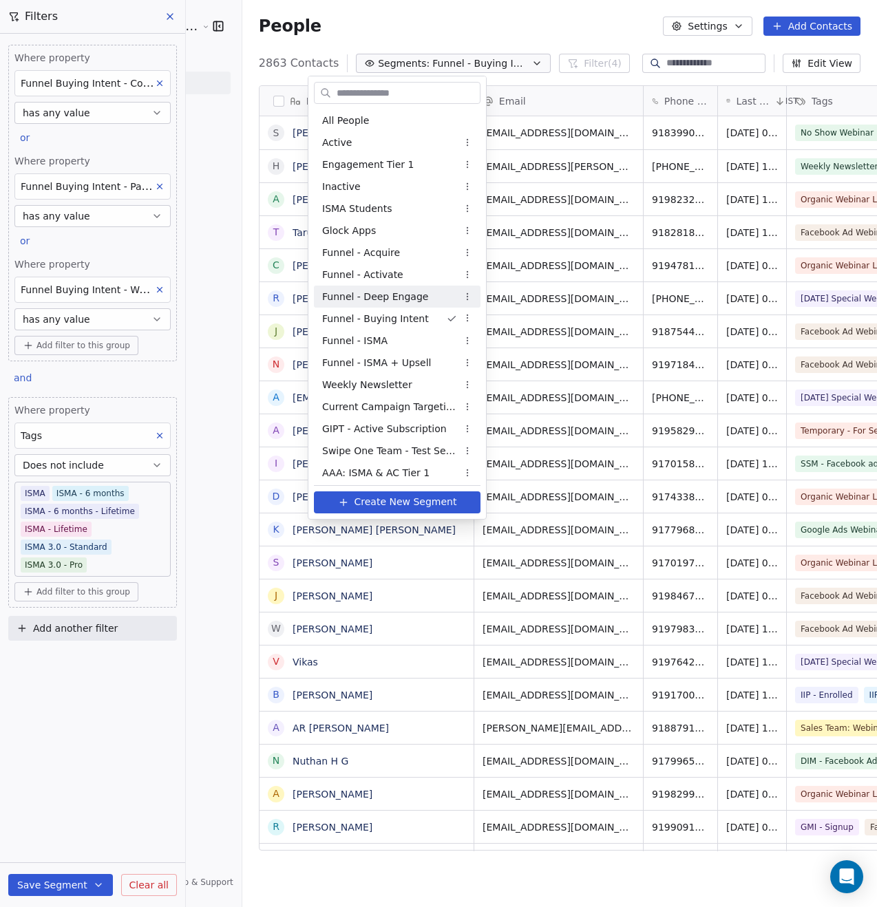
click at [426, 293] on div "Funnel - Deep Engage" at bounding box center [397, 297] width 167 height 22
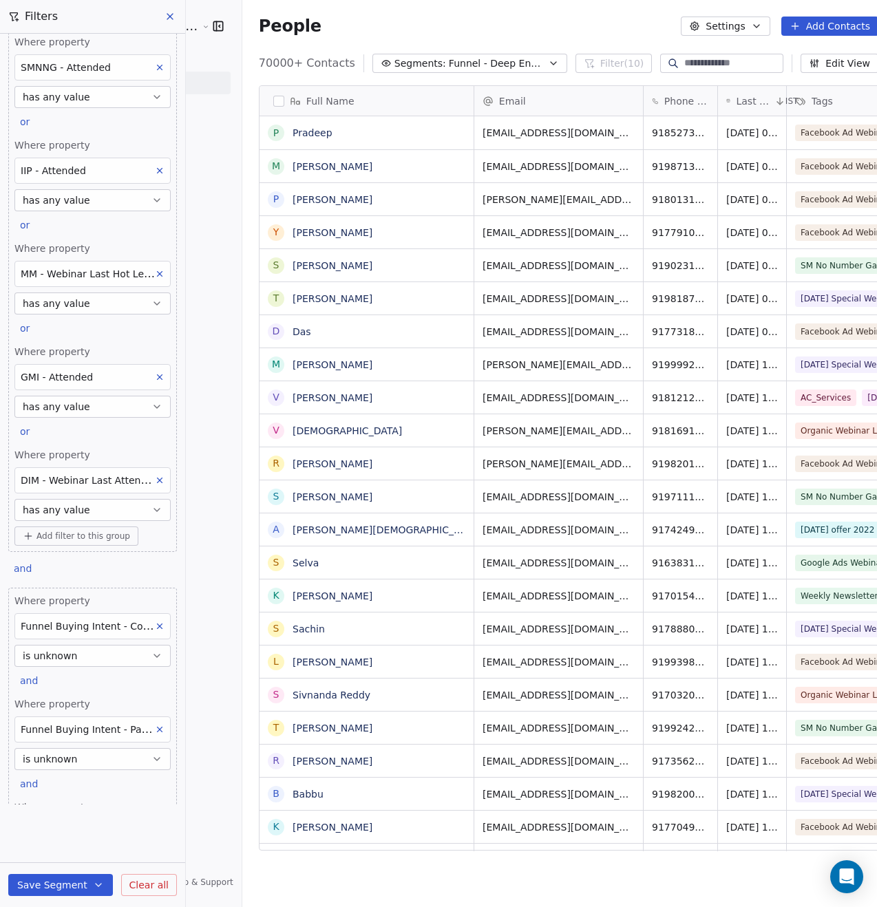
scroll to position [137, 0]
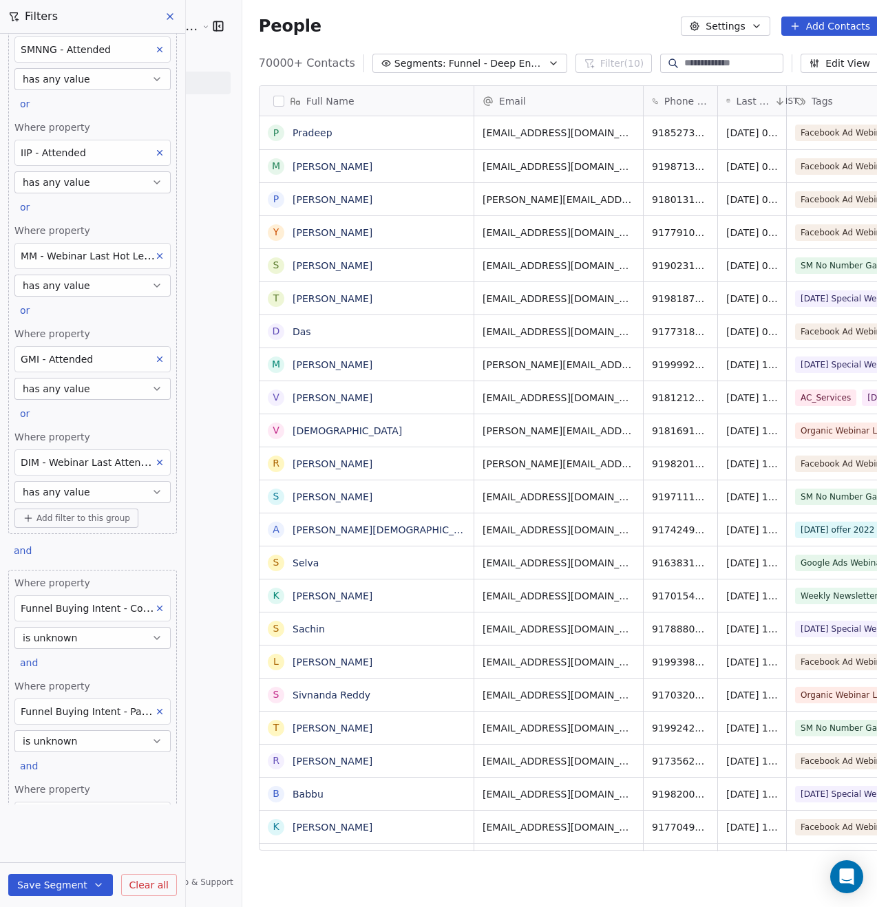
click at [78, 520] on span "Add filter to this group" at bounding box center [83, 518] width 94 height 11
click at [83, 549] on span "Contact properties" at bounding box center [73, 548] width 89 height 14
type input "***"
click at [99, 597] on span "Special One Time Webinar - Attended" at bounding box center [119, 598] width 180 height 14
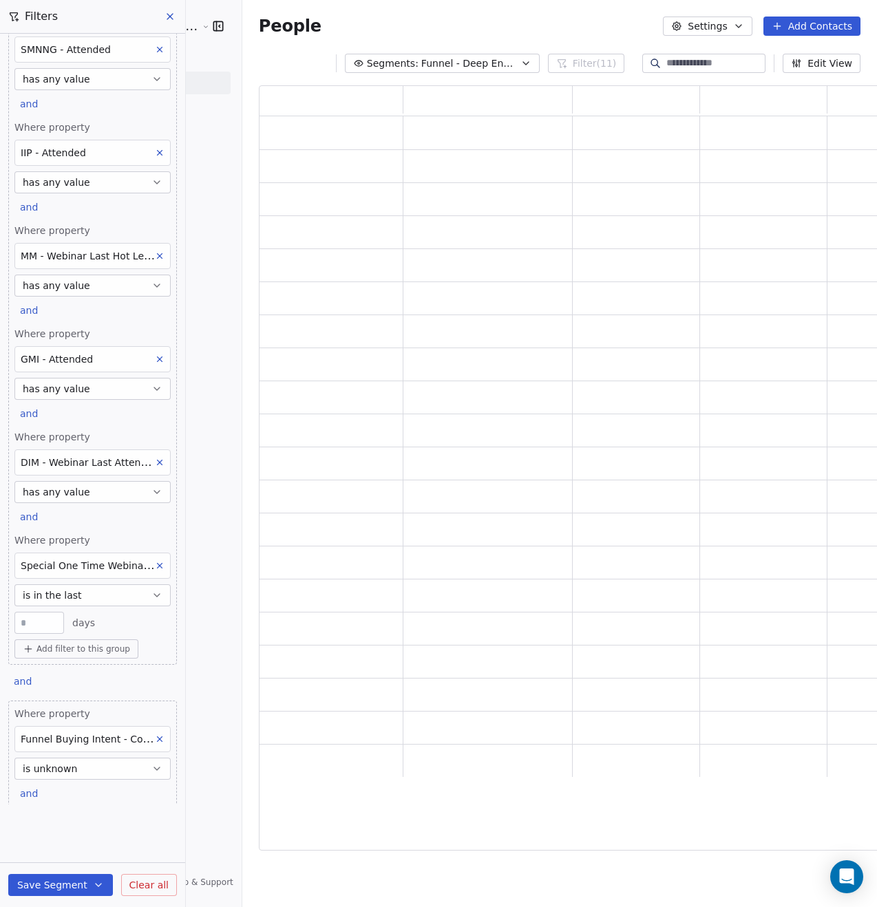
scroll to position [754, 636]
click at [58, 598] on span "is in the last" at bounding box center [52, 596] width 59 height 14
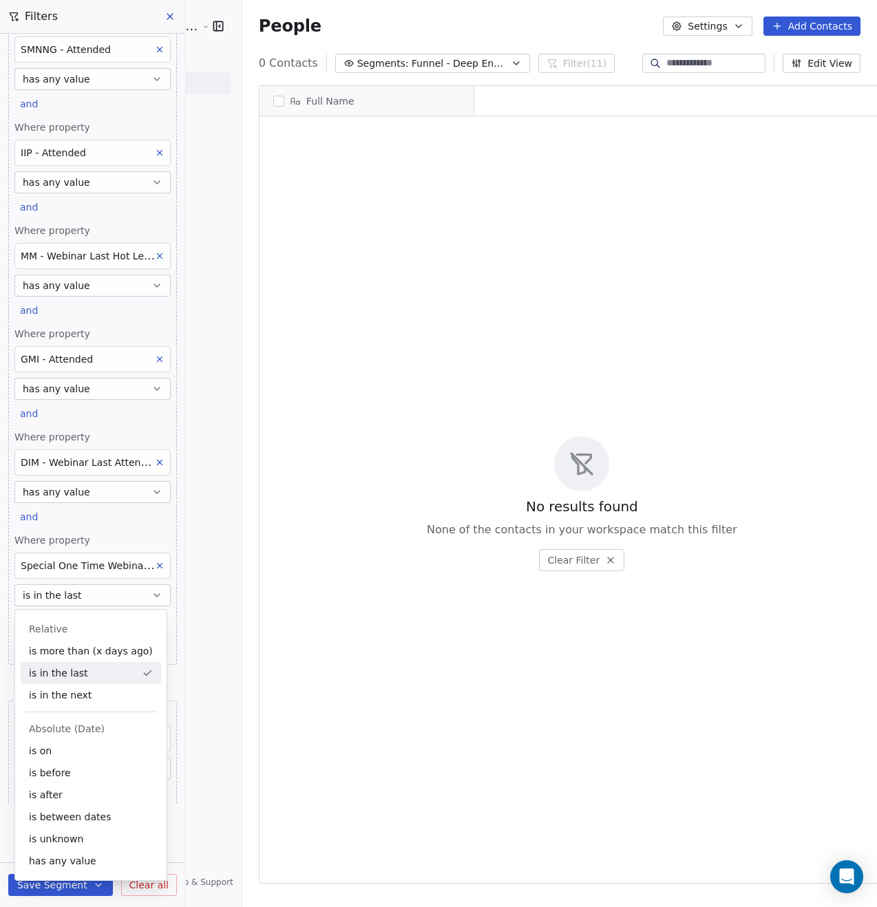
scroll to position [787, 669]
click at [90, 860] on div "has any value" at bounding box center [91, 861] width 140 height 22
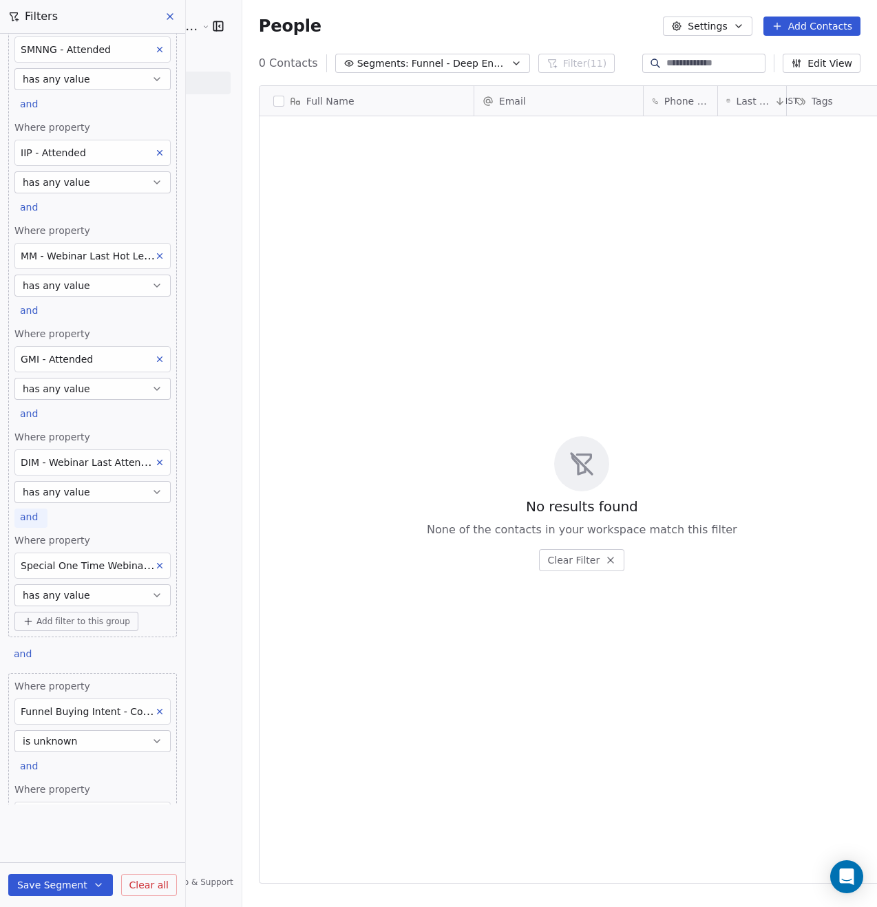
click at [24, 520] on span "and" at bounding box center [29, 516] width 18 height 11
click at [41, 567] on div "or" at bounding box center [46, 570] width 34 height 14
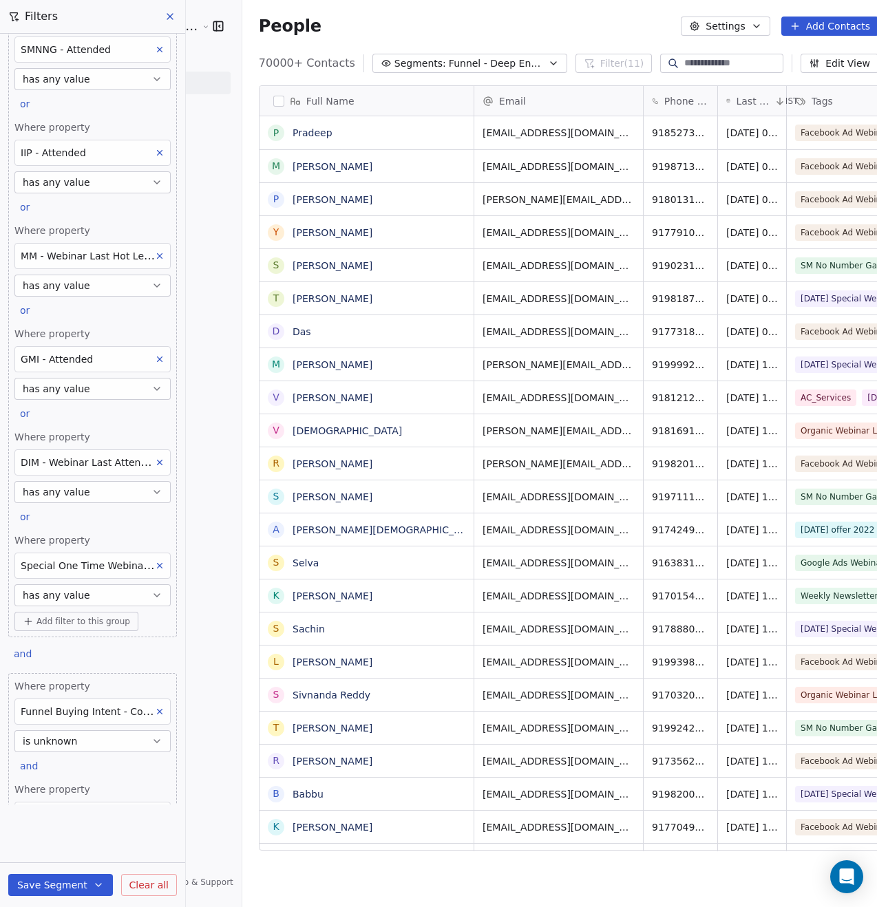
scroll to position [0, 0]
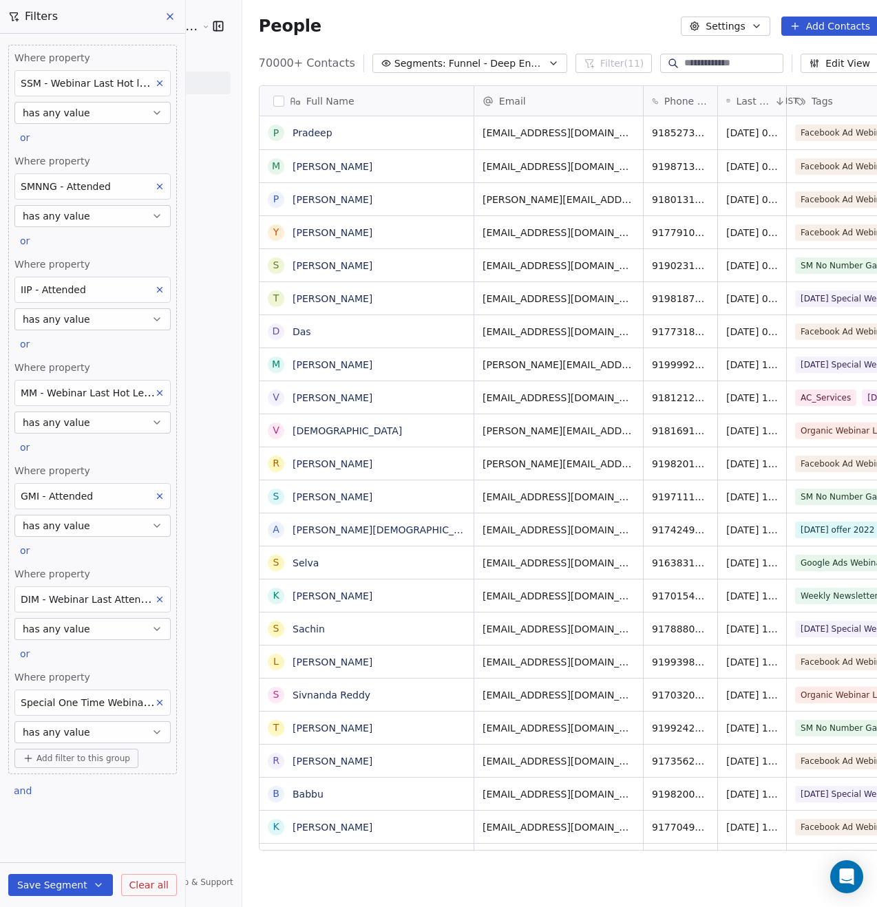
click at [74, 891] on button "Save Segment" at bounding box center [60, 885] width 105 height 22
click at [75, 856] on span "Update existing segment" at bounding box center [99, 850] width 121 height 14
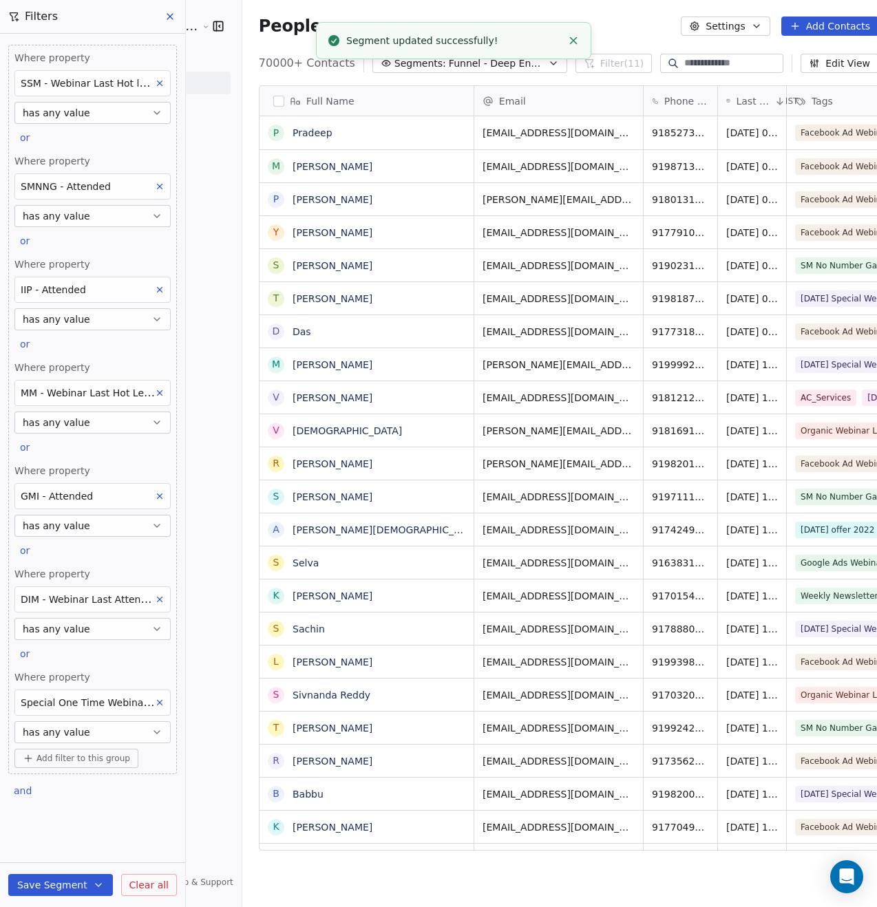
click at [449, 66] on span "Funnel - Deep Engage" at bounding box center [497, 63] width 96 height 14
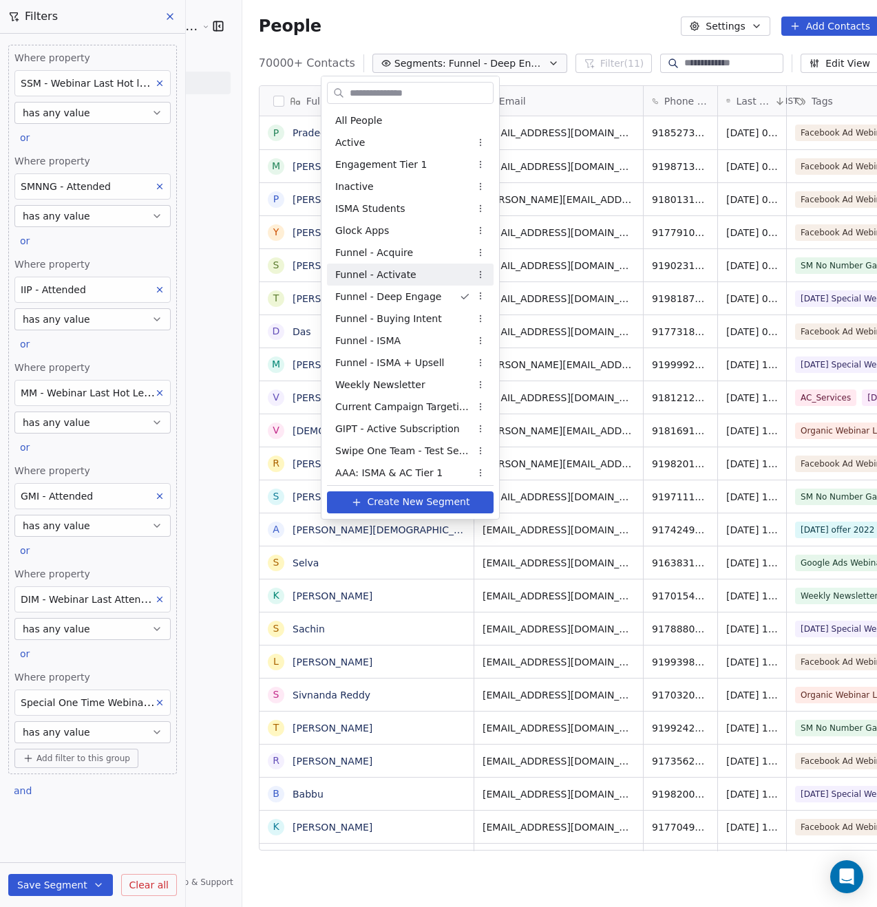
click at [405, 282] on span "Funnel - Activate" at bounding box center [375, 275] width 81 height 14
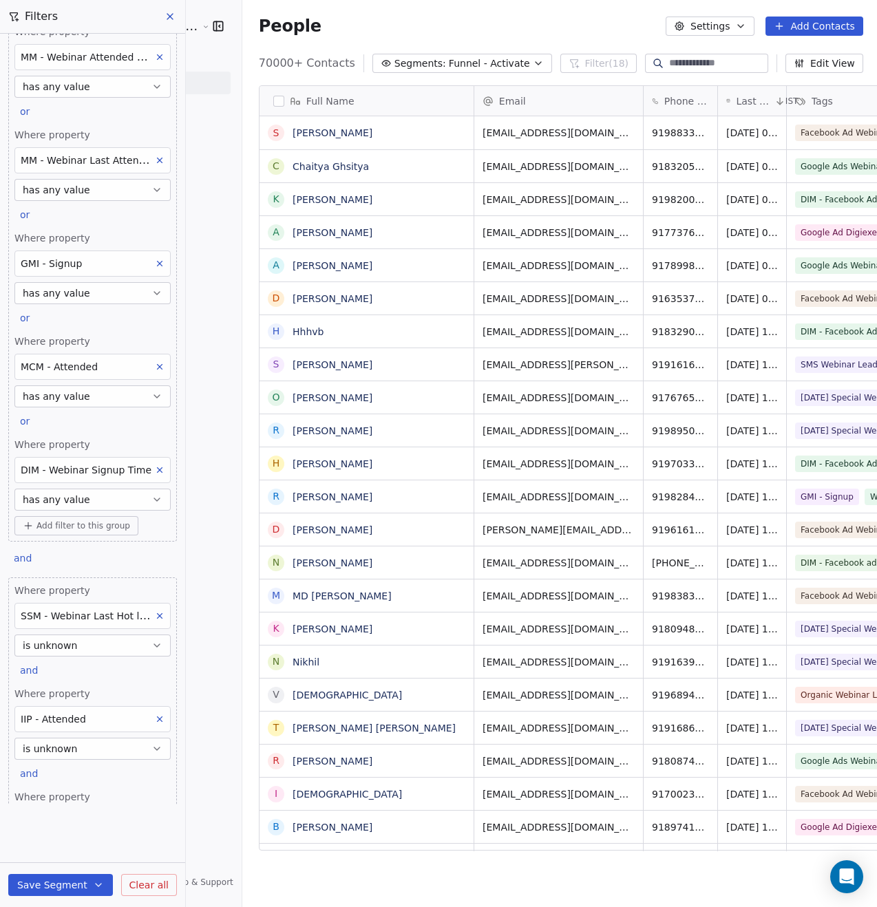
click at [61, 529] on span "Add filter to this group" at bounding box center [83, 525] width 94 height 11
click at [67, 556] on span "Contact properties" at bounding box center [73, 555] width 89 height 14
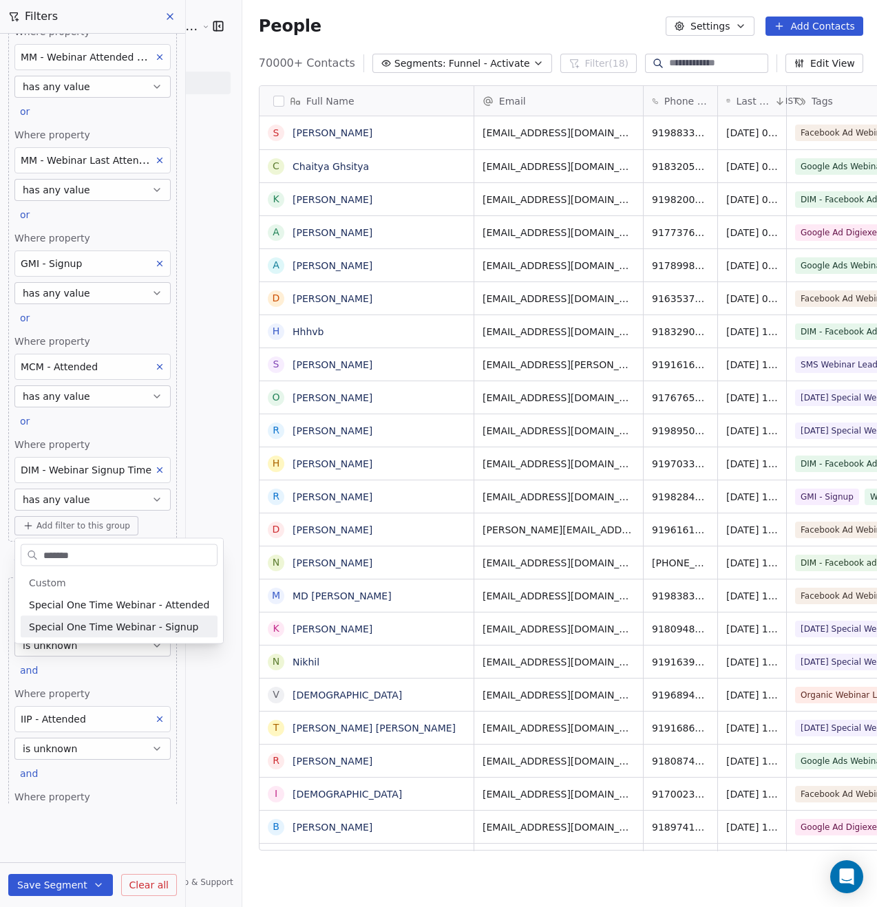
type input "*******"
click at [84, 628] on span "Special One Time Webinar - Signup" at bounding box center [113, 627] width 169 height 14
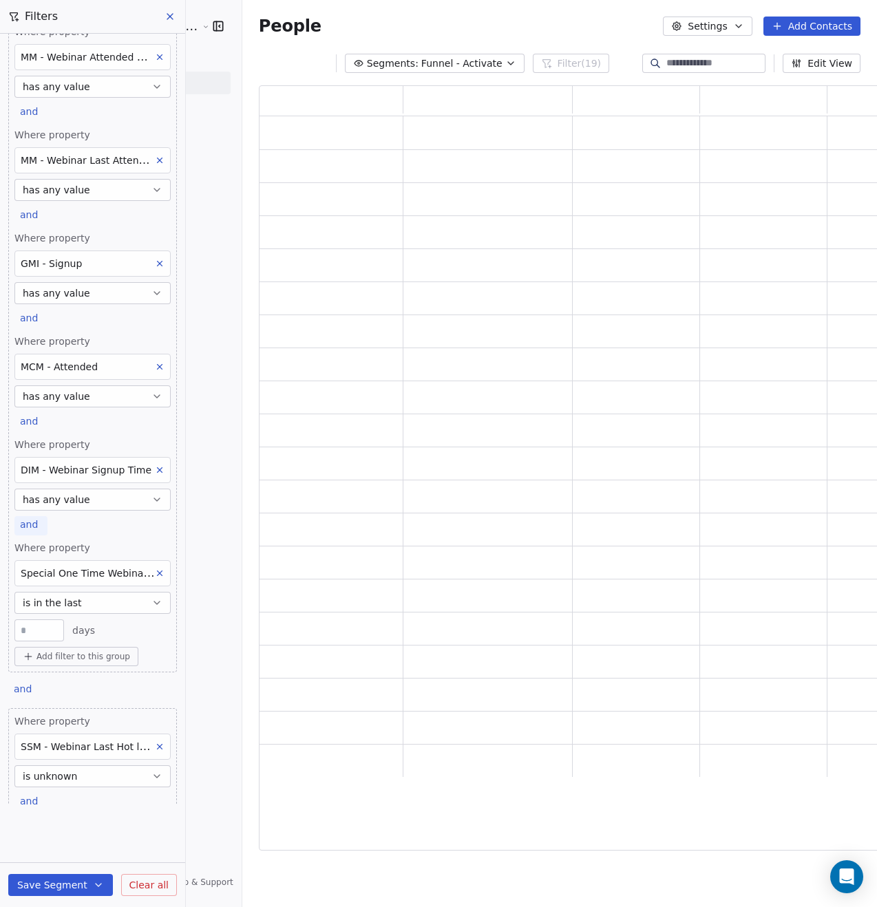
click at [29, 526] on span "and" at bounding box center [29, 524] width 18 height 11
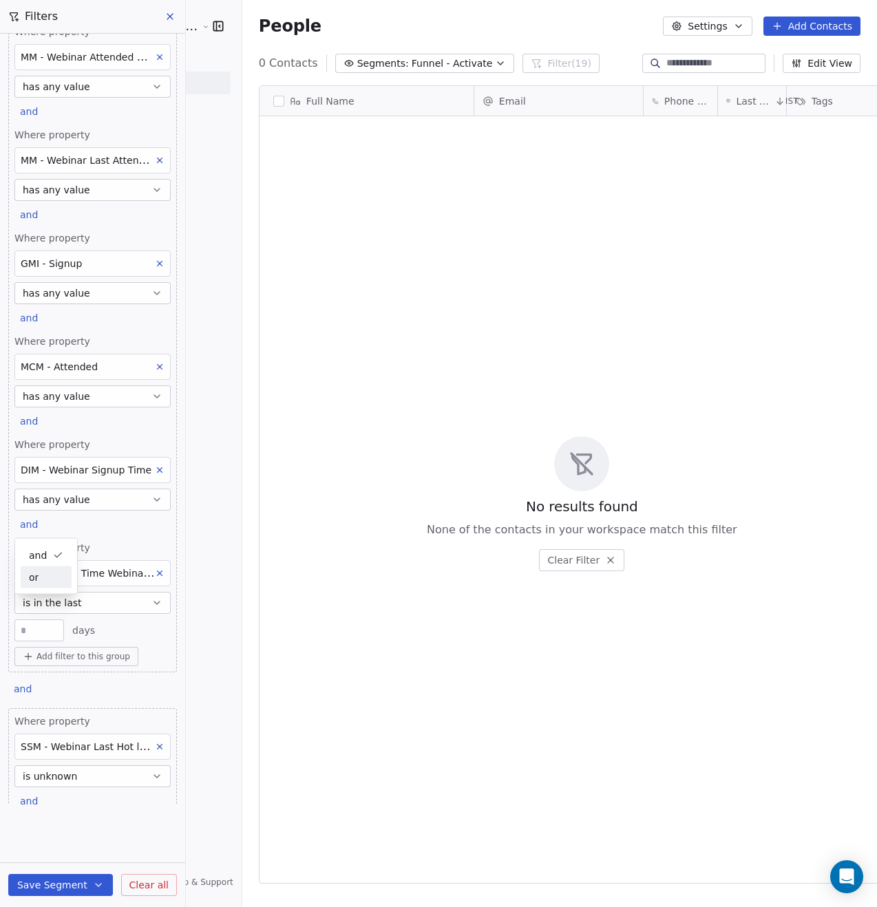
click at [46, 581] on div "or" at bounding box center [46, 577] width 34 height 14
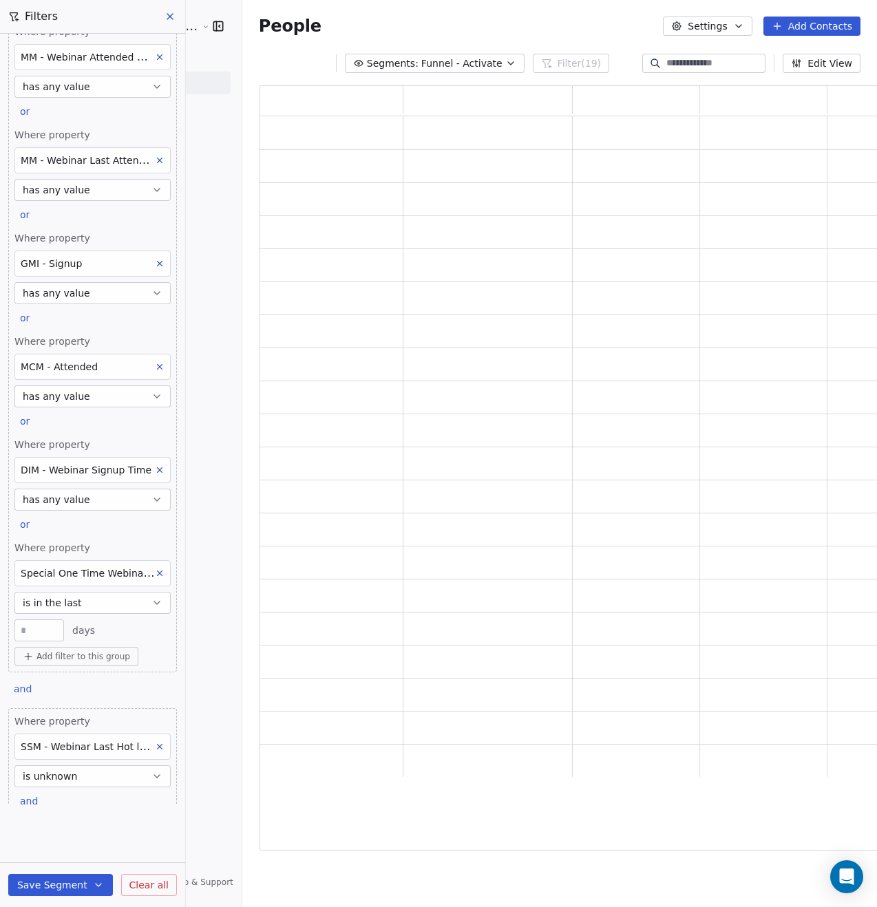
click at [72, 602] on span "is in the last" at bounding box center [52, 603] width 59 height 14
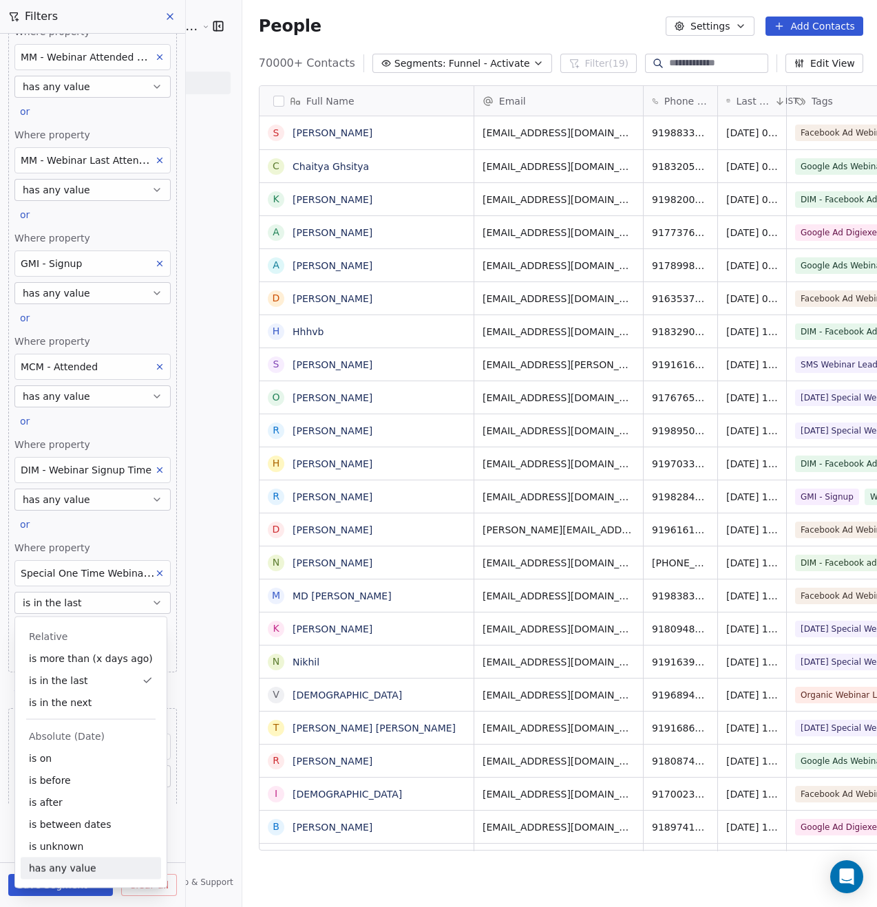
click at [84, 863] on div "has any value" at bounding box center [91, 869] width 140 height 22
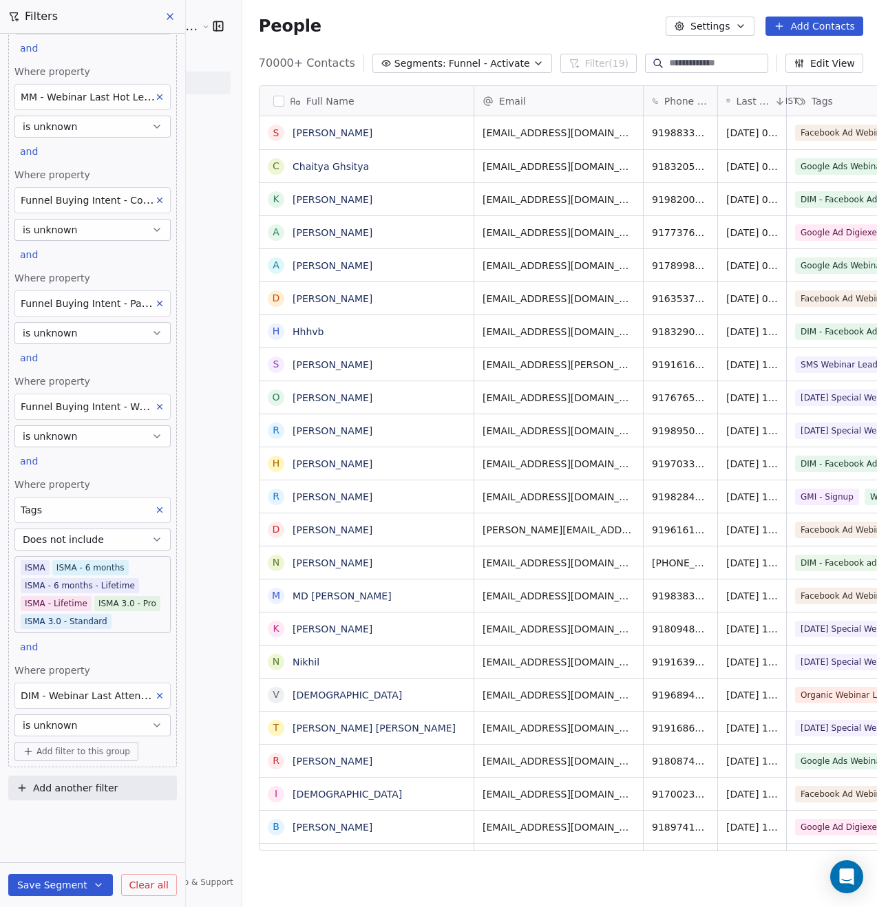
scroll to position [1390, 0]
click at [68, 885] on button "Save Segment" at bounding box center [60, 885] width 105 height 22
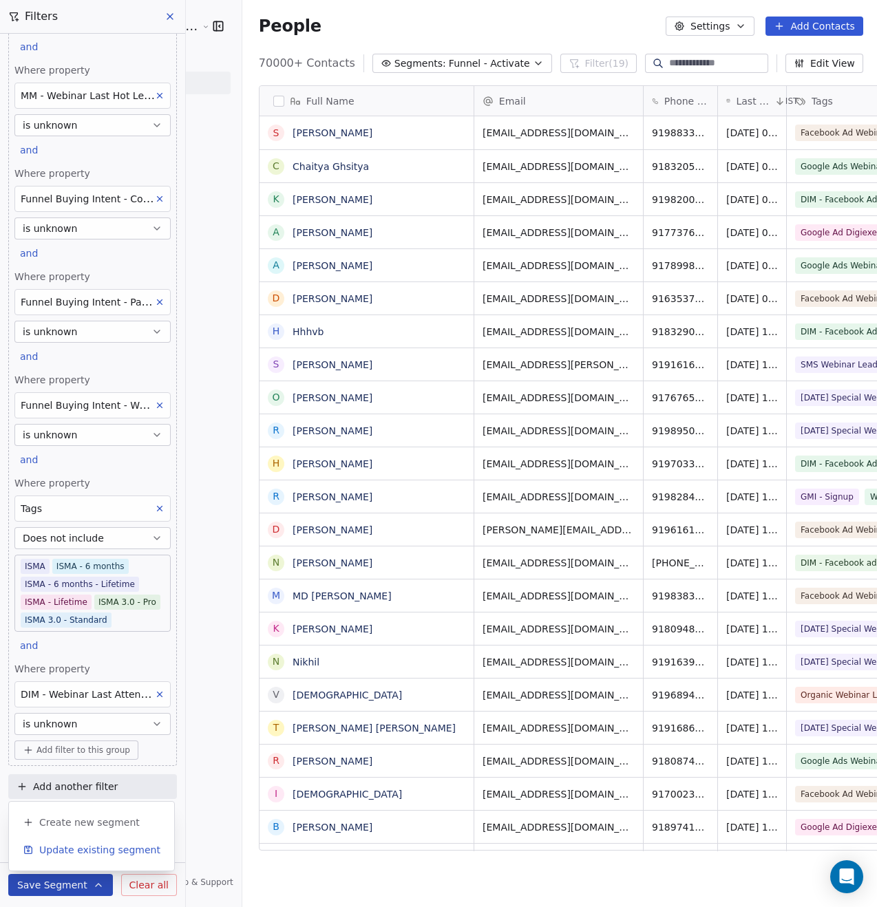
click at [65, 854] on span "Update existing segment" at bounding box center [99, 850] width 121 height 14
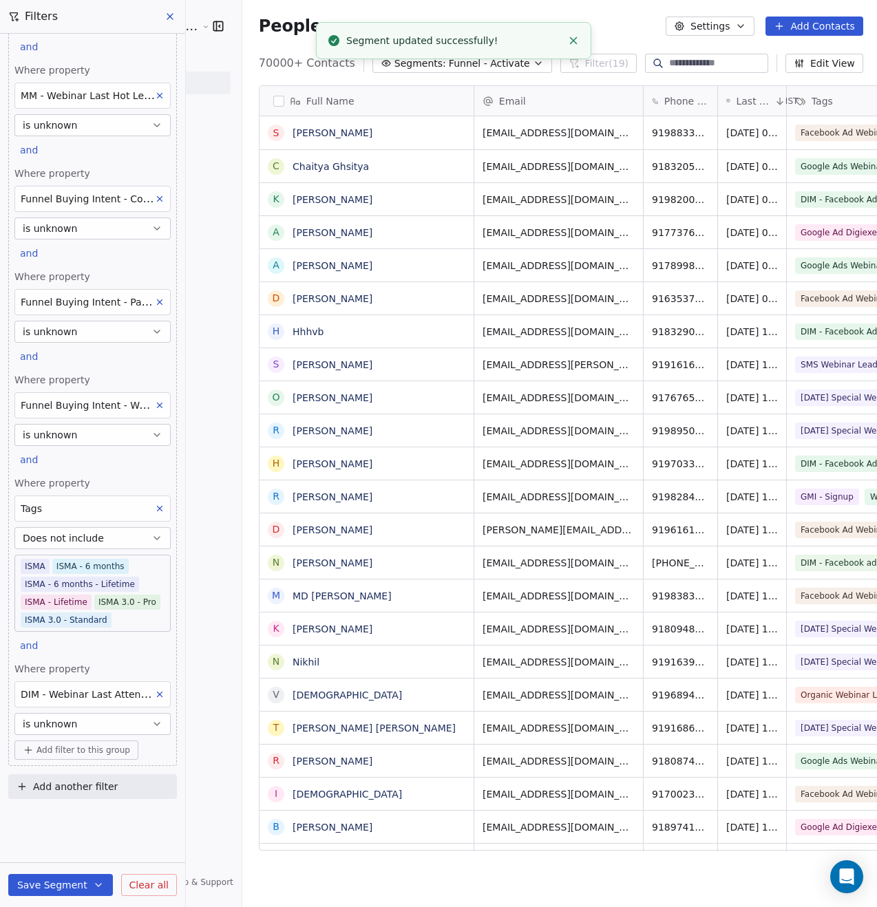
click at [464, 67] on span "Funnel - Activate" at bounding box center [489, 63] width 81 height 14
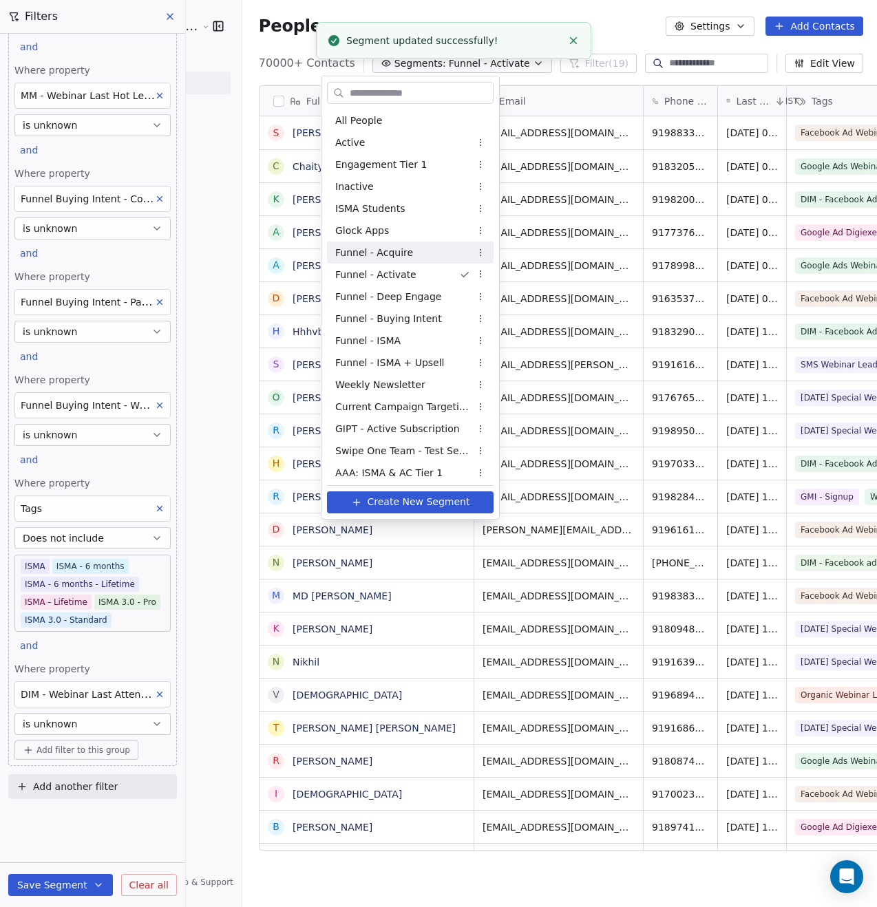
click at [425, 257] on div "Funnel - Acquire" at bounding box center [410, 253] width 167 height 22
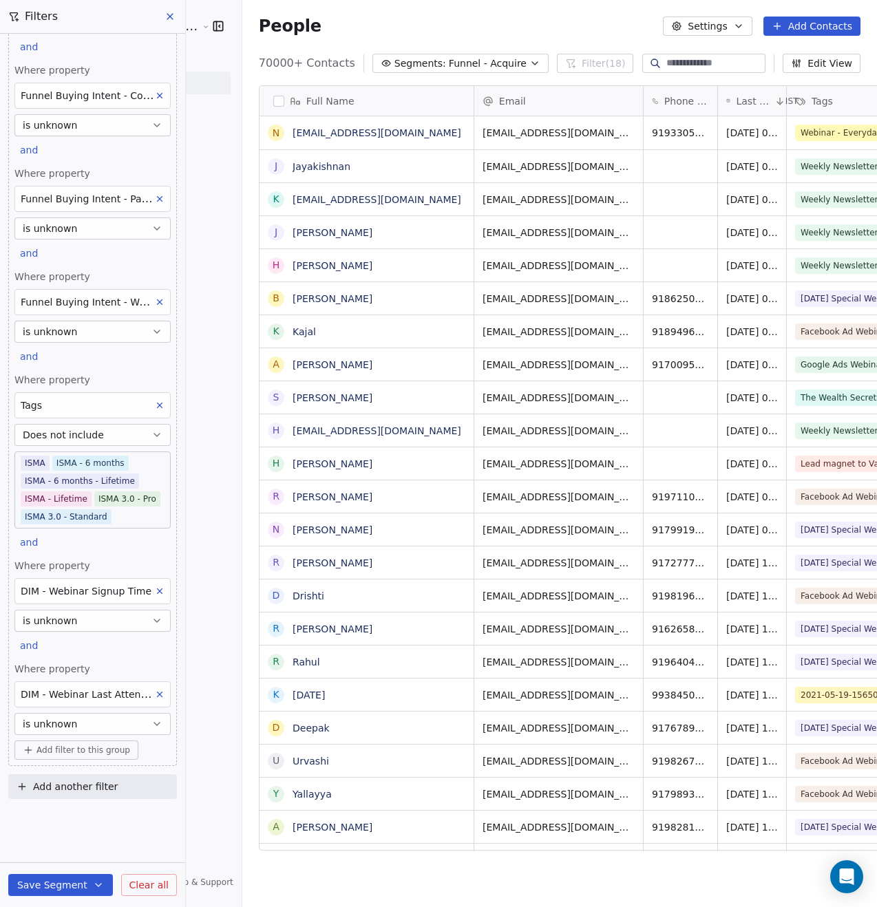
scroll to position [1286, 0]
click at [173, 17] on icon at bounding box center [170, 16] width 11 height 11
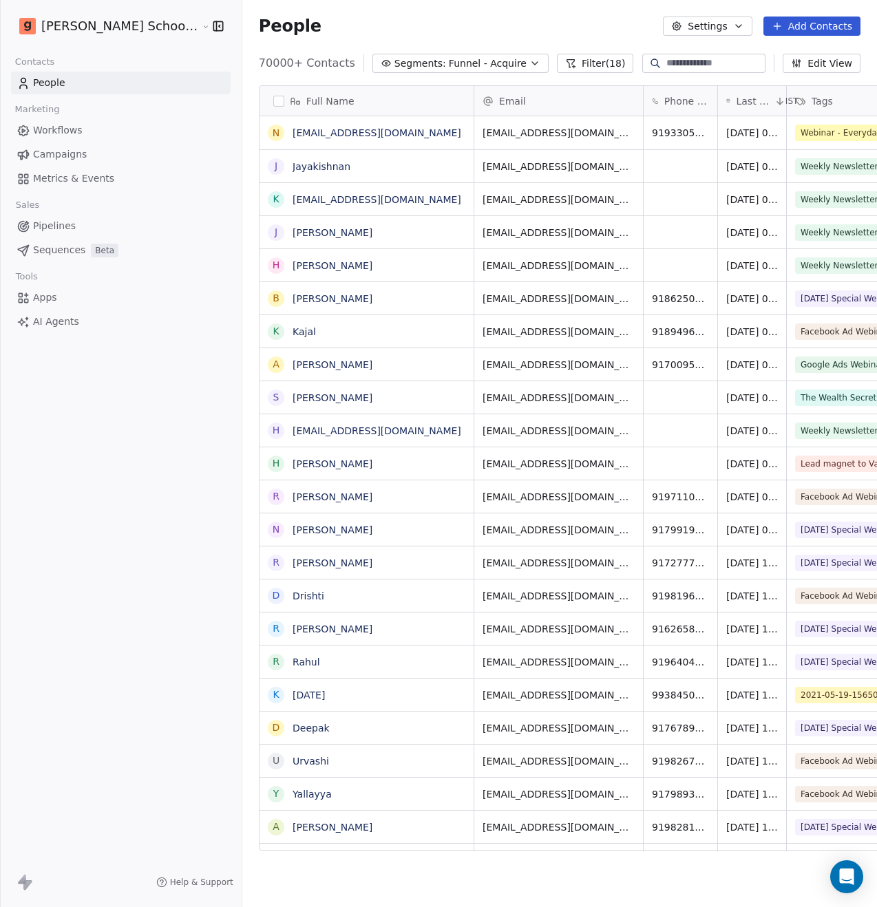
scroll to position [3632, 0]
click at [449, 61] on span "Funnel - Acquire" at bounding box center [488, 63] width 78 height 14
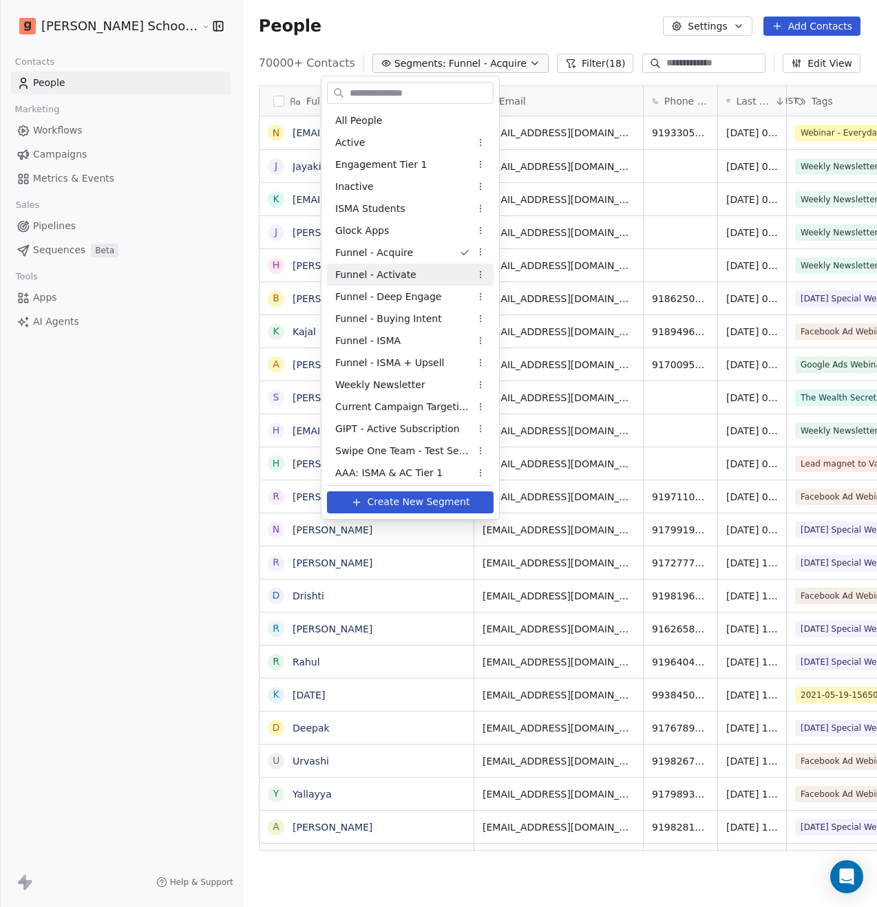
click at [406, 278] on span "Funnel - Activate" at bounding box center [375, 275] width 81 height 14
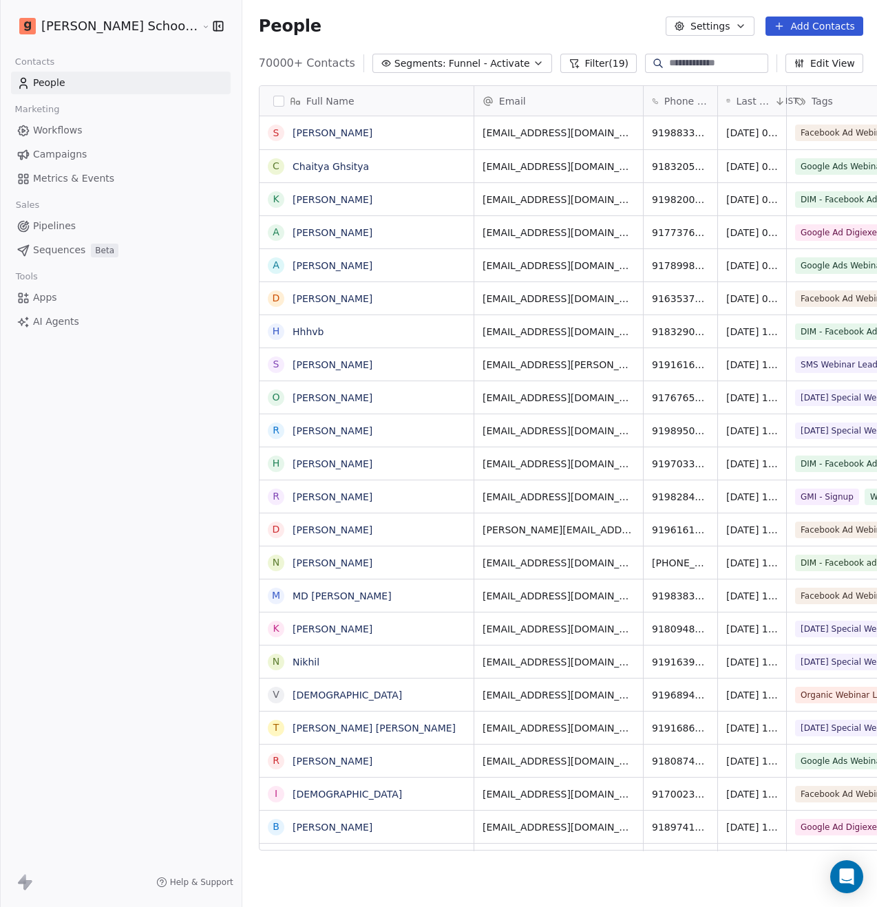
click at [560, 62] on button "Filter (19)" at bounding box center [598, 63] width 76 height 19
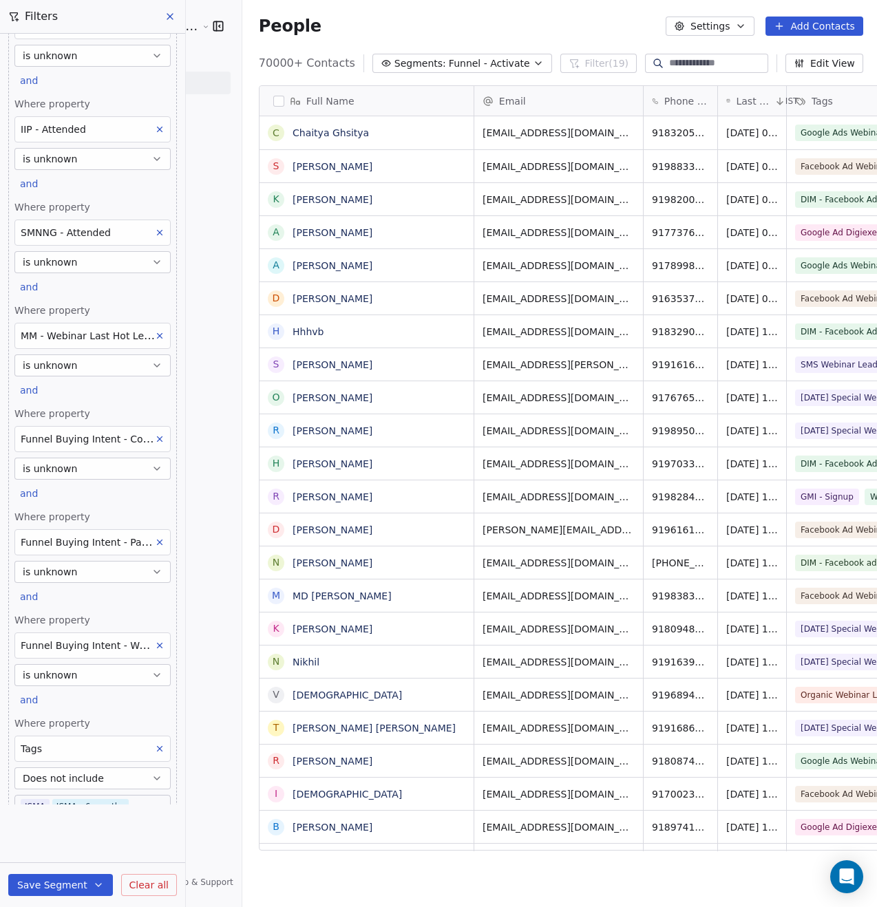
scroll to position [1390, 0]
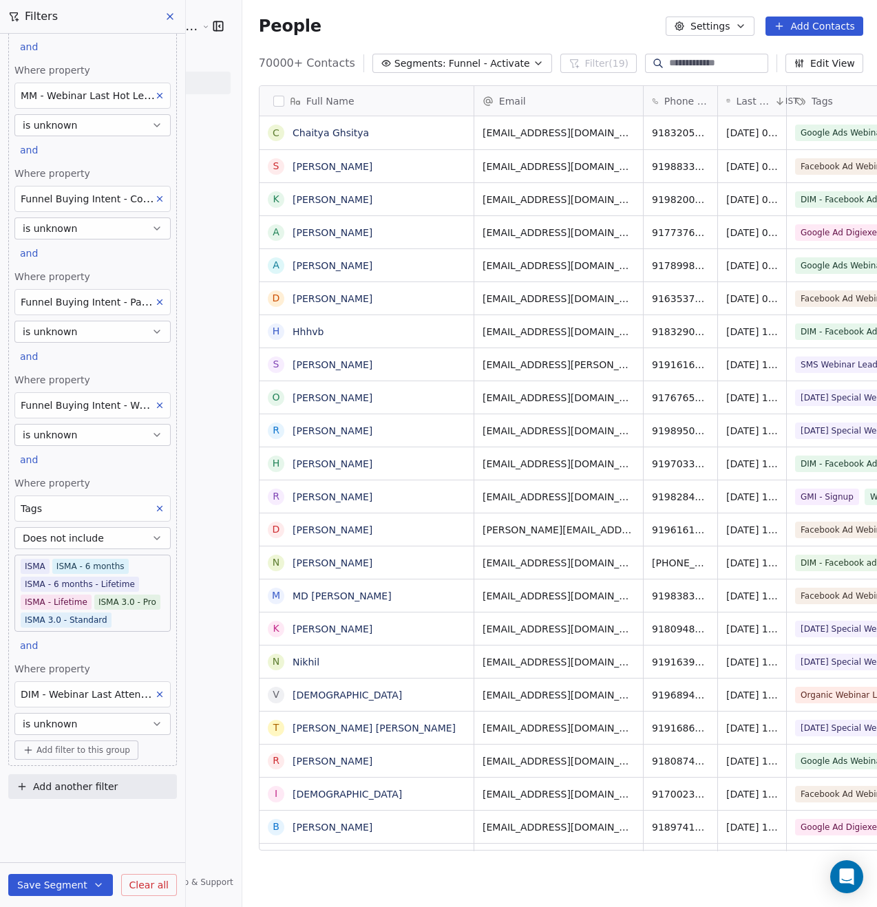
click at [65, 754] on span "Add filter to this group" at bounding box center [83, 750] width 94 height 11
click at [72, 784] on span "Contact properties" at bounding box center [73, 780] width 89 height 14
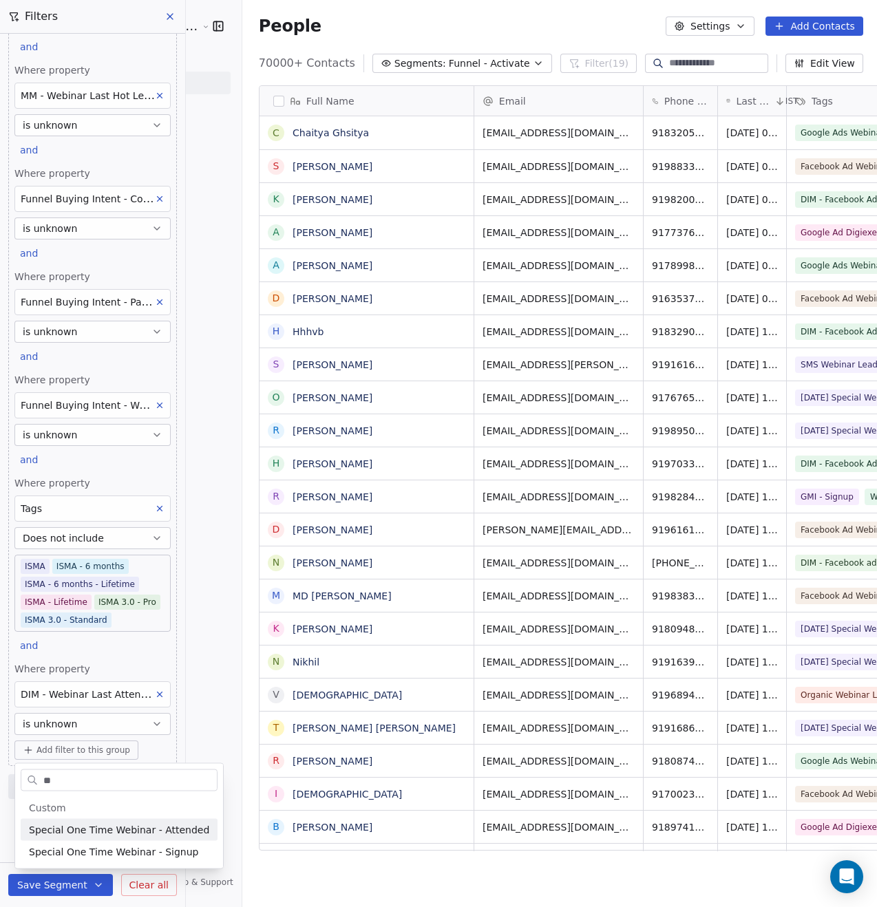
type input "**"
click at [90, 824] on span "Special One Time Webinar - Attended" at bounding box center [119, 830] width 180 height 14
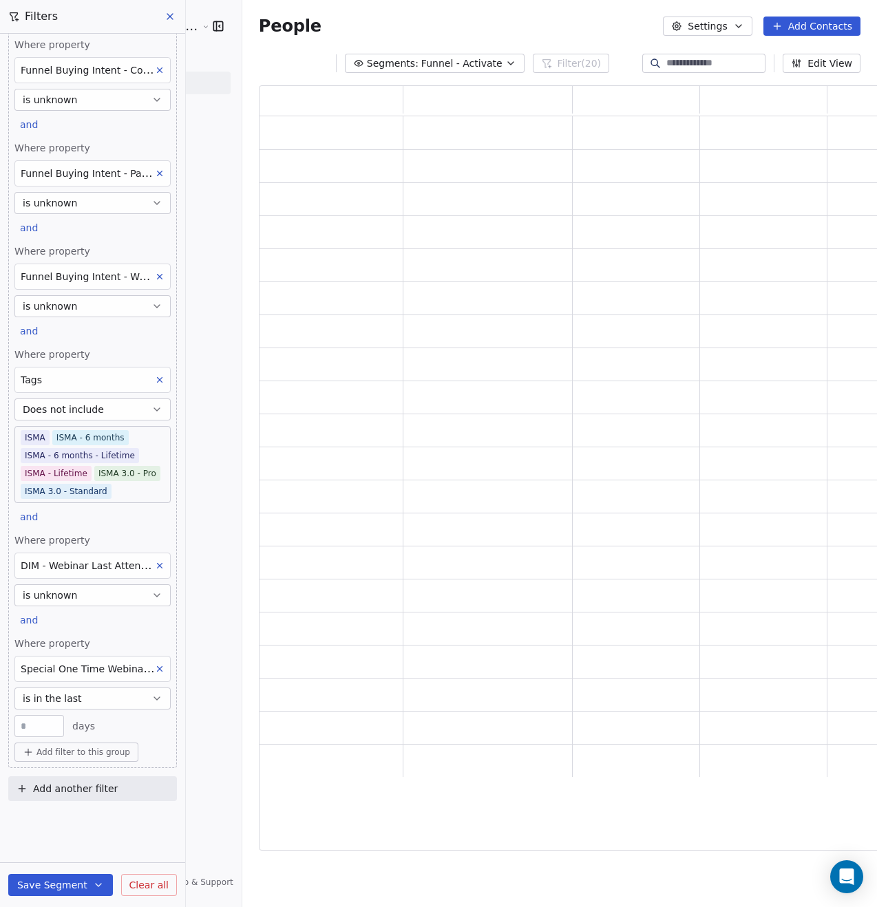
scroll to position [1520, 0]
click at [81, 699] on button "is in the last" at bounding box center [92, 697] width 156 height 22
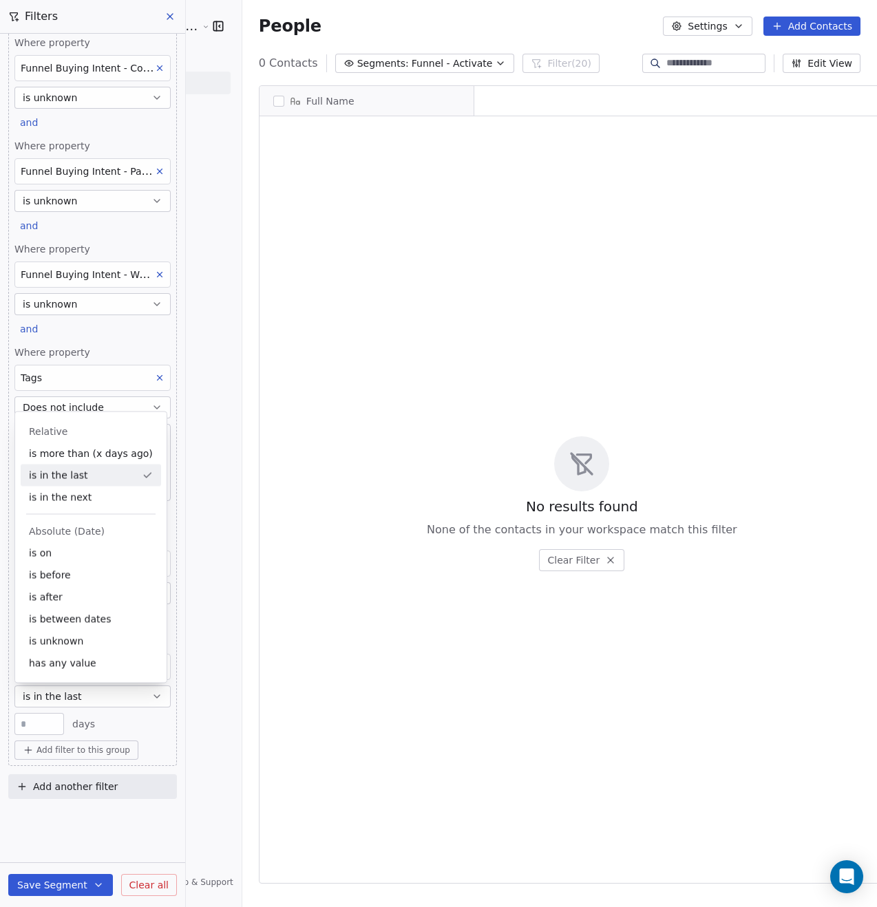
scroll to position [787, 669]
click at [70, 644] on div "is unknown" at bounding box center [91, 641] width 140 height 22
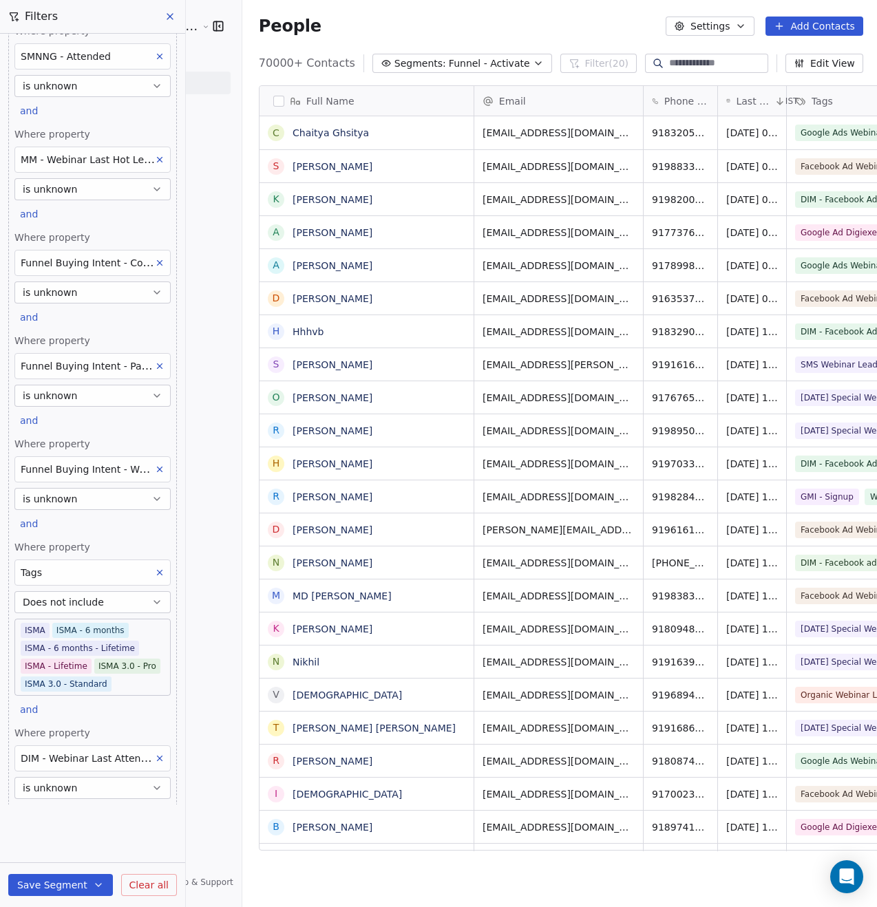
scroll to position [1493, 0]
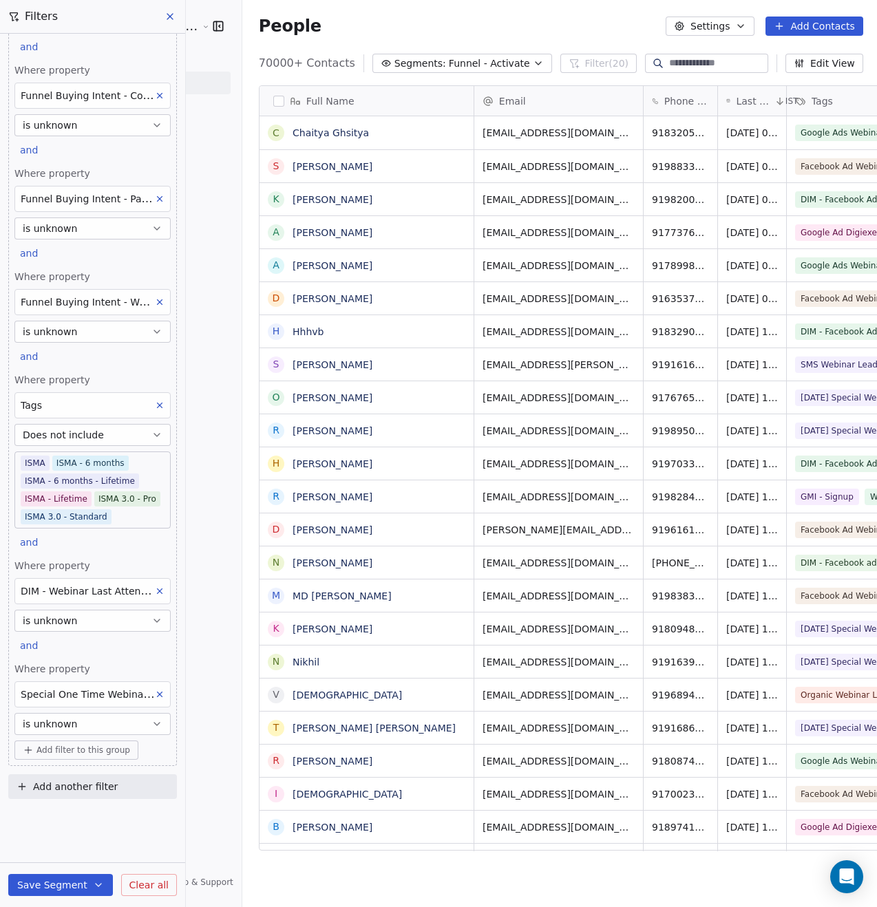
click at [61, 883] on button "Save Segment" at bounding box center [60, 885] width 105 height 22
click at [65, 849] on span "Update existing segment" at bounding box center [99, 850] width 121 height 14
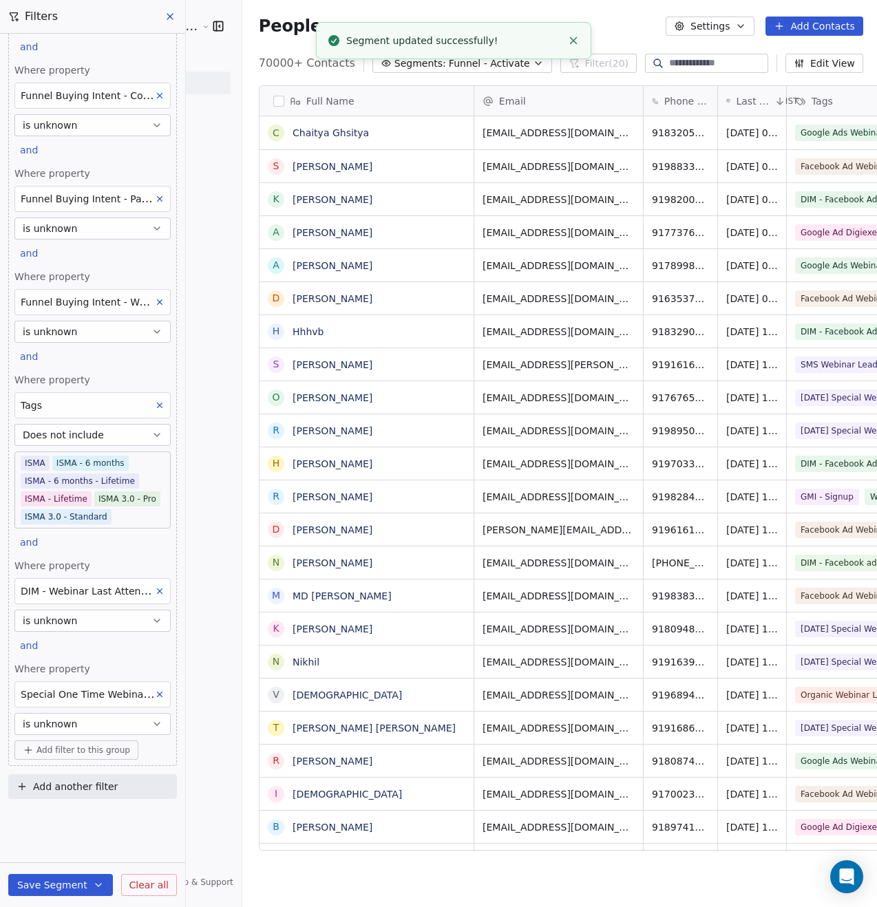
click at [449, 67] on span "Funnel - Activate" at bounding box center [489, 63] width 81 height 14
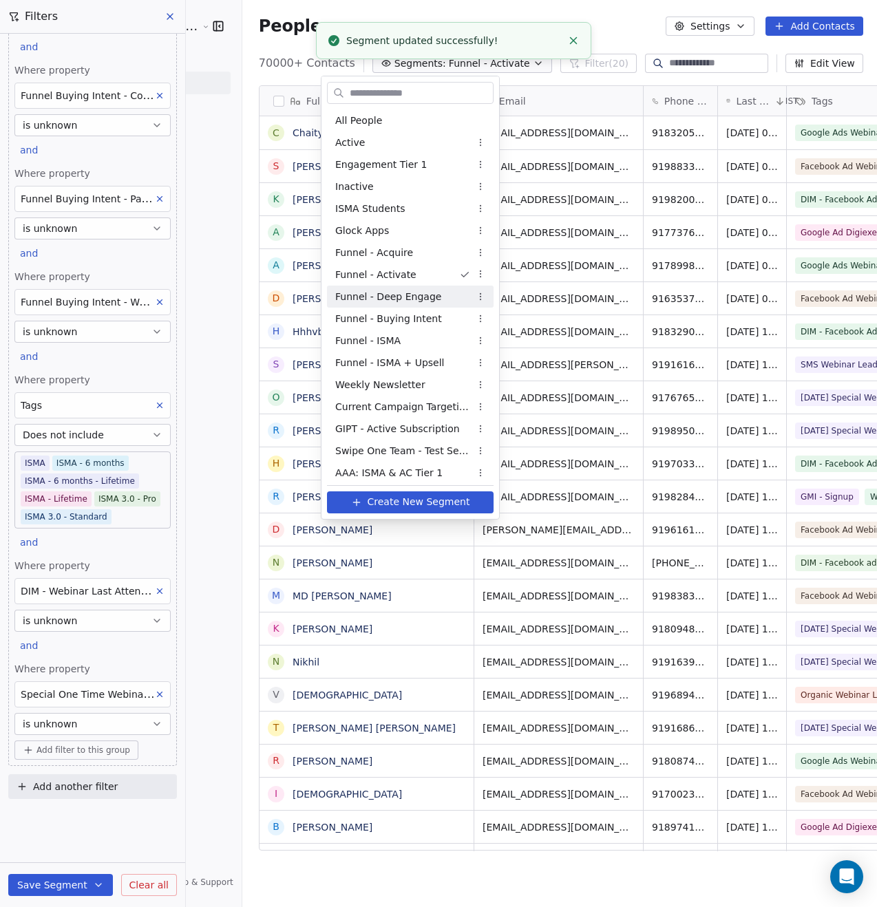
click at [425, 296] on span "Funnel - Deep Engage" at bounding box center [388, 297] width 106 height 14
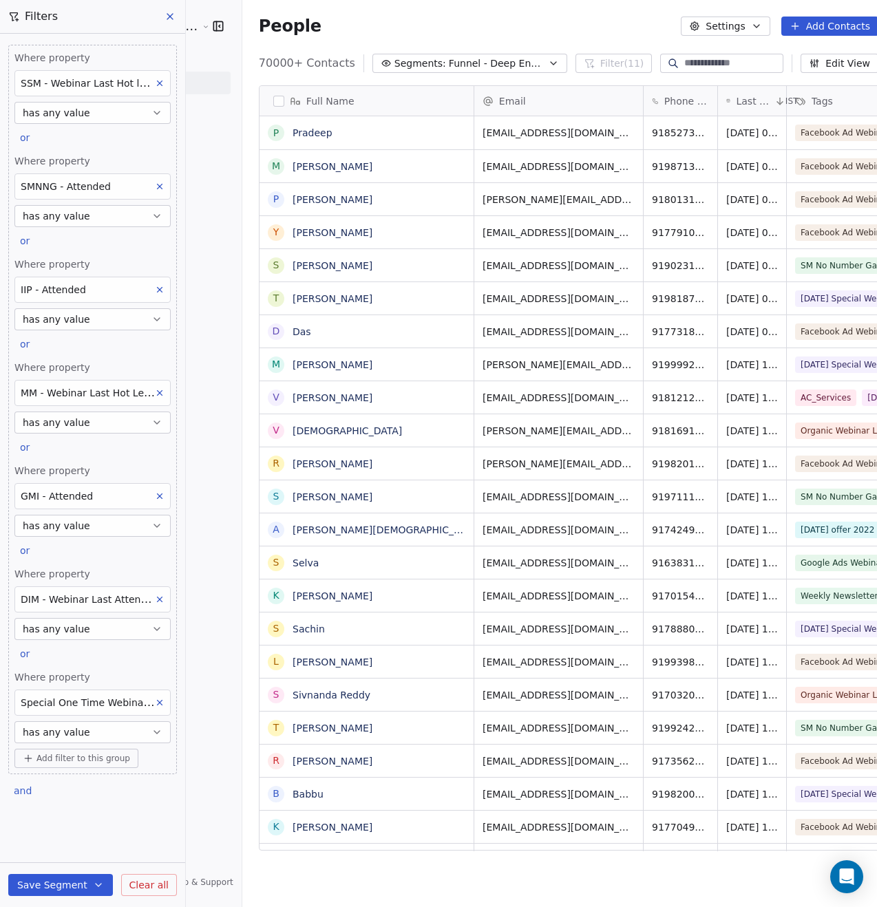
scroll to position [564, 0]
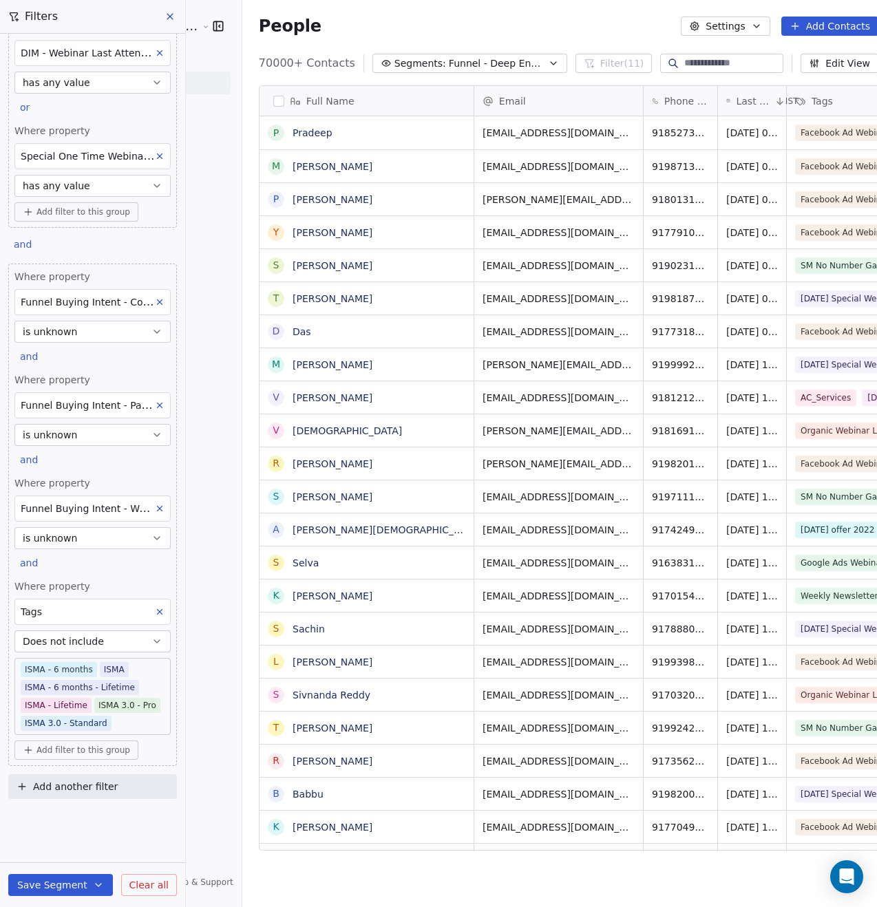
click at [171, 17] on icon at bounding box center [170, 16] width 11 height 11
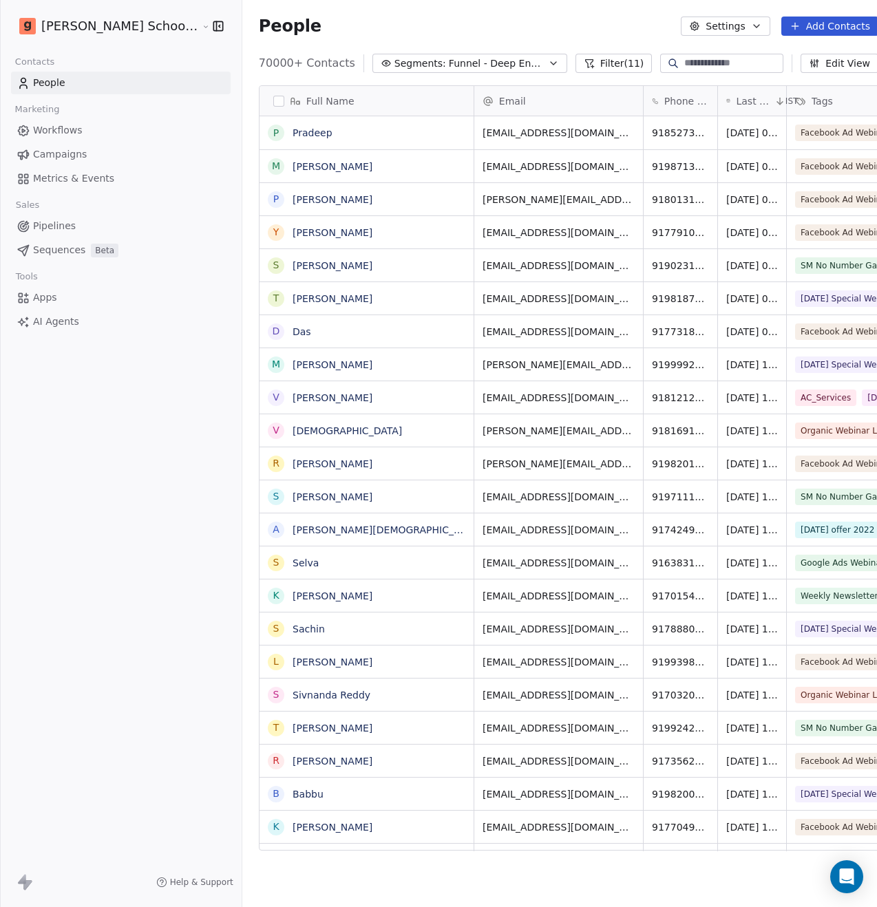
scroll to position [1639, 0]
